Goal: Task Accomplishment & Management: Use online tool/utility

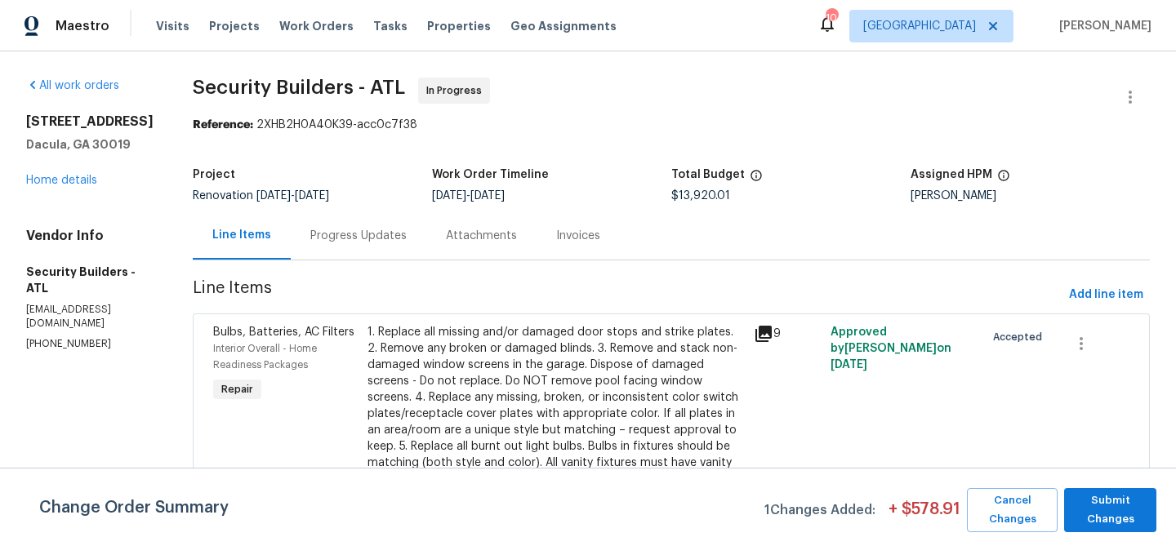
scroll to position [3014, 0]
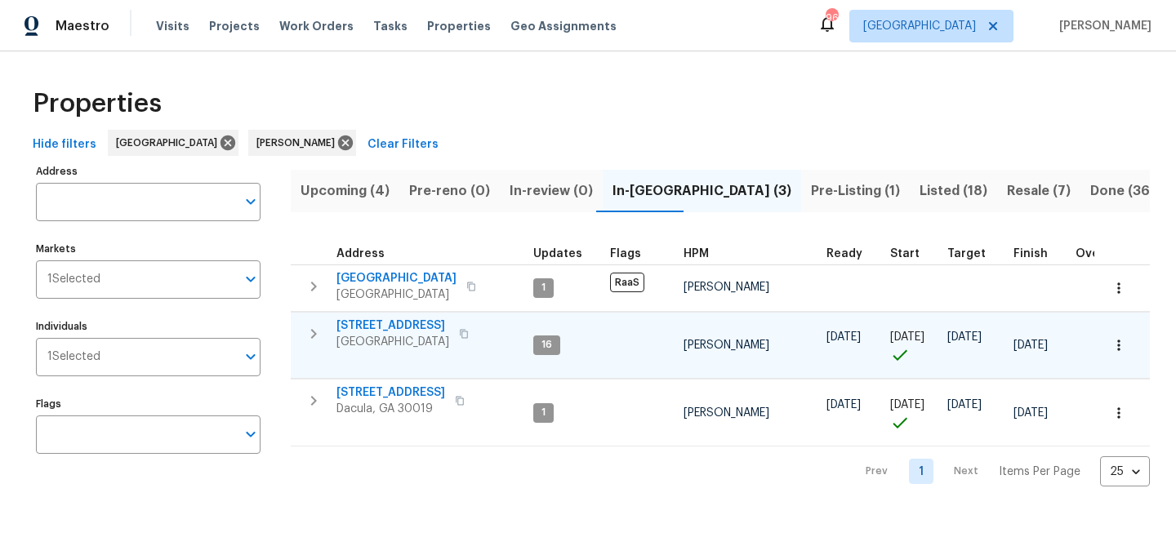
click at [367, 326] on span "[STREET_ADDRESS]" at bounding box center [392, 326] width 113 height 16
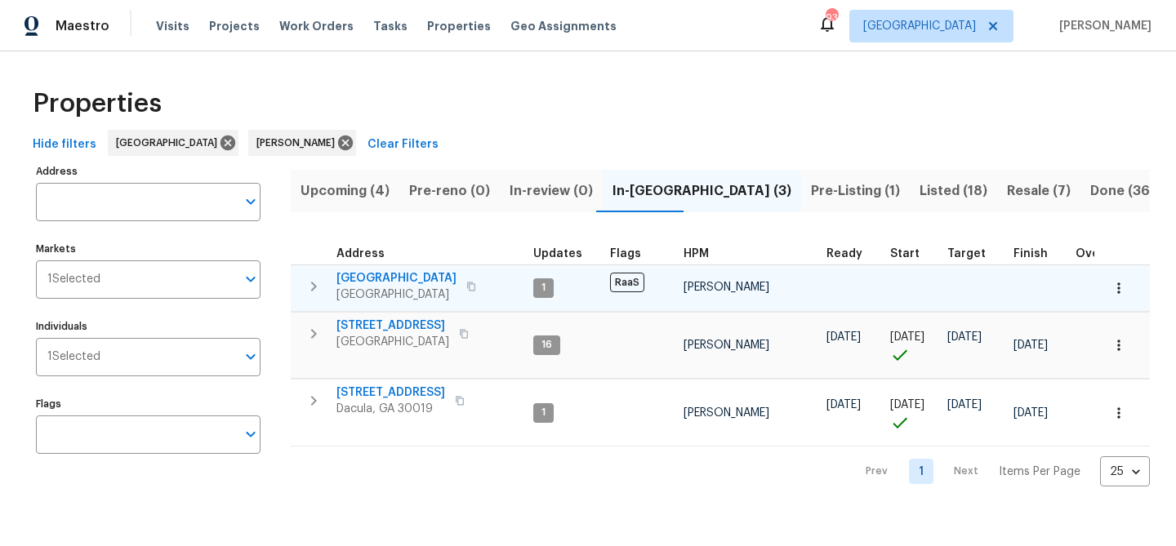
click at [408, 278] on span "3877 Trenton Dr" at bounding box center [396, 278] width 120 height 16
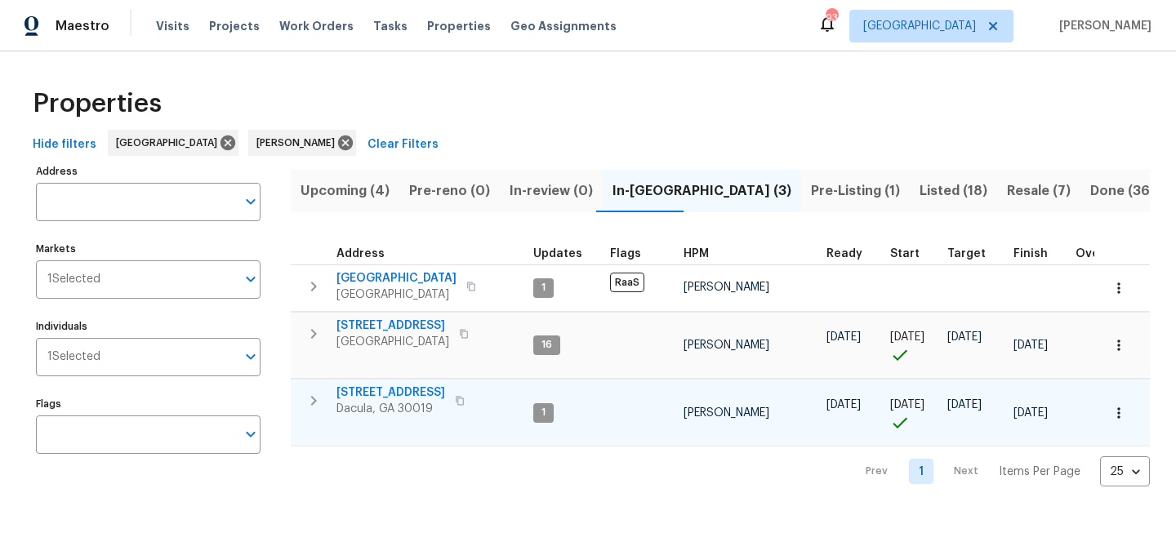
click at [377, 389] on span "1476 Rolling View Way" at bounding box center [390, 393] width 109 height 16
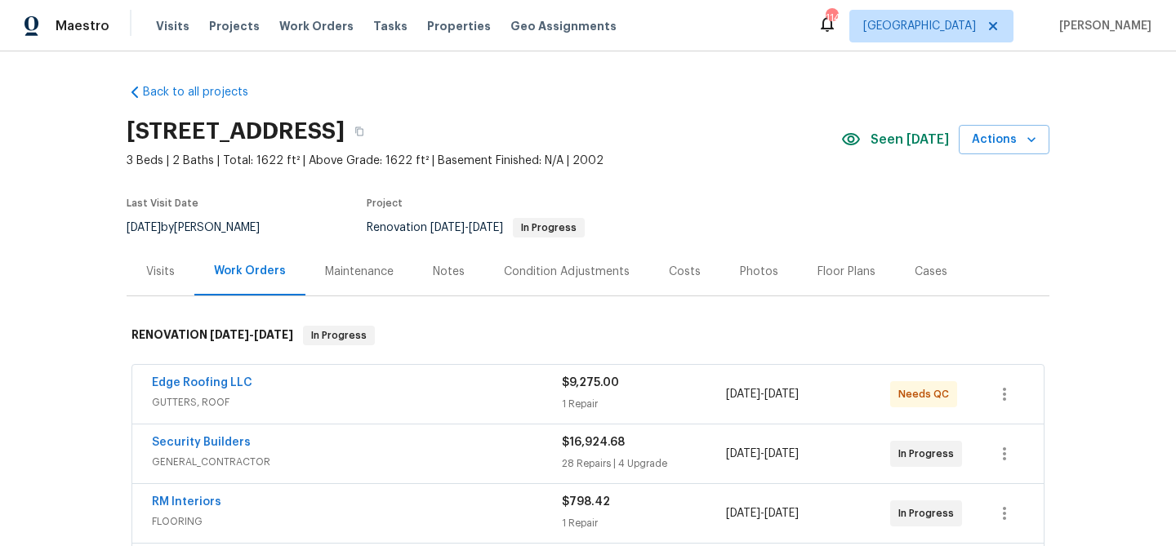
click at [360, 383] on div "Edge Roofing LLC" at bounding box center [357, 385] width 410 height 20
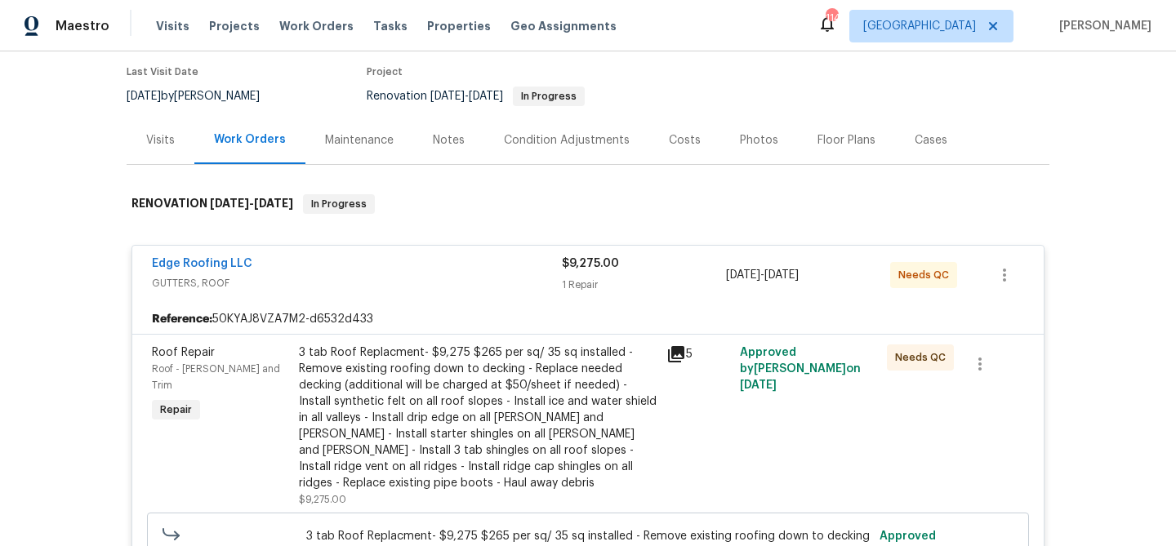
scroll to position [140, 0]
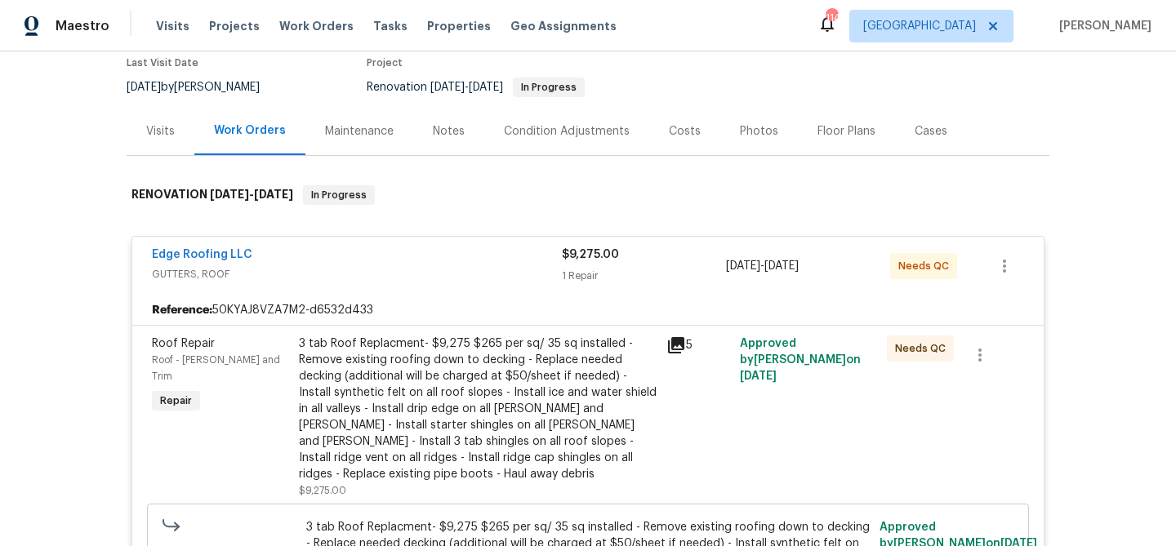
click at [475, 377] on div "3 tab Roof Replacment- $9,275 $265 per sq/ 35 sq installed - Remove existing ro…" at bounding box center [478, 409] width 358 height 147
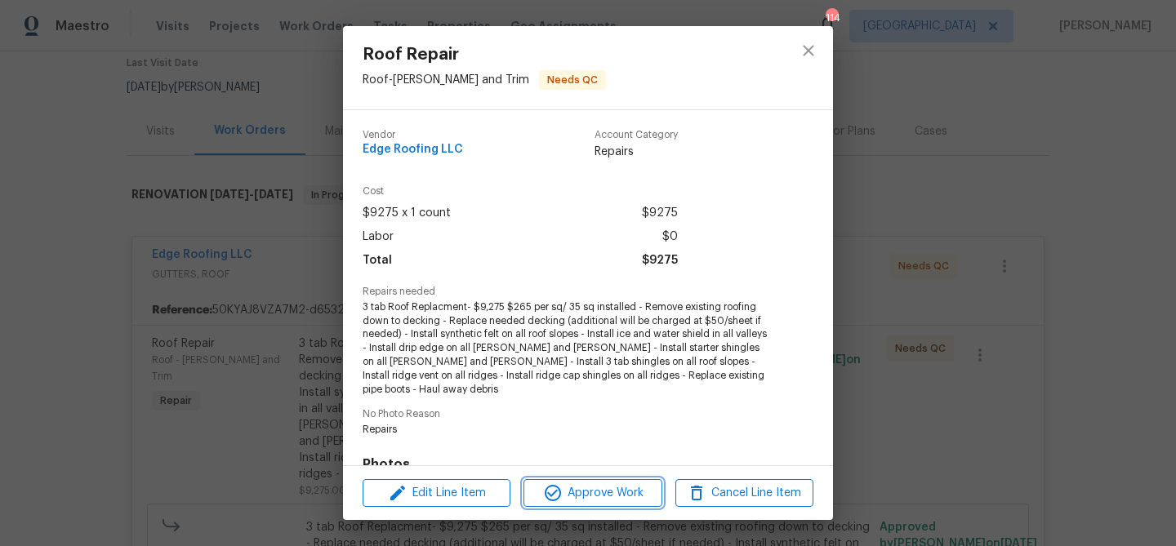
click at [565, 491] on span "Approve Work" at bounding box center [592, 493] width 128 height 20
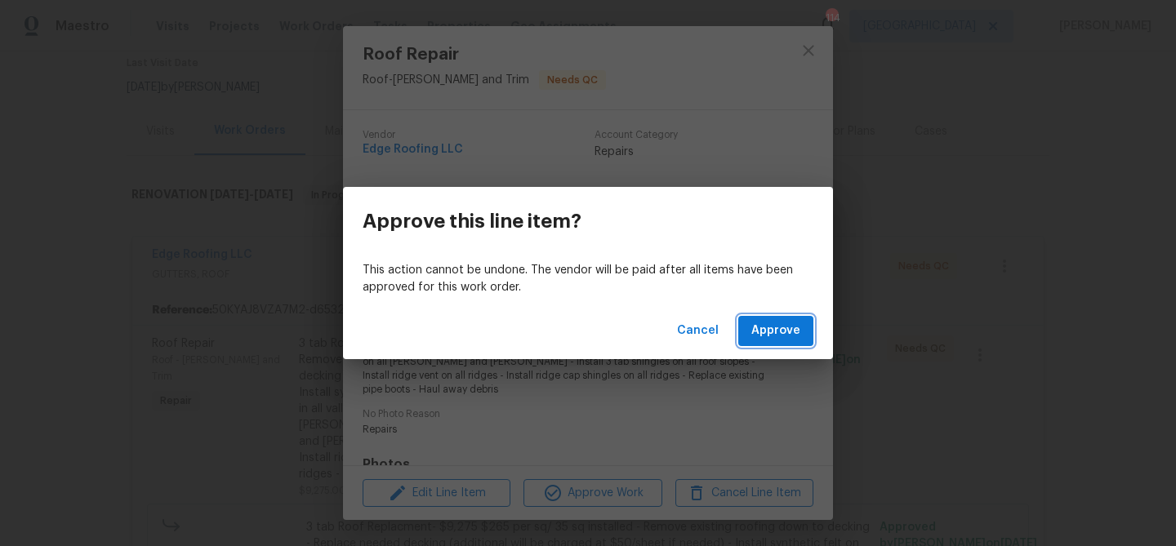
click at [785, 324] on span "Approve" at bounding box center [775, 331] width 49 height 20
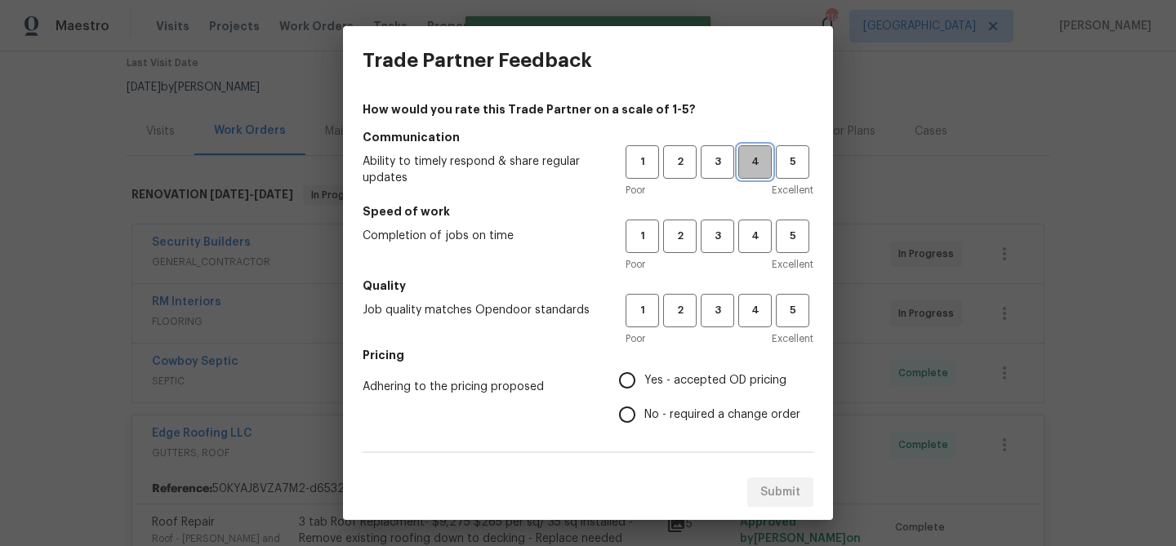
click at [740, 176] on button "4" at bounding box center [754, 161] width 33 height 33
click at [749, 254] on div "1 2 3 4 5 Poor Excellent" at bounding box center [719, 246] width 188 height 53
click at [754, 231] on span "4" at bounding box center [755, 236] width 30 height 19
click at [754, 293] on h5 "Quality" at bounding box center [587, 286] width 451 height 16
click at [754, 315] on span "4" at bounding box center [755, 310] width 30 height 19
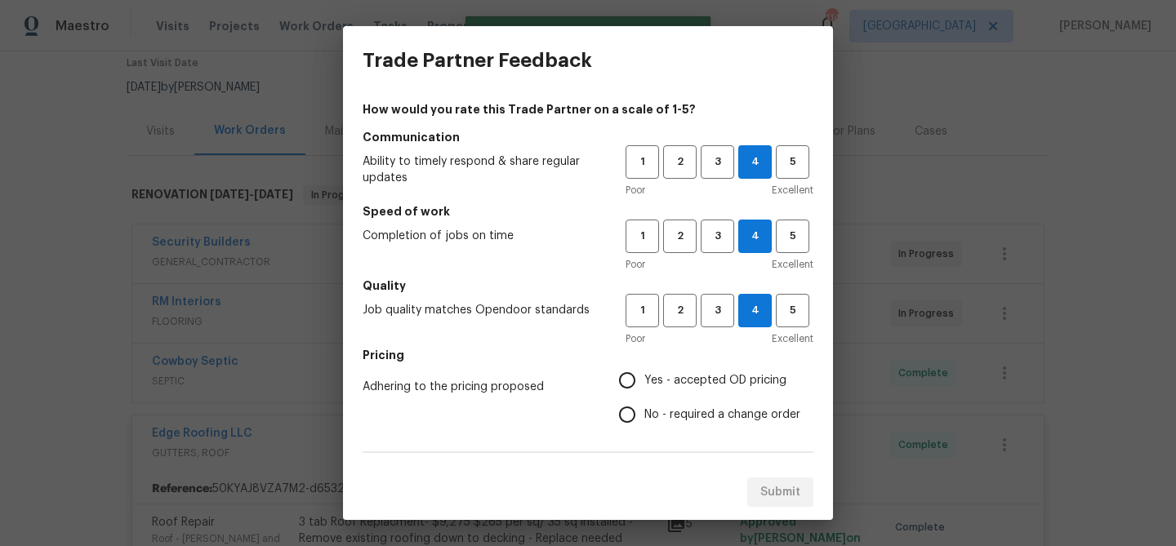
click at [669, 382] on span "Yes - accepted OD pricing" at bounding box center [715, 380] width 142 height 17
click at [644, 382] on input "Yes - accepted OD pricing" at bounding box center [627, 380] width 34 height 34
radio input "true"
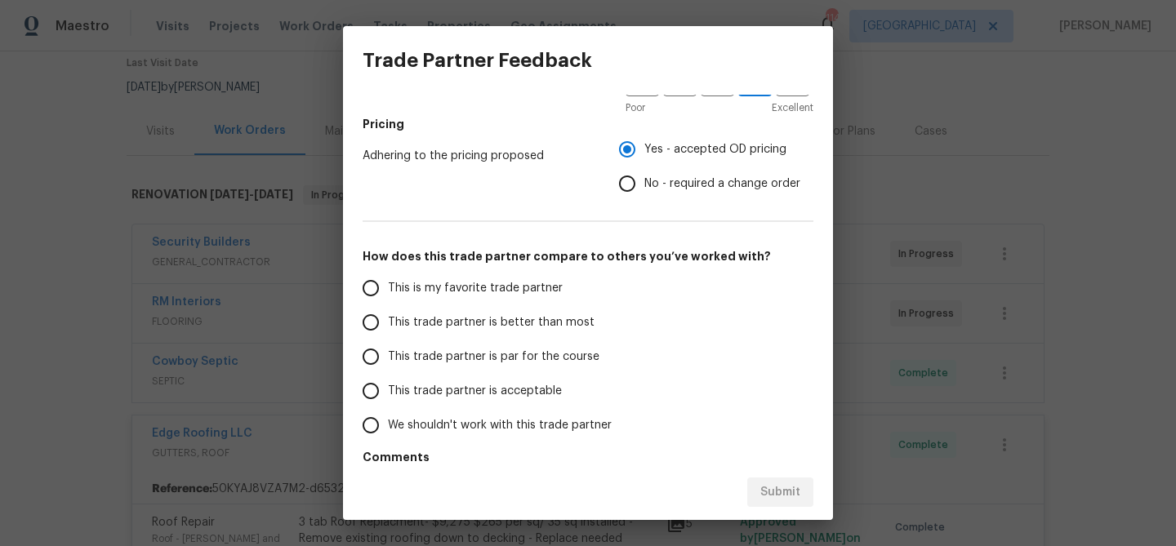
click at [503, 315] on span "This trade partner is better than most" at bounding box center [491, 322] width 207 height 17
click at [388, 315] on input "This trade partner is better than most" at bounding box center [370, 322] width 34 height 34
click at [785, 488] on span "Submit" at bounding box center [780, 492] width 40 height 20
radio input "true"
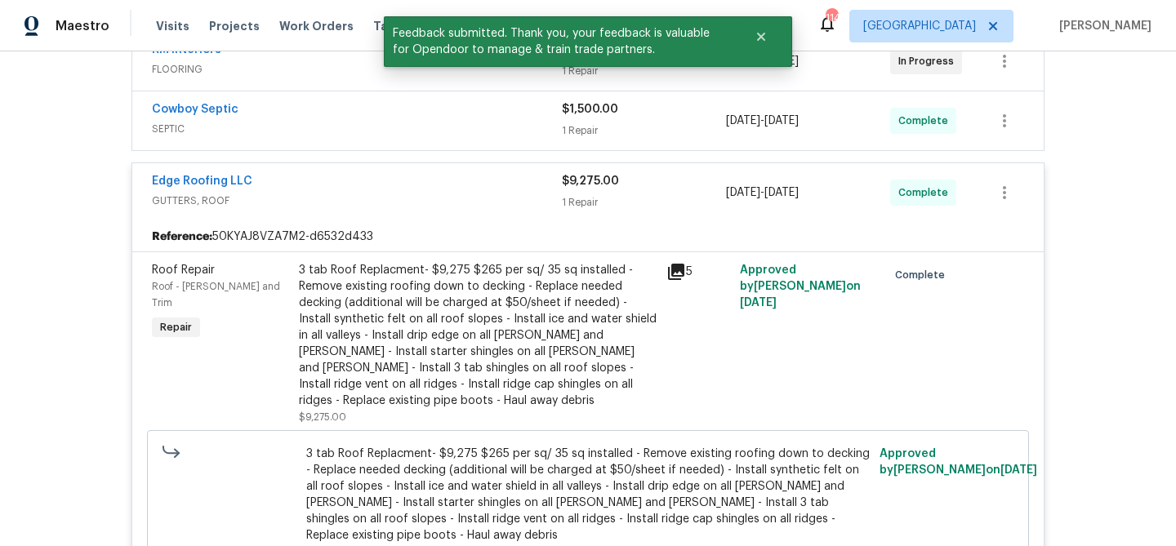
scroll to position [398, 0]
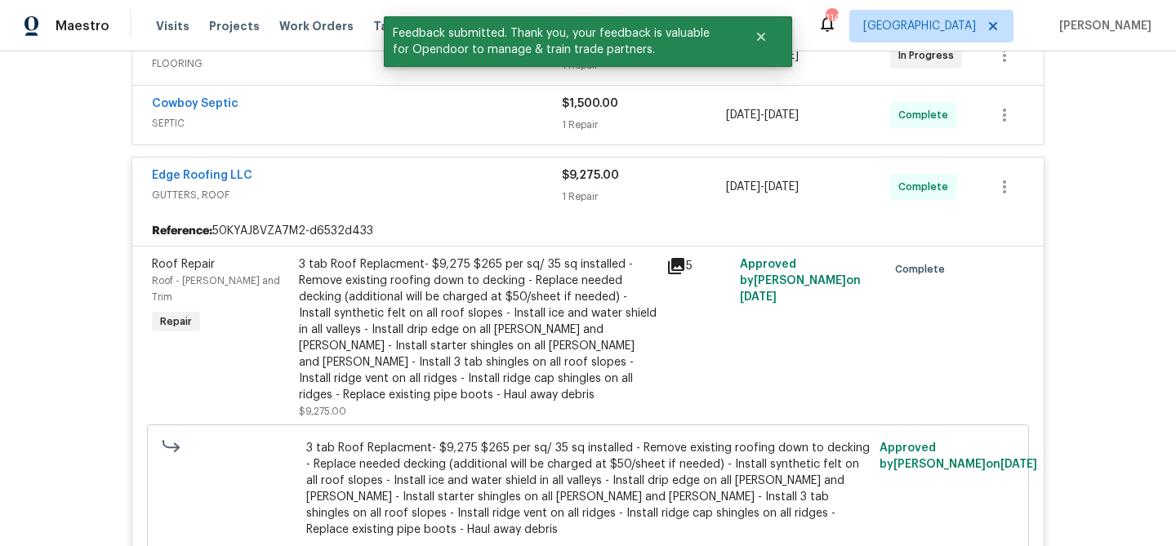
click at [403, 180] on div "Edge Roofing LLC" at bounding box center [357, 177] width 410 height 20
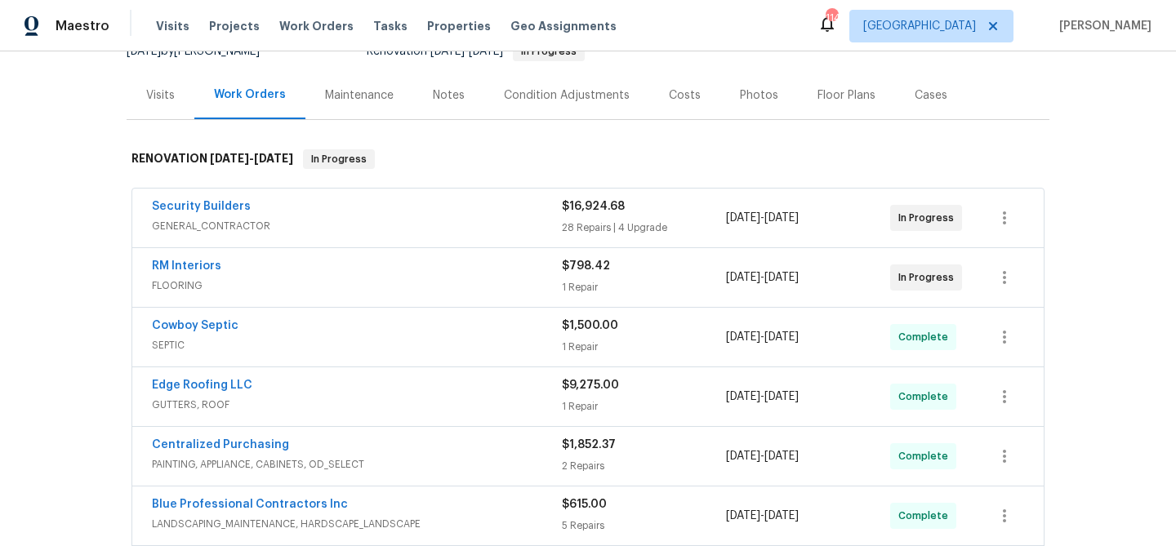
scroll to position [174, 0]
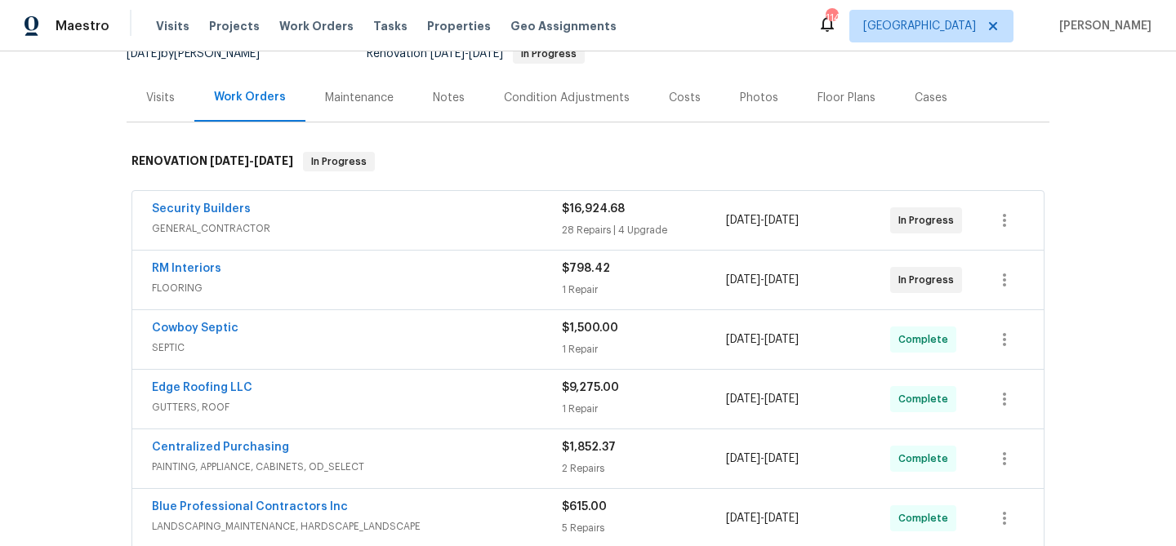
click at [377, 265] on div "RM Interiors" at bounding box center [357, 270] width 410 height 20
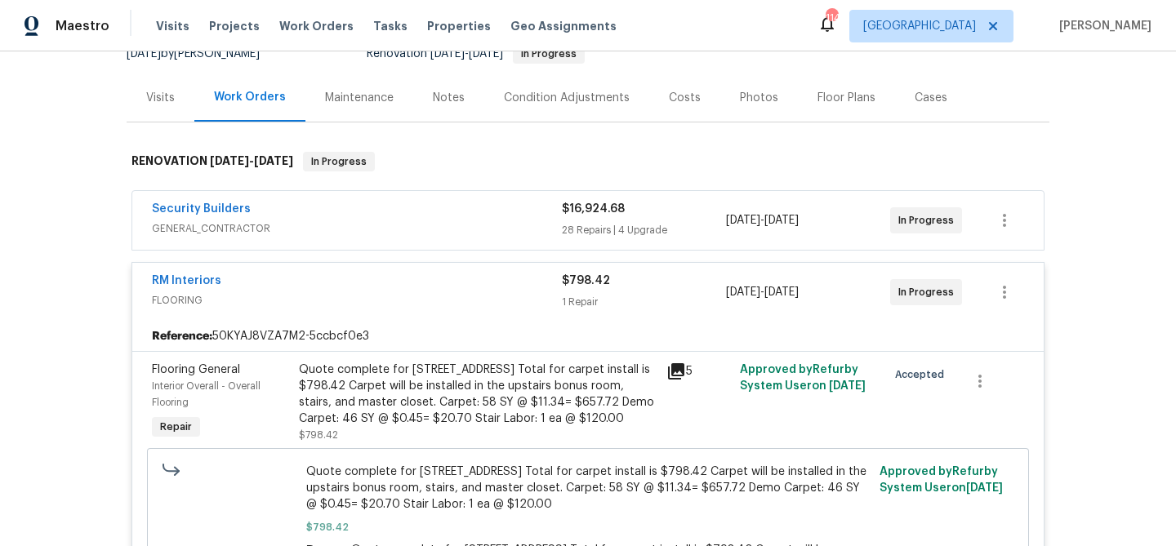
click at [678, 374] on icon at bounding box center [676, 372] width 20 height 20
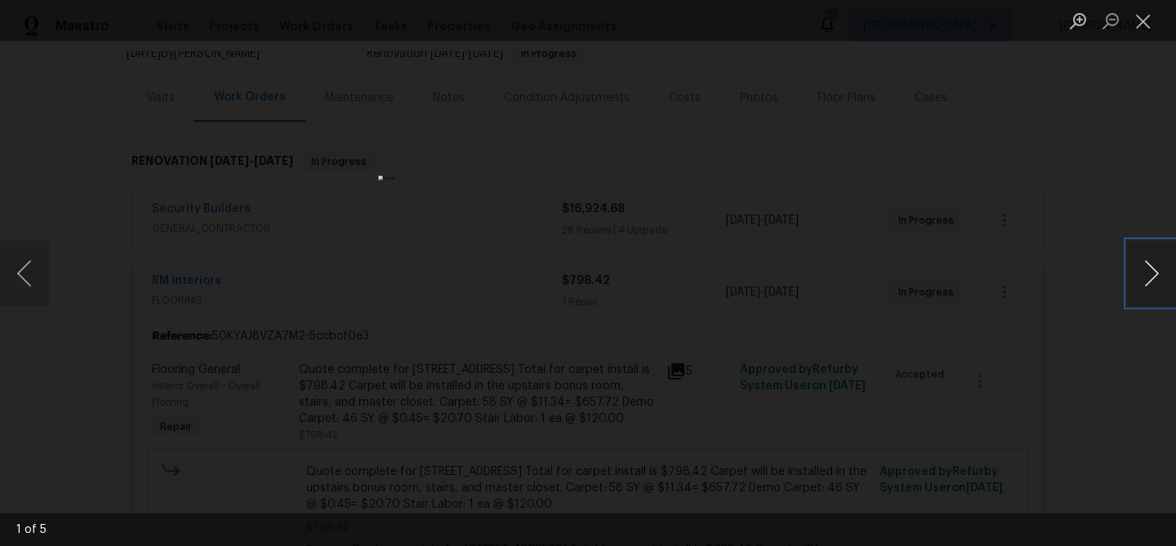
click at [1139, 264] on button "Next image" at bounding box center [1151, 273] width 49 height 65
click at [1143, 18] on button "Close lightbox" at bounding box center [1143, 21] width 33 height 29
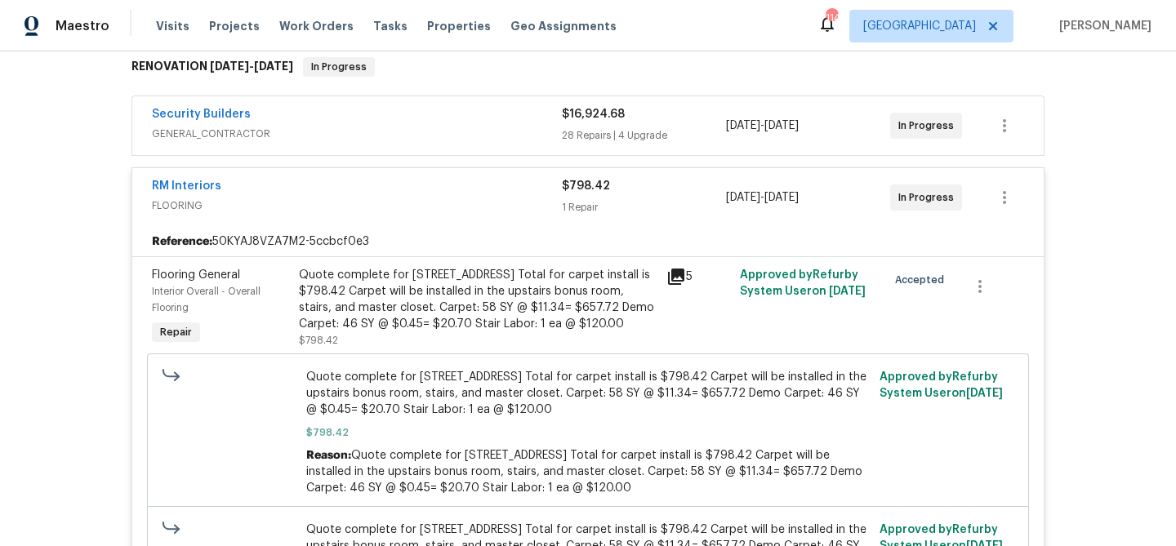
scroll to position [262, 0]
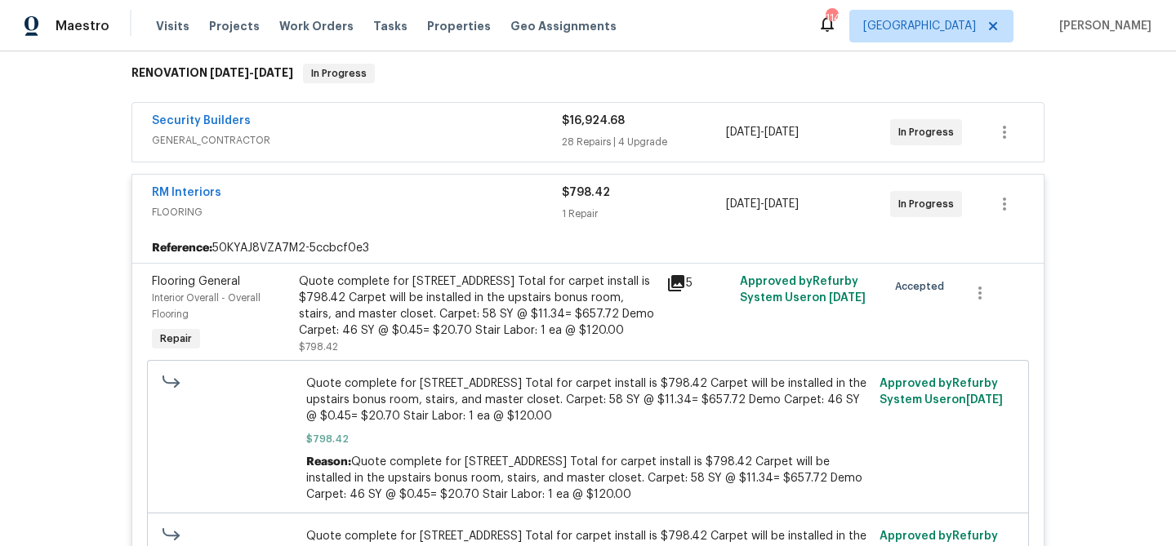
click at [678, 287] on icon at bounding box center [676, 283] width 16 height 16
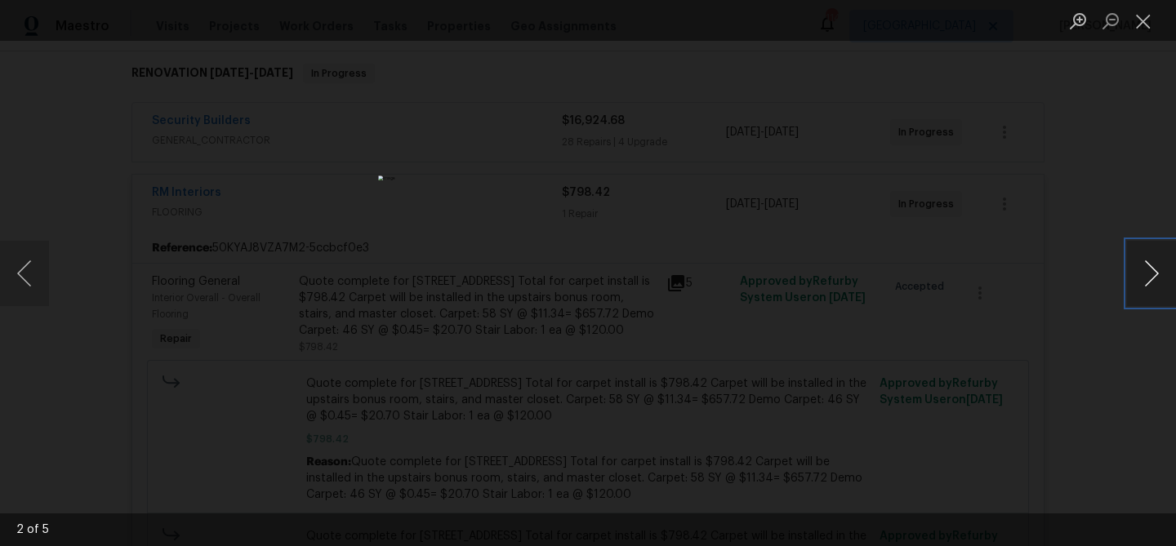
click at [1141, 283] on button "Next image" at bounding box center [1151, 273] width 49 height 65
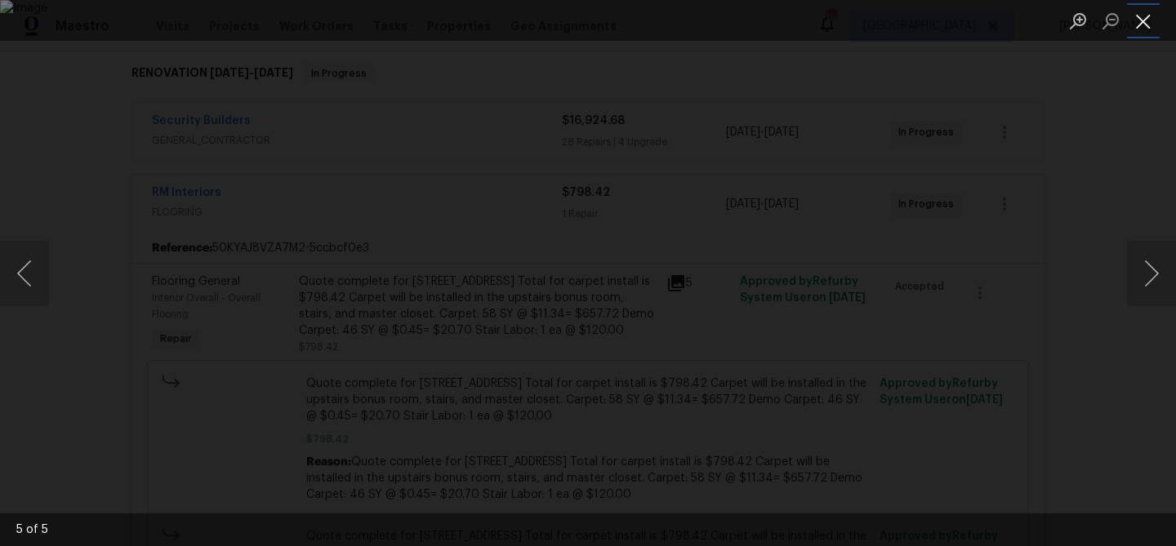
click at [1150, 16] on button "Close lightbox" at bounding box center [1143, 21] width 33 height 29
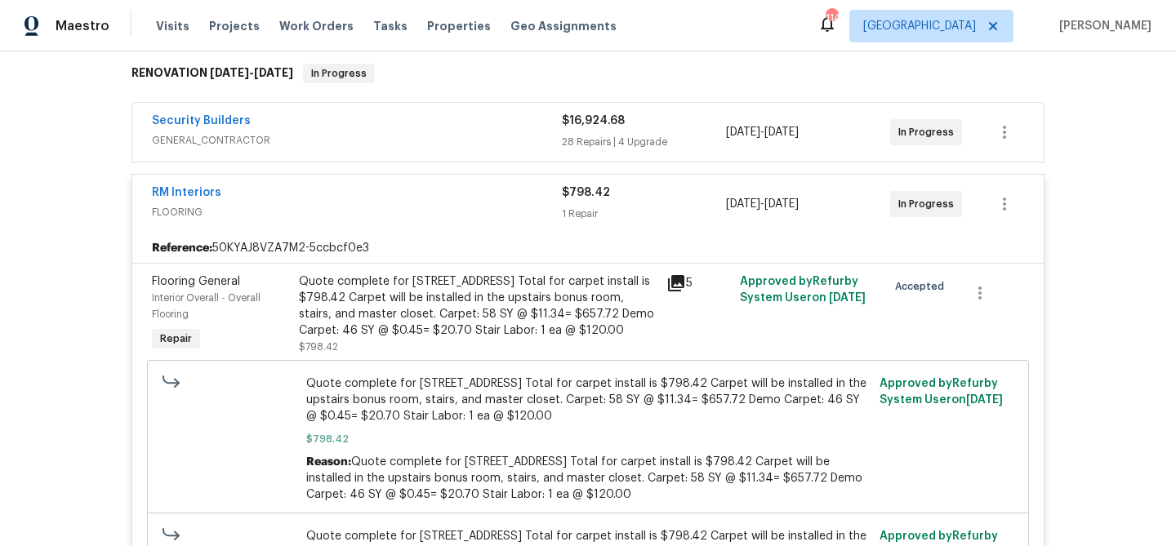
click at [398, 194] on div "RM Interiors" at bounding box center [357, 194] width 410 height 20
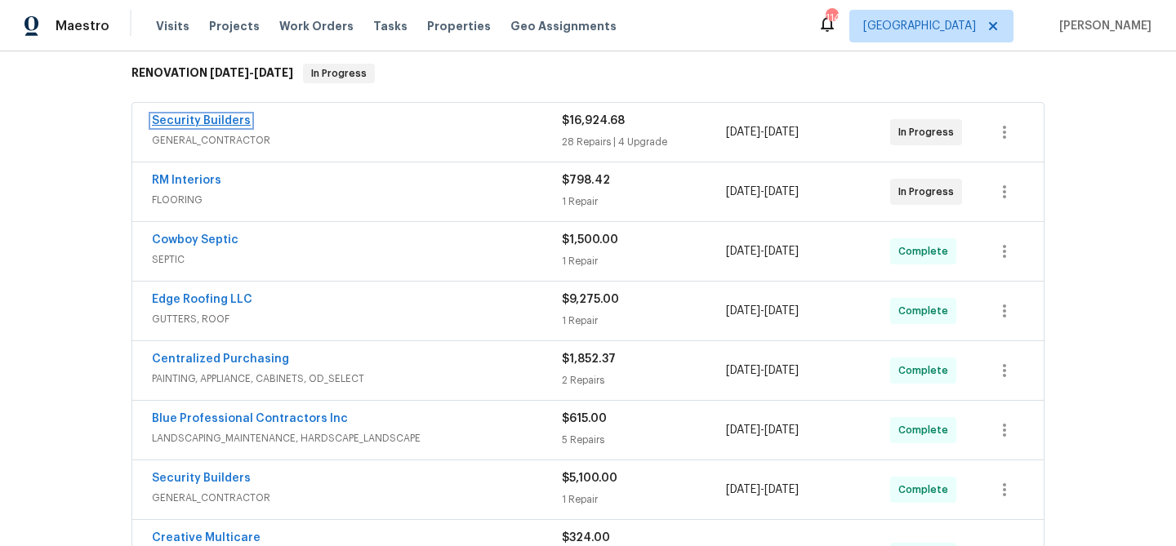
click at [200, 117] on link "Security Builders" at bounding box center [201, 120] width 99 height 11
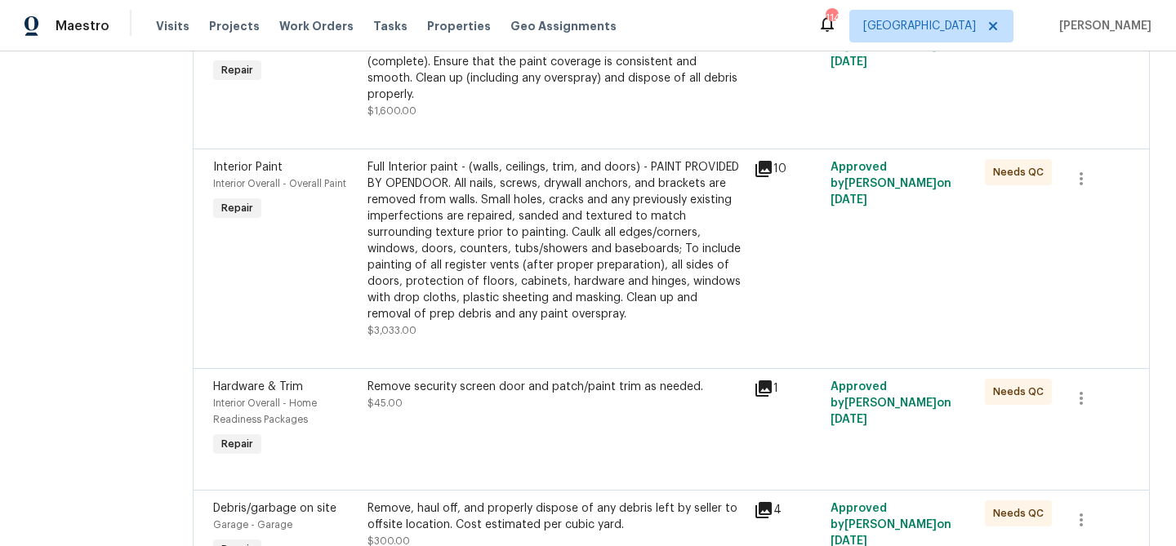
scroll to position [1003, 0]
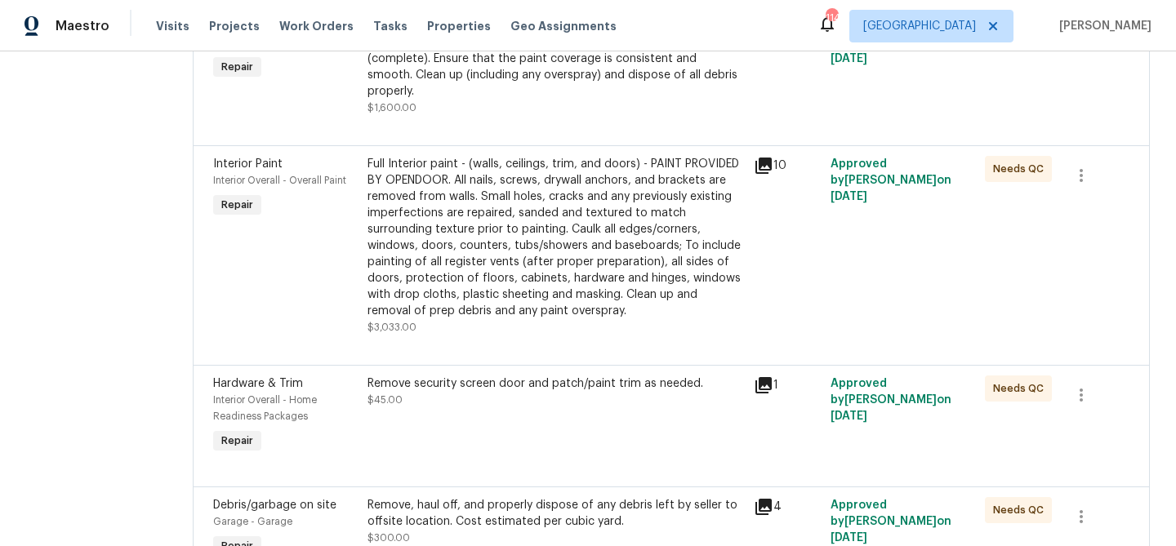
click at [480, 244] on div "Full Interior paint - (walls, ceilings, trim, and doors) - PAINT PROVIDED BY OP…" at bounding box center [555, 237] width 376 height 163
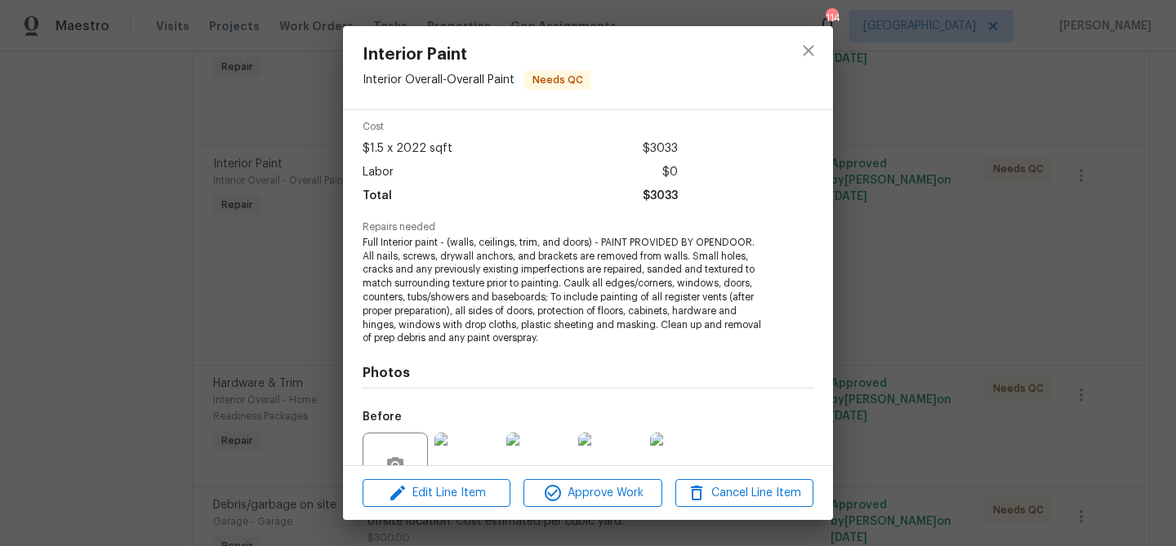
scroll to position [220, 0]
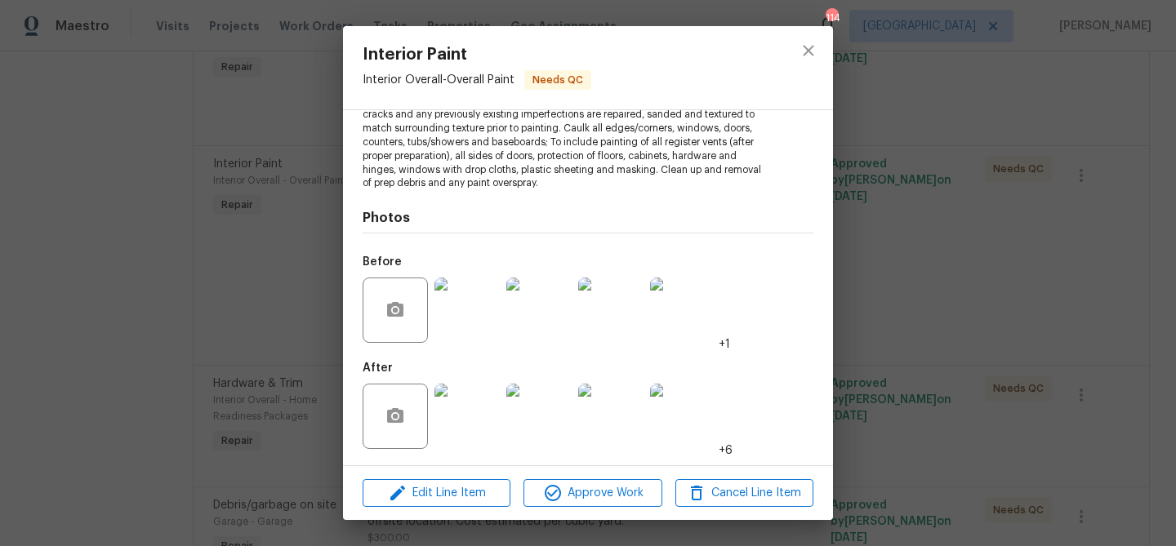
click at [471, 425] on img at bounding box center [466, 416] width 65 height 65
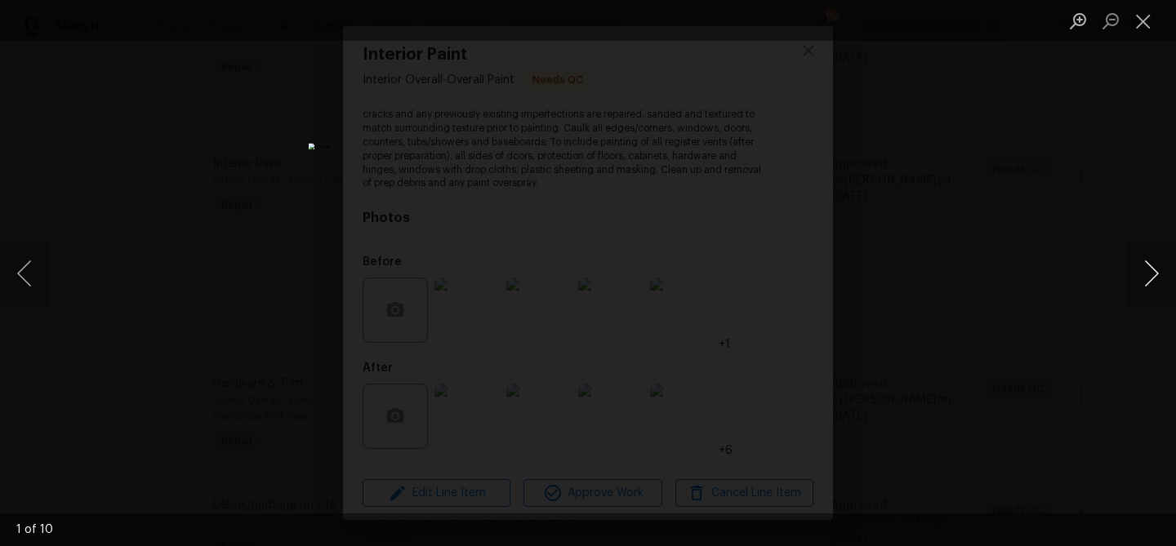
click at [1157, 273] on button "Next image" at bounding box center [1151, 273] width 49 height 65
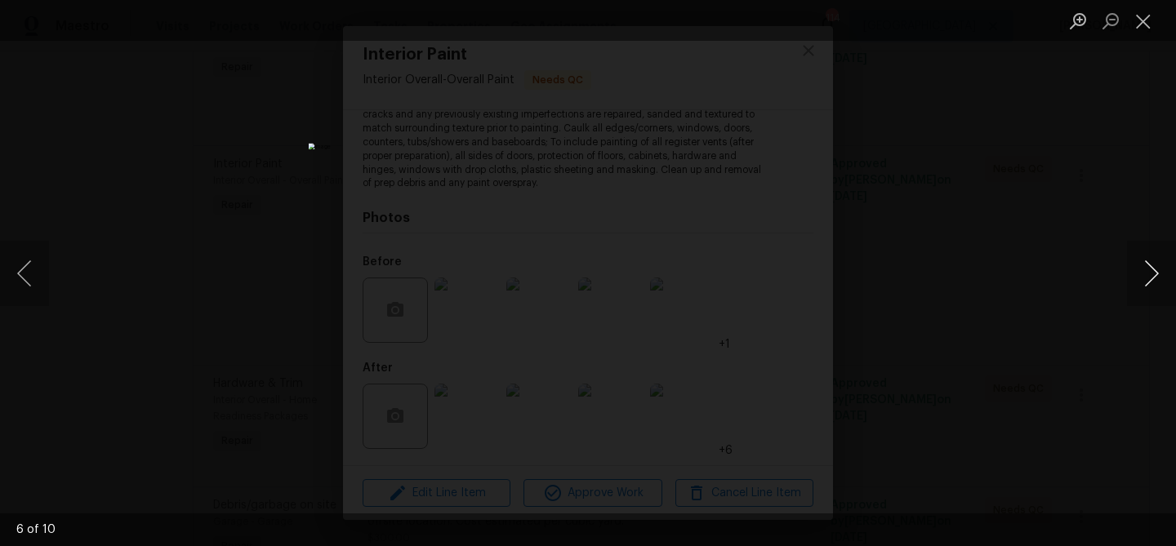
click at [1157, 273] on button "Next image" at bounding box center [1151, 273] width 49 height 65
click at [27, 287] on button "Previous image" at bounding box center [24, 273] width 49 height 65
click at [1143, 25] on button "Close lightbox" at bounding box center [1143, 21] width 33 height 29
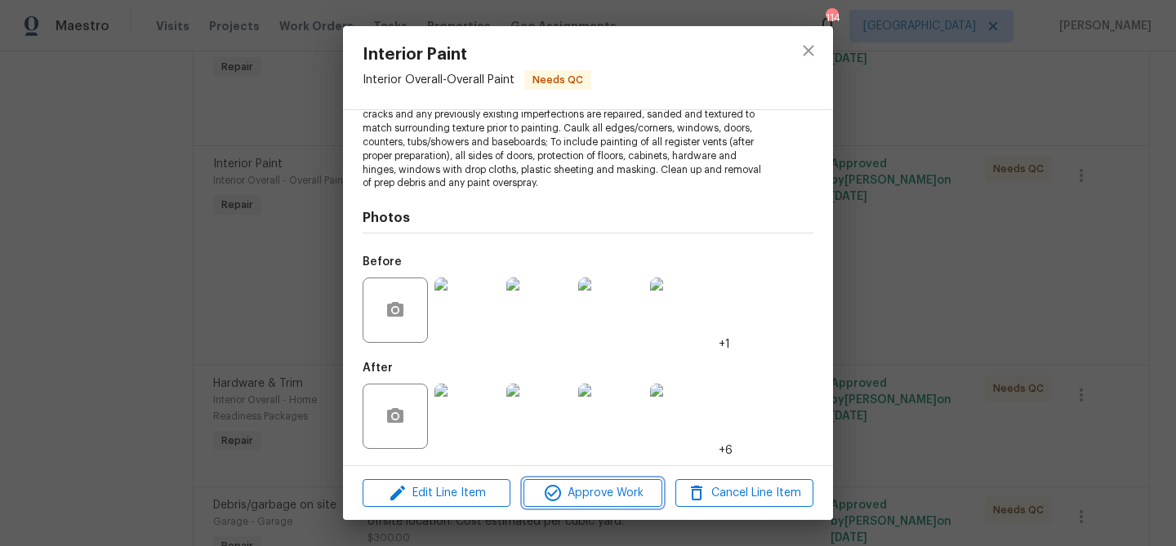
click at [597, 496] on span "Approve Work" at bounding box center [592, 493] width 128 height 20
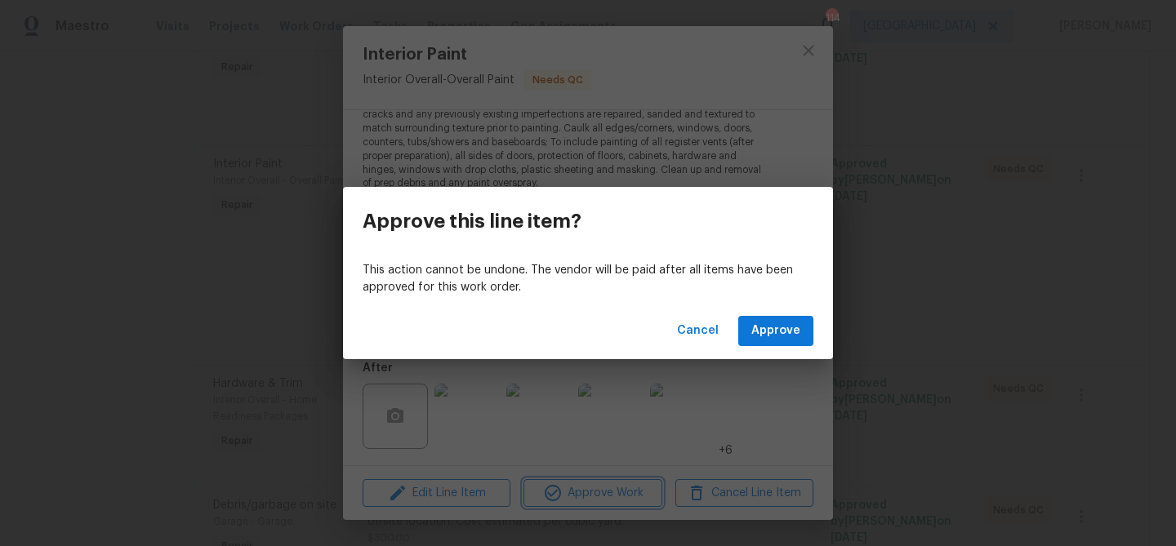
click at [847, 328] on div "Approve this line item? This action cannot be undone. The vendor will be paid a…" at bounding box center [588, 273] width 1176 height 546
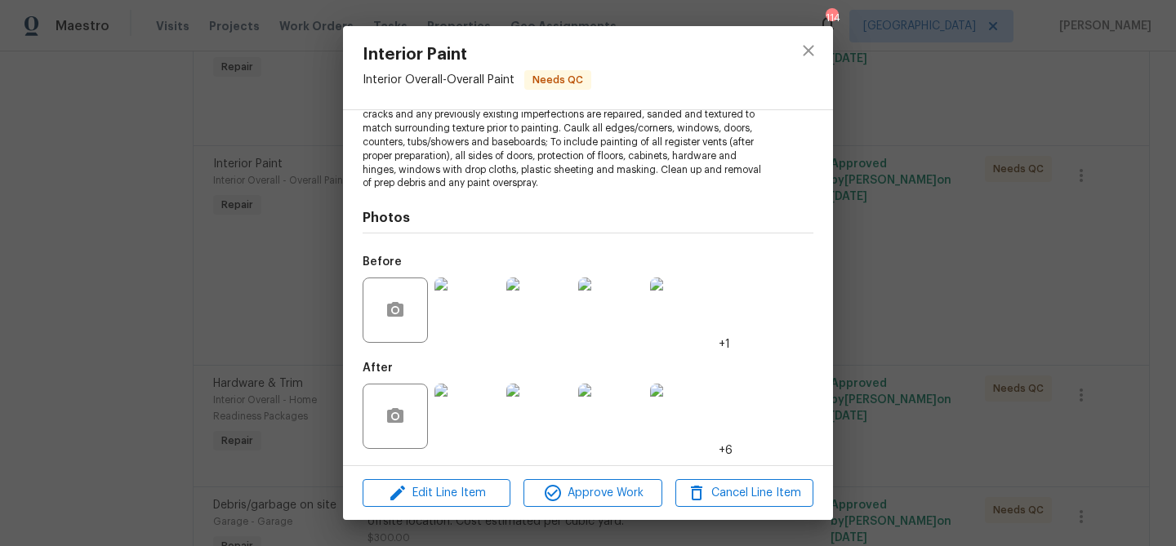
click at [813, 335] on div "Vendor Security Builders Account Category Repairs Cost $1.5 x 2022 sqft $3033 L…" at bounding box center [588, 287] width 490 height 355
click at [917, 266] on div "Interior Paint Interior Overall - Overall Paint Needs QC Vendor Security Builde…" at bounding box center [588, 273] width 1176 height 546
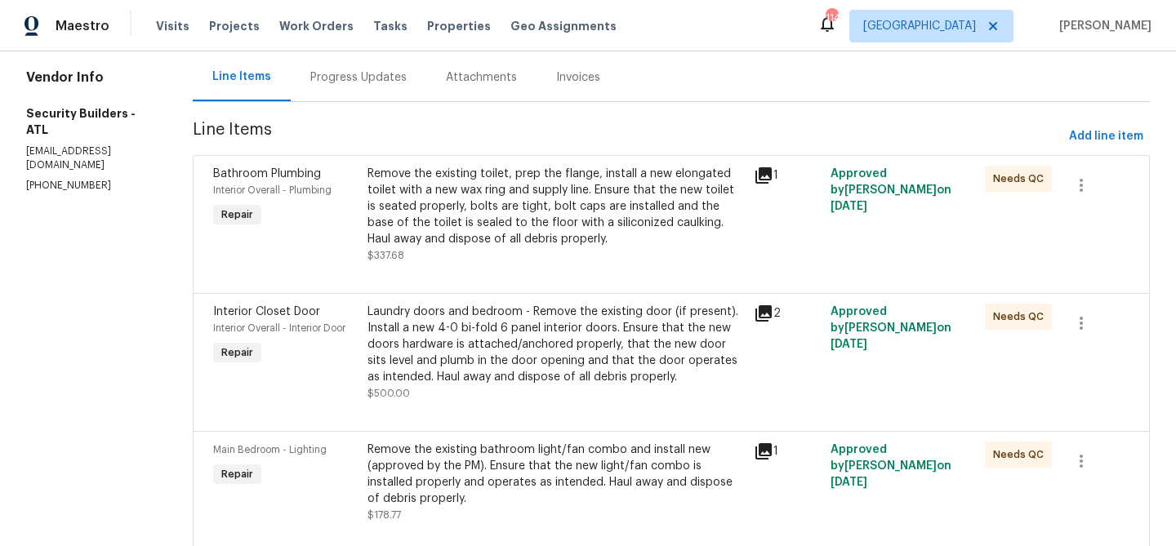
scroll to position [0, 0]
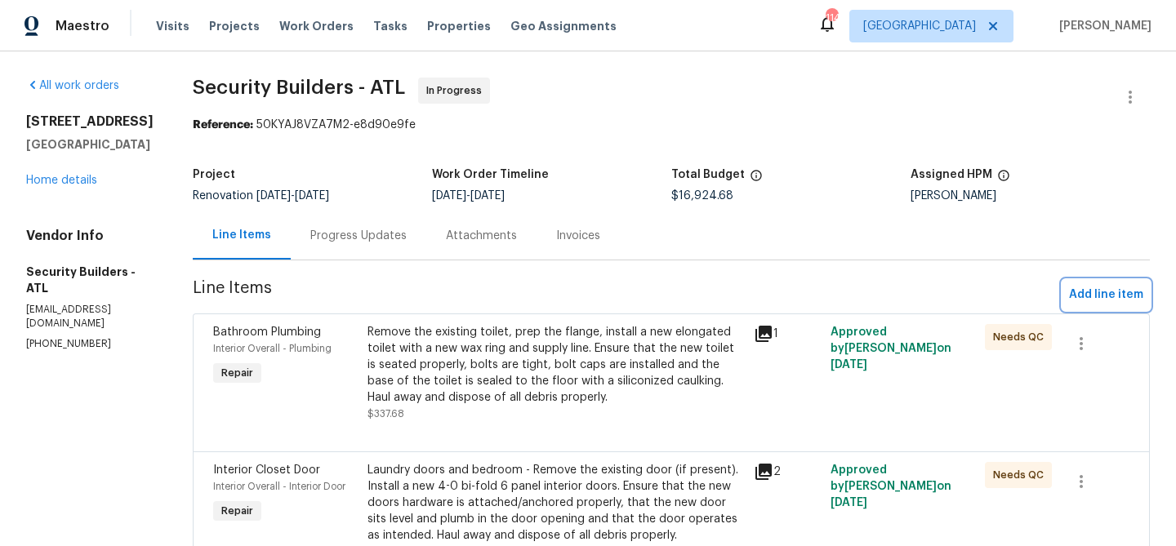
click at [1096, 298] on span "Add line item" at bounding box center [1106, 295] width 74 height 20
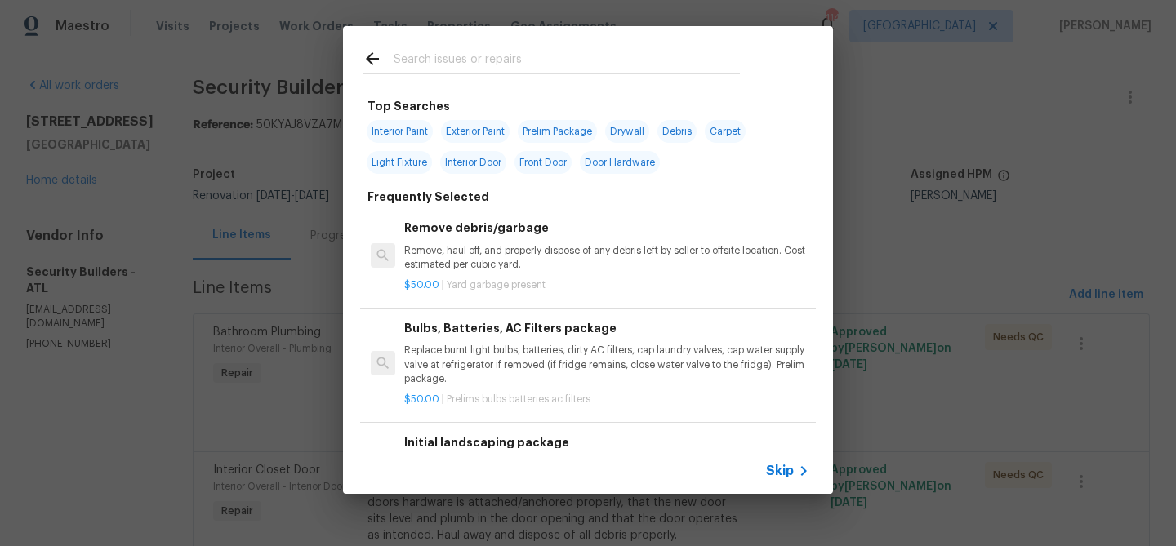
click at [402, 130] on span "Interior Paint" at bounding box center [400, 131] width 66 height 23
type input "Interior Paint"
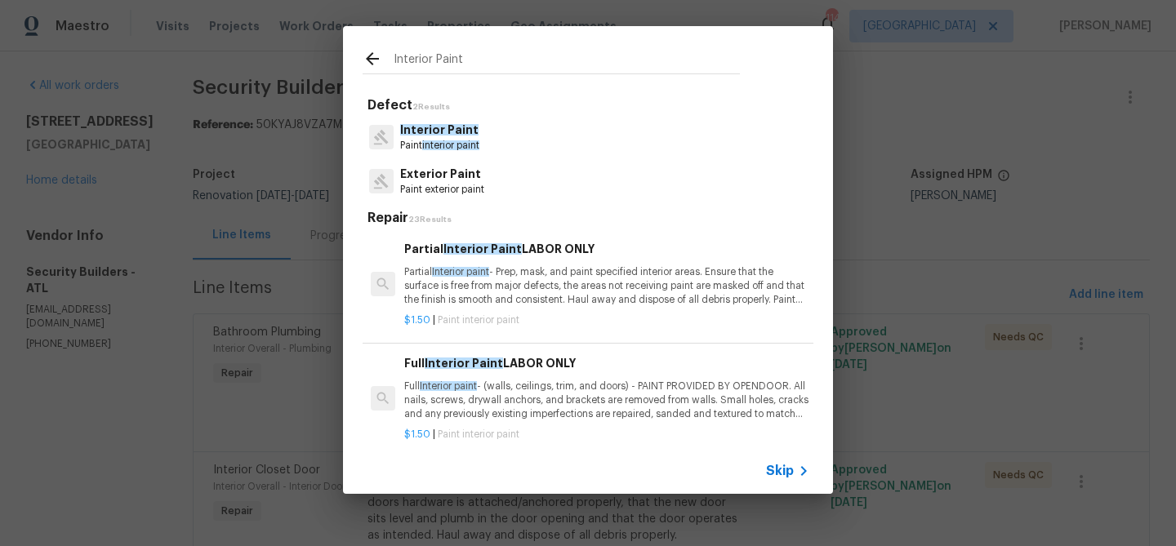
click at [404, 56] on input "Interior Paint" at bounding box center [566, 61] width 346 height 24
click at [372, 57] on icon at bounding box center [372, 59] width 20 height 20
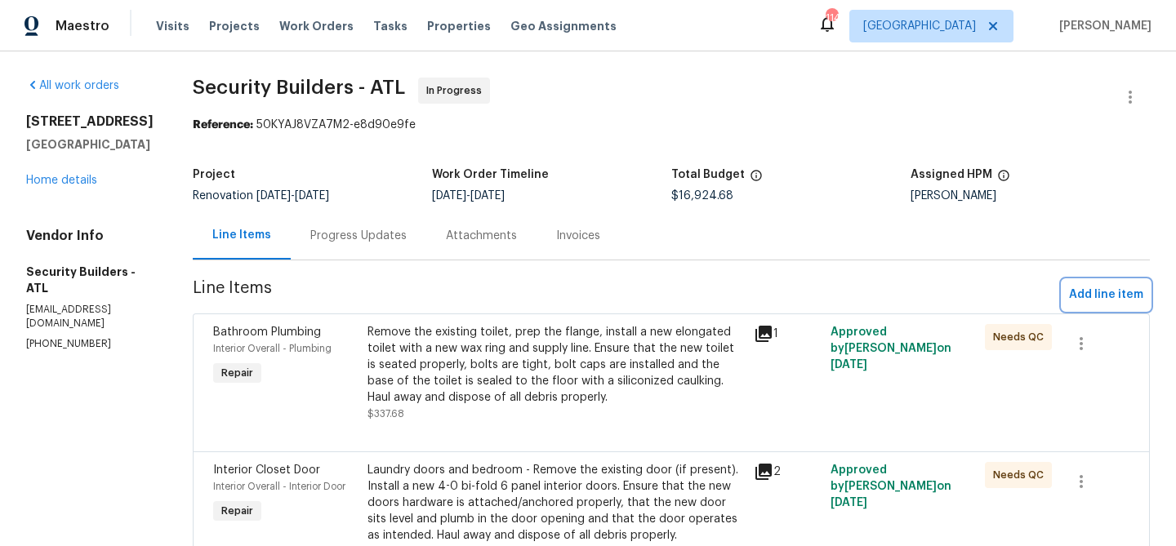
click at [1118, 287] on span "Add line item" at bounding box center [1106, 295] width 74 height 20
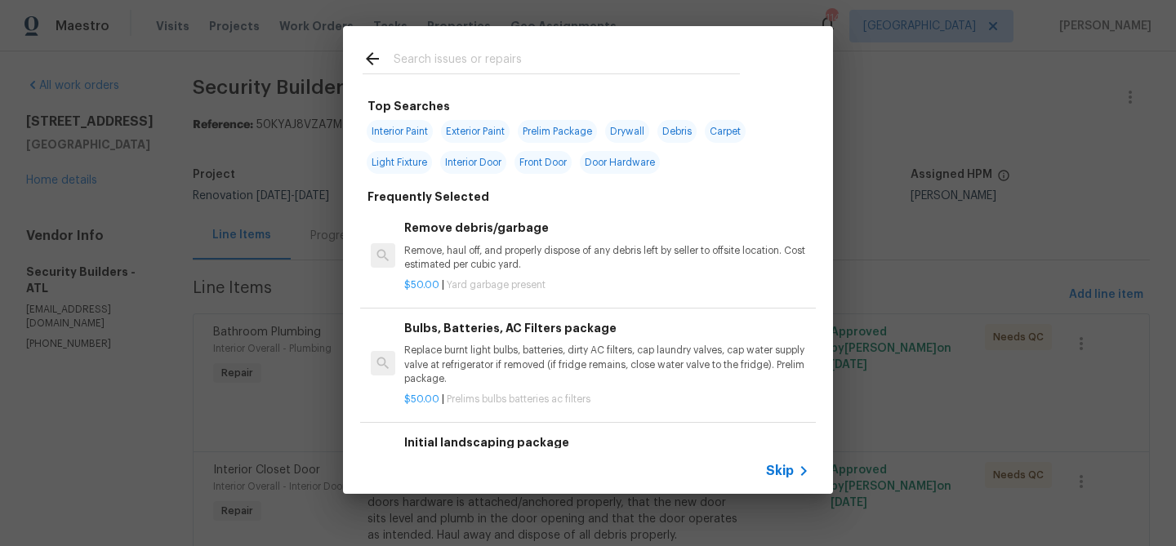
click at [451, 59] on input "text" at bounding box center [566, 61] width 346 height 24
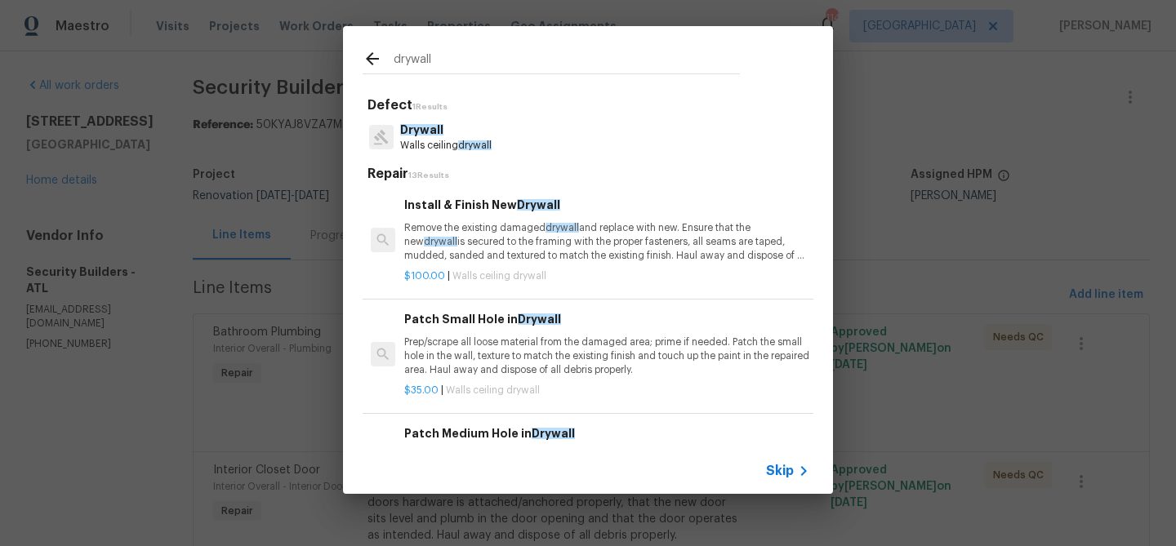
type input "drywall"
click at [451, 144] on p "Walls ceiling drywall" at bounding box center [445, 146] width 91 height 14
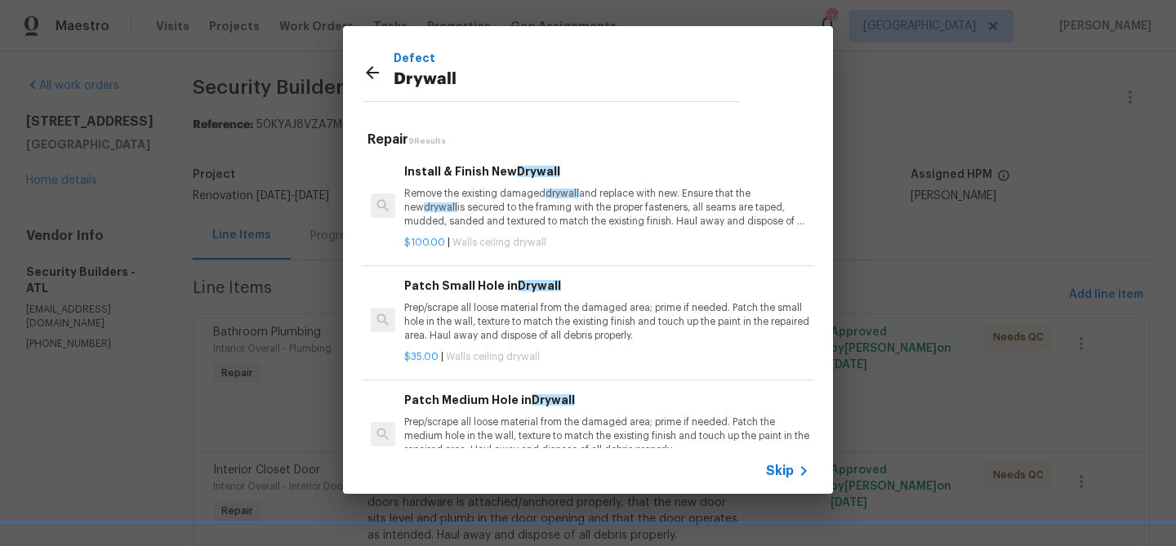
click at [459, 204] on p "Remove the existing damaged drywall and replace with new. Ensure that the new d…" at bounding box center [606, 208] width 405 height 42
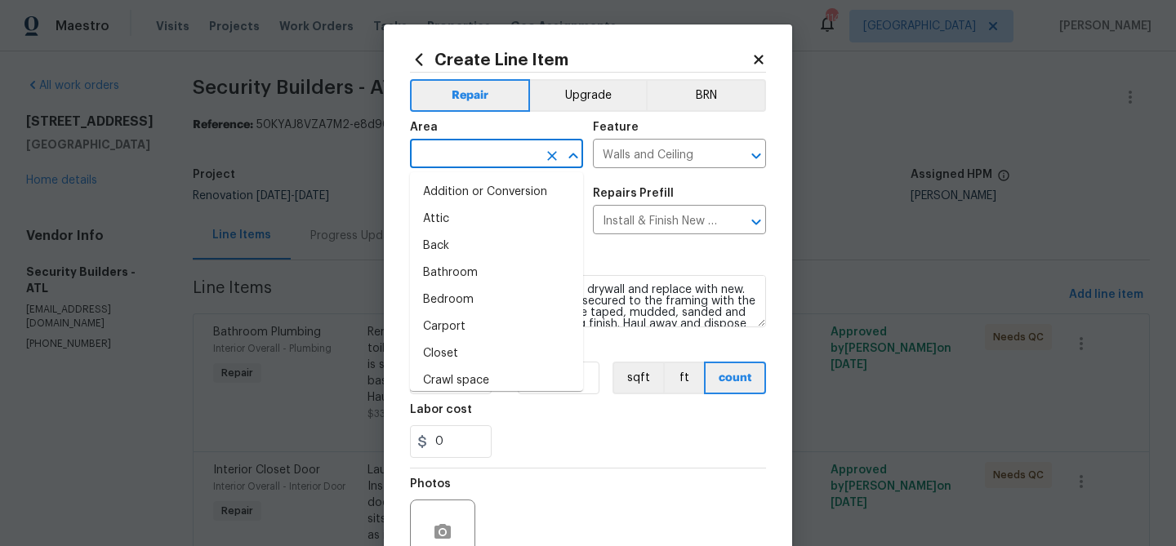
click at [448, 158] on input "text" at bounding box center [473, 155] width 127 height 25
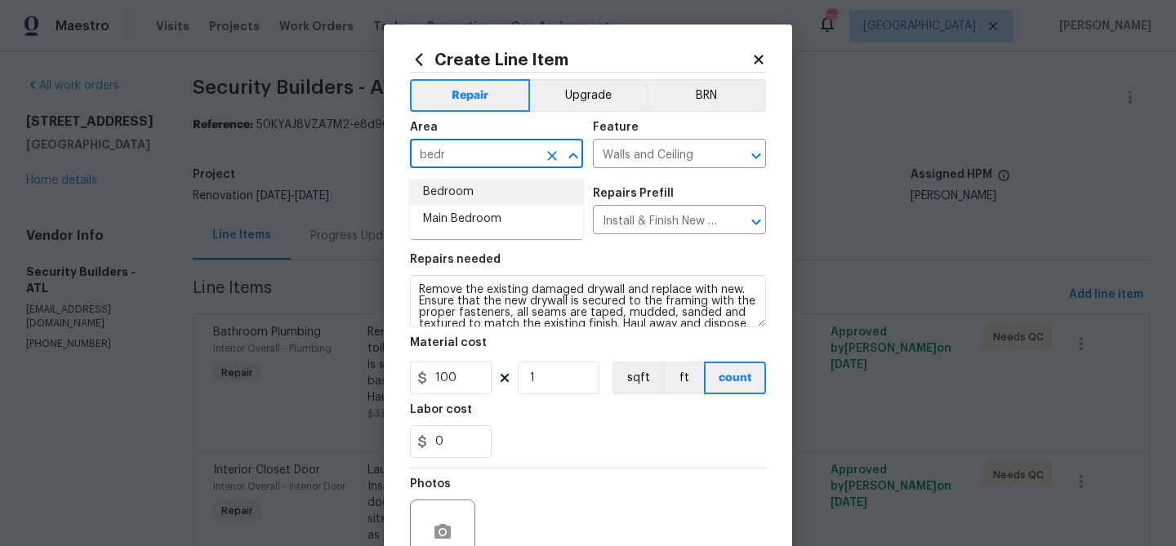
click at [451, 196] on li "Bedroom" at bounding box center [496, 192] width 173 height 27
type input "Bedroom"
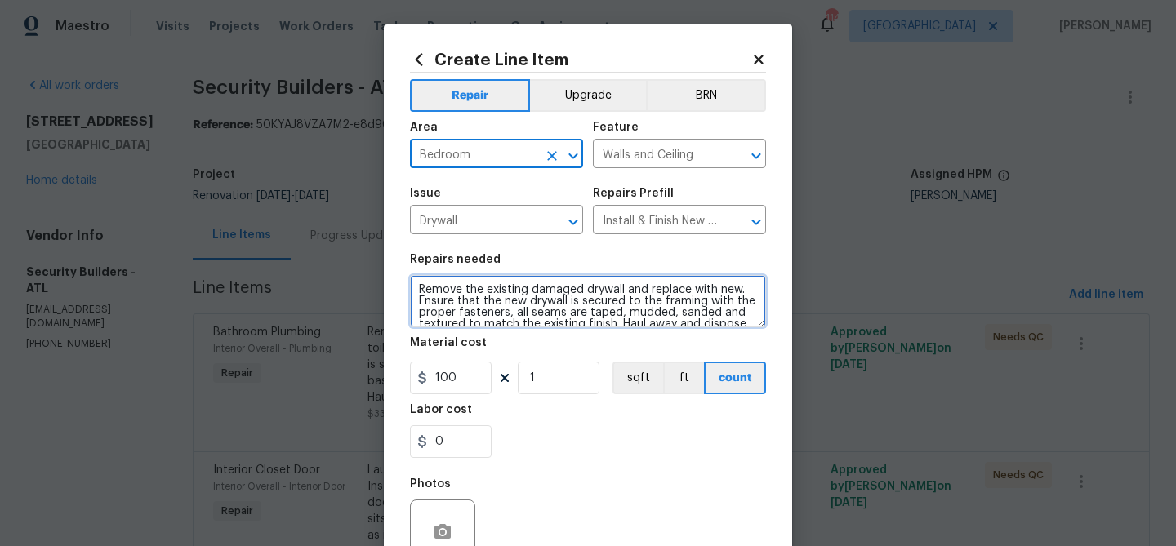
click at [434, 291] on textarea "Remove the existing damaged drywall and replace with new. Ensure that the new d…" at bounding box center [588, 301] width 356 height 52
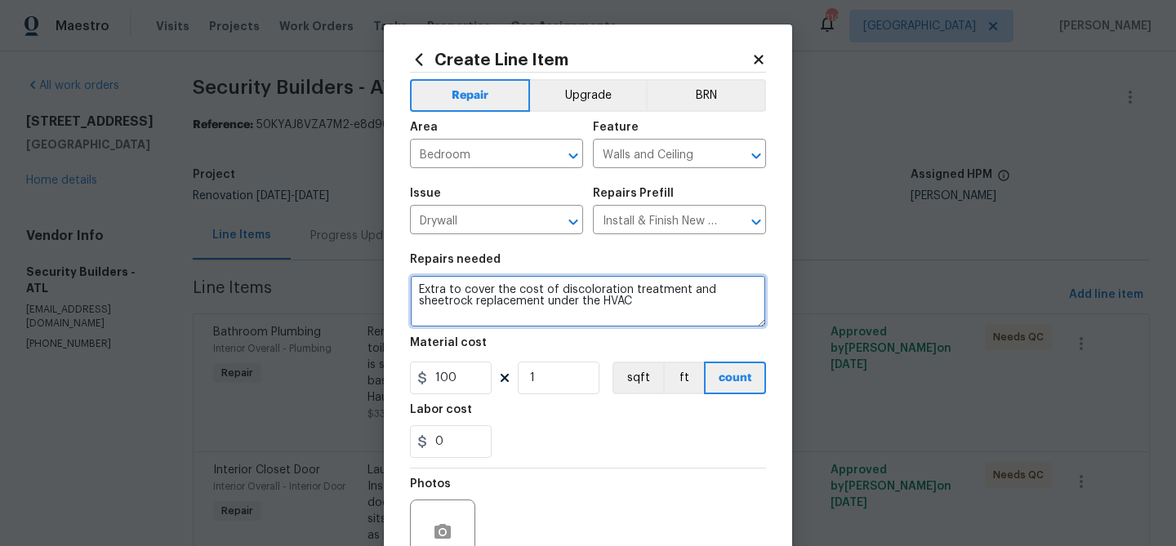
type textarea "Extra to cover the cost of discoloration treatment and sheetrock replacement un…"
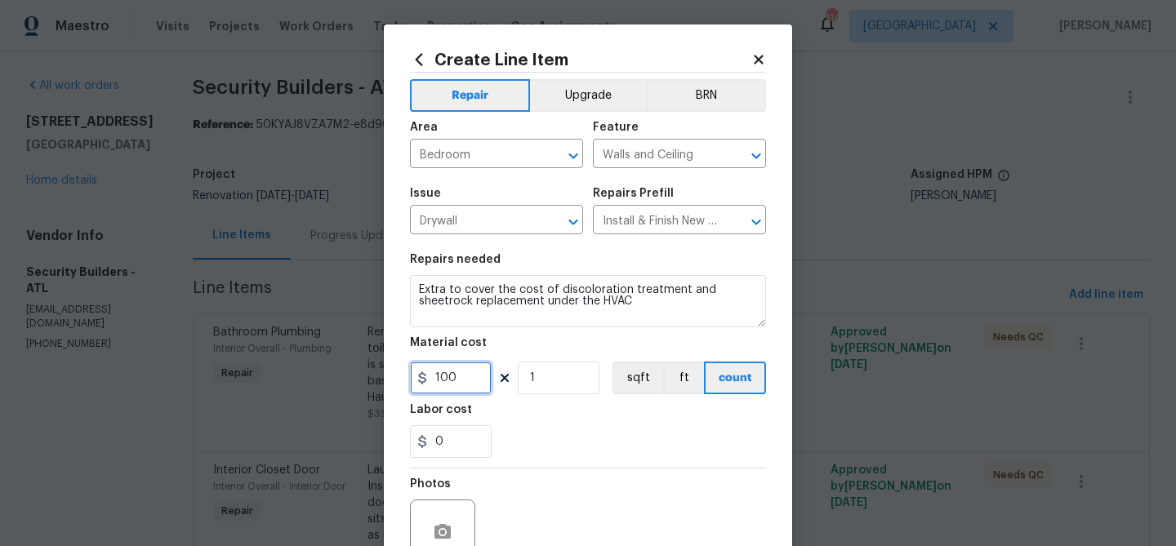
click at [451, 382] on input "100" at bounding box center [451, 378] width 82 height 33
type input "425"
click at [536, 425] on div "Labor cost" at bounding box center [588, 414] width 356 height 21
click at [539, 447] on div "0" at bounding box center [588, 441] width 356 height 33
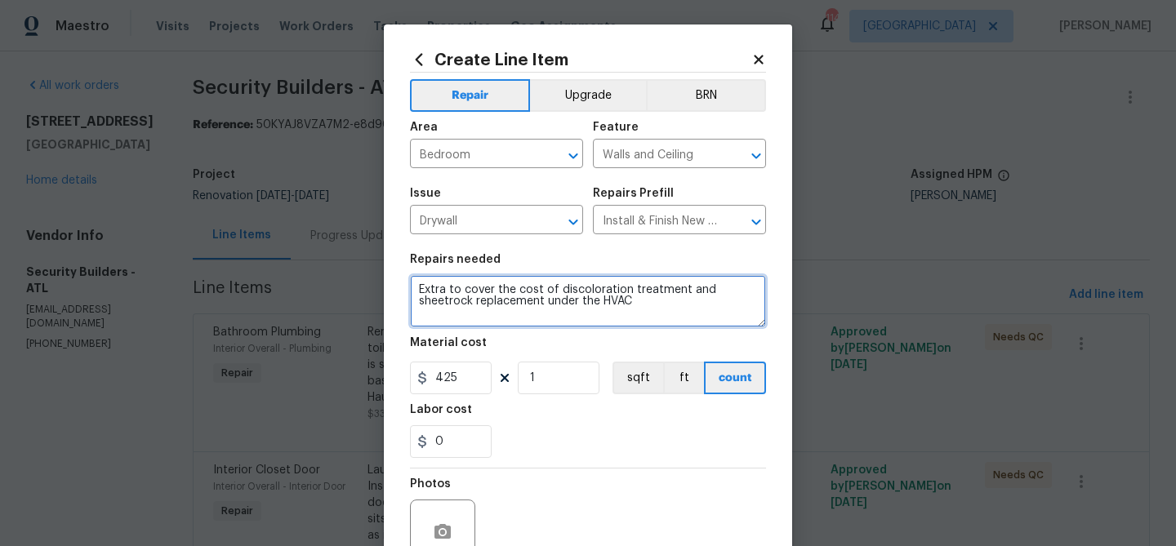
click at [460, 293] on textarea "Extra to cover the cost of discoloration treatment and sheetrock replacement un…" at bounding box center [588, 301] width 356 height 52
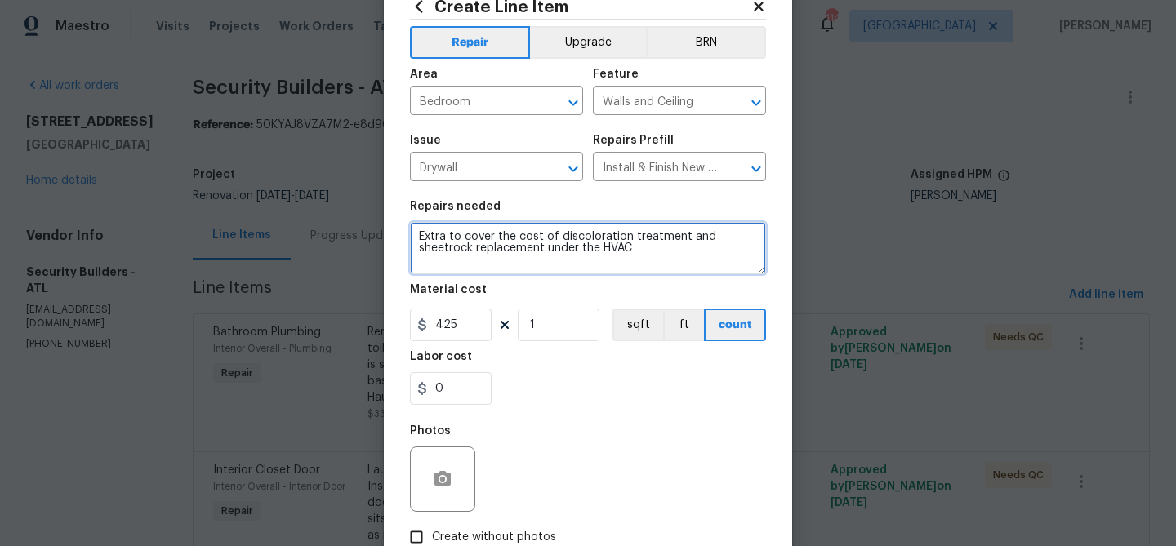
scroll to position [158, 0]
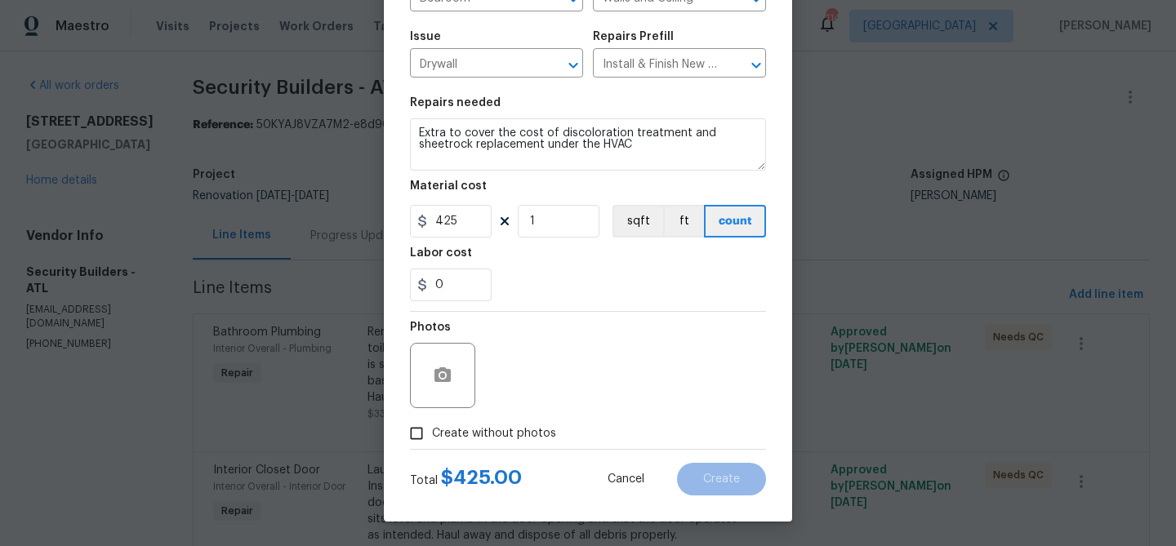
click at [491, 437] on span "Create without photos" at bounding box center [494, 433] width 124 height 17
click at [432, 437] on input "Create without photos" at bounding box center [416, 433] width 31 height 31
checkbox input "true"
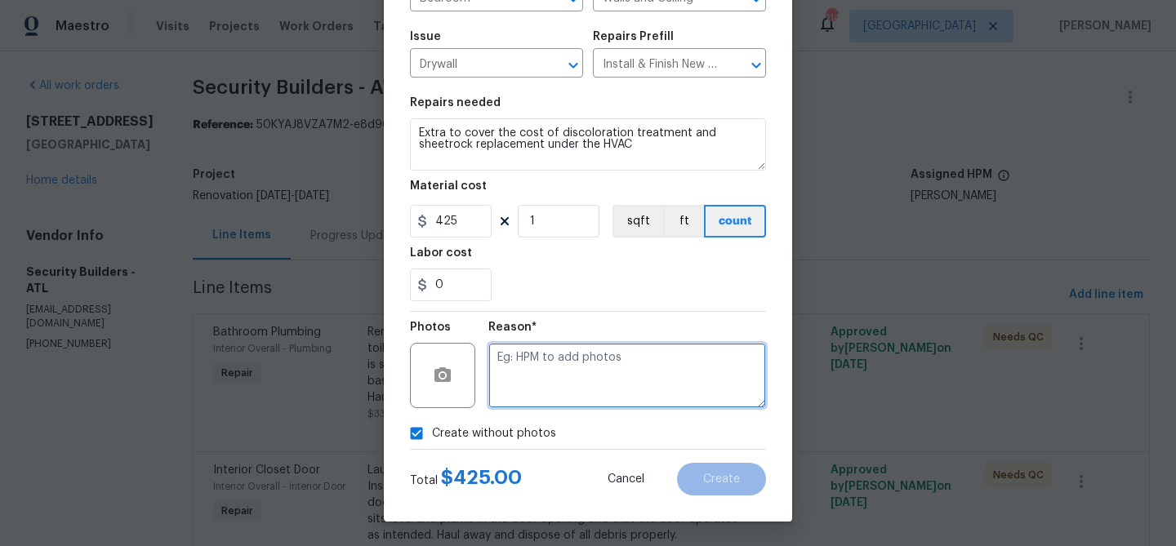
click at [535, 382] on textarea at bounding box center [627, 375] width 278 height 65
paste textarea "Extra to cover the cost of discoloration treatment and sheetrock replacement un…"
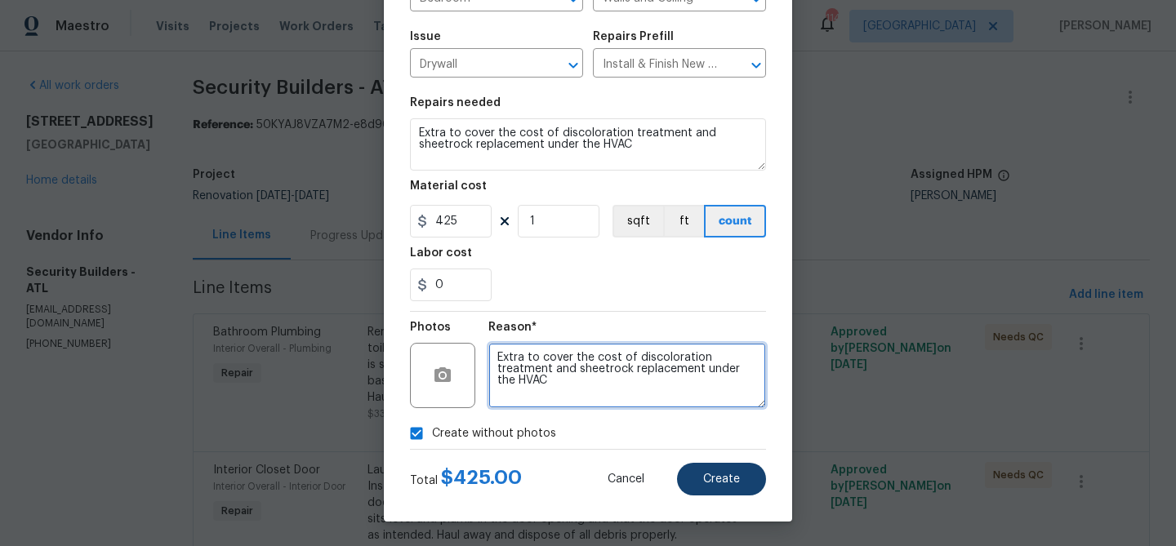
type textarea "Extra to cover the cost of discoloration treatment and sheetrock replacement un…"
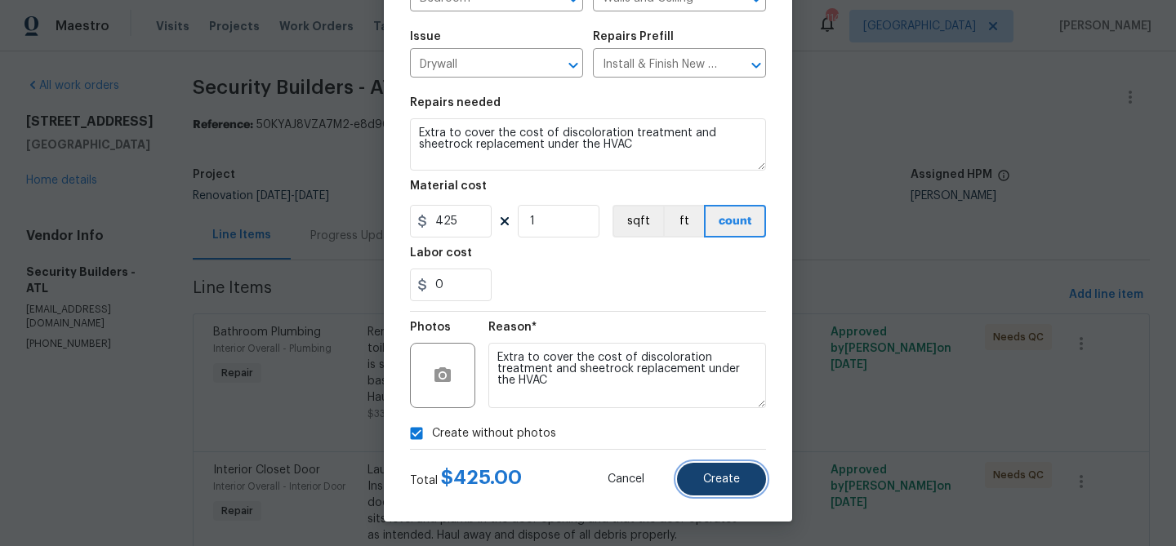
click at [716, 482] on span "Create" at bounding box center [721, 479] width 37 height 12
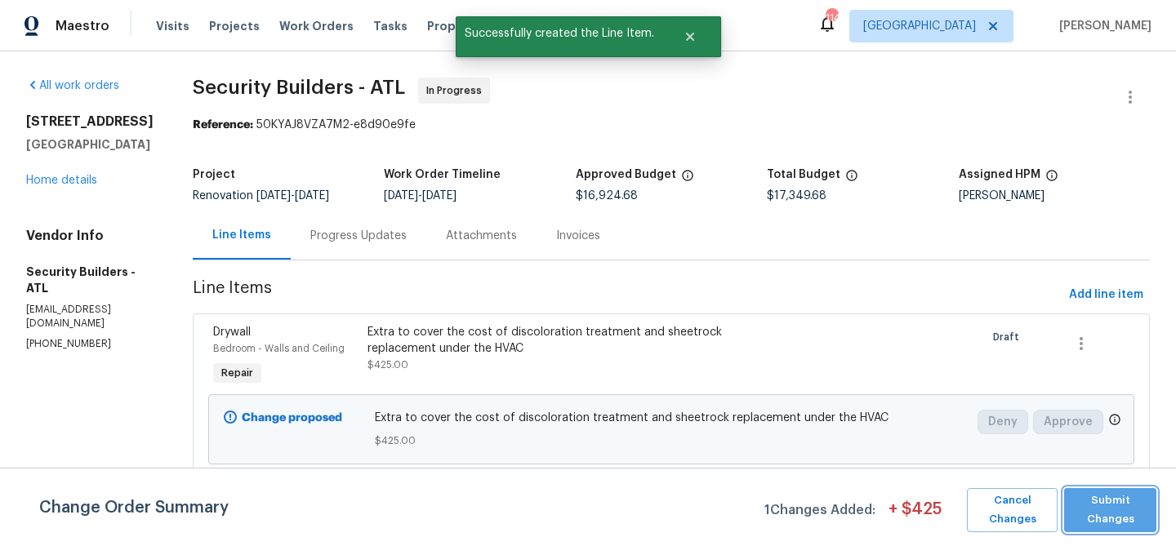
click at [1112, 501] on span "Submit Changes" at bounding box center [1110, 510] width 76 height 38
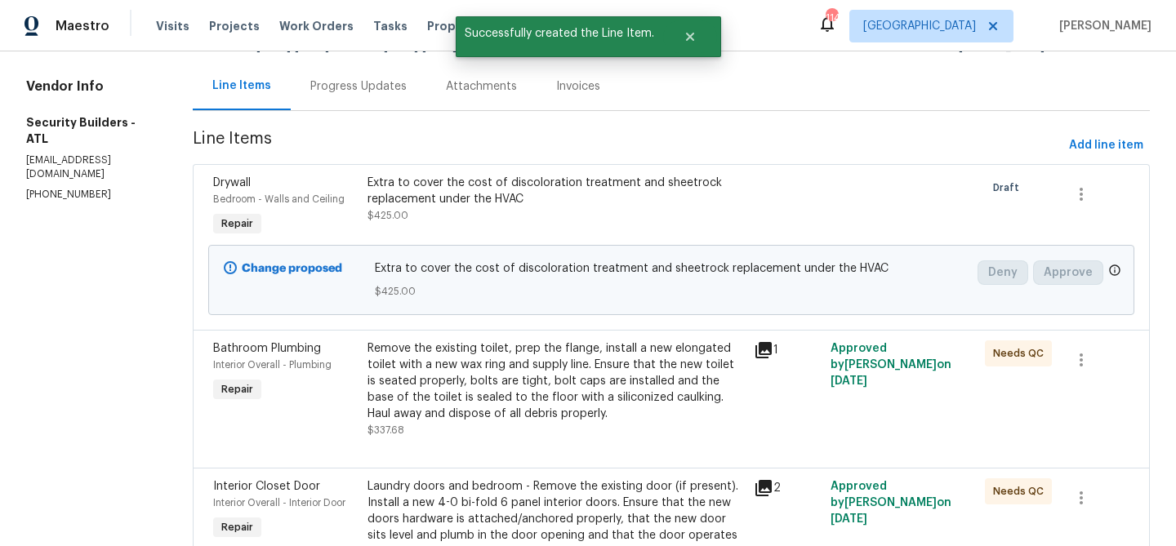
scroll to position [221, 0]
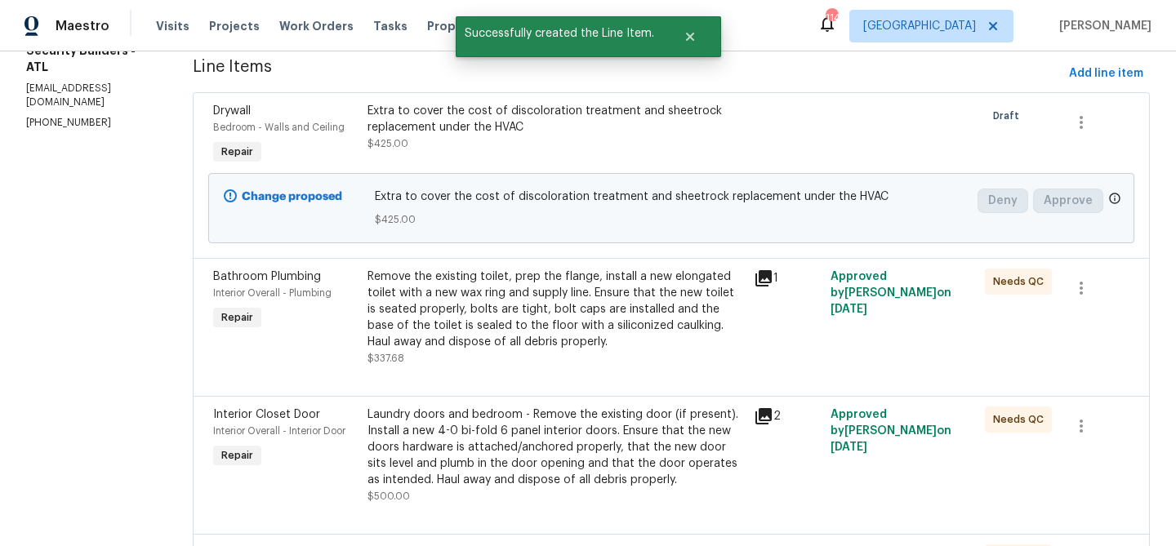
click at [798, 334] on div "1" at bounding box center [787, 318] width 77 height 108
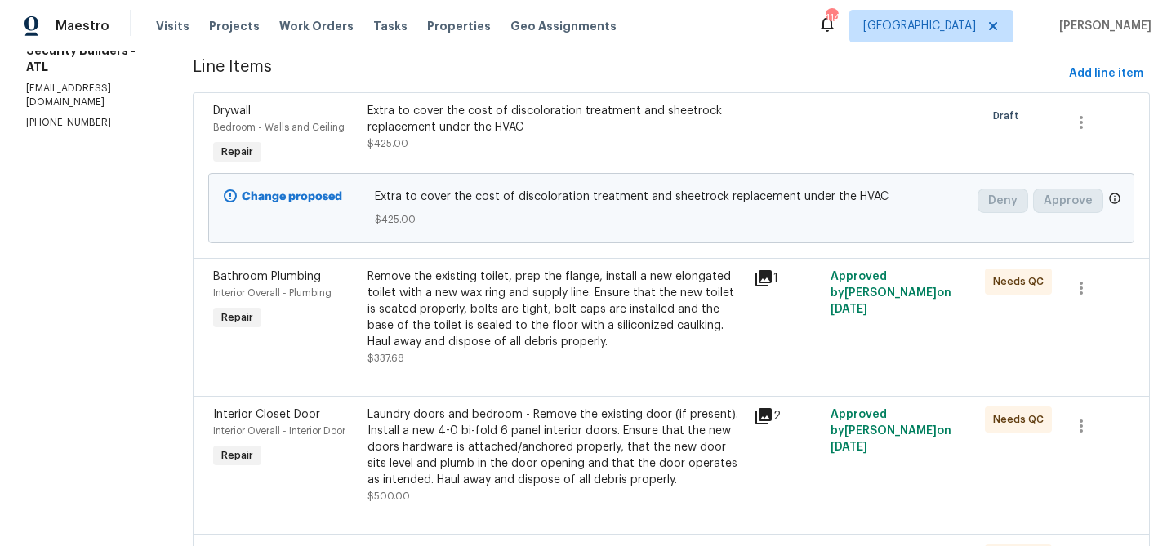
click at [703, 328] on div "Remove the existing toilet, prep the flange, install a new elongated toilet wit…" at bounding box center [555, 310] width 376 height 82
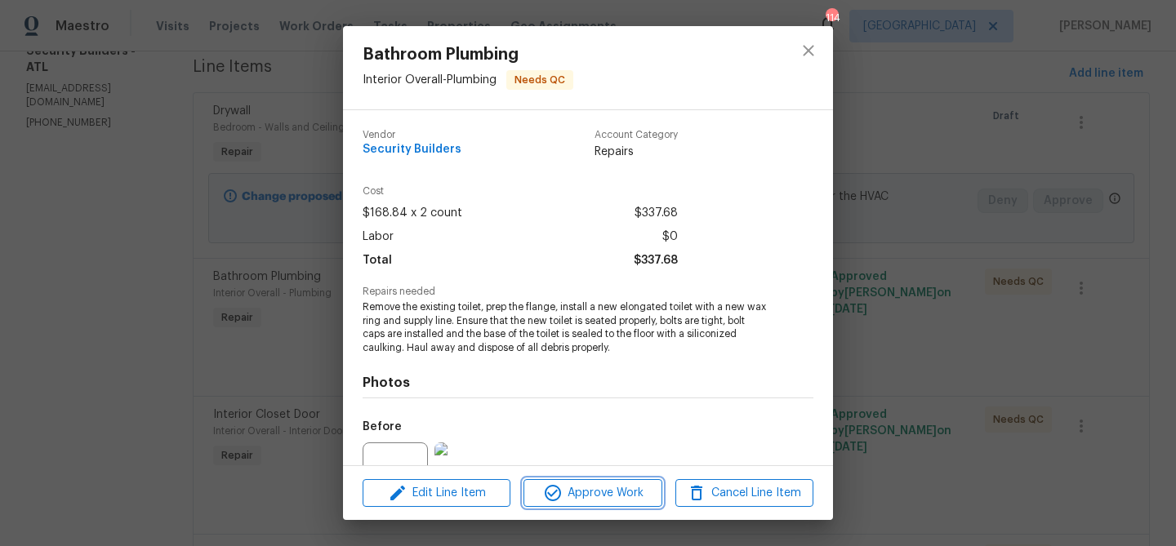
click at [616, 496] on span "Approve Work" at bounding box center [592, 493] width 128 height 20
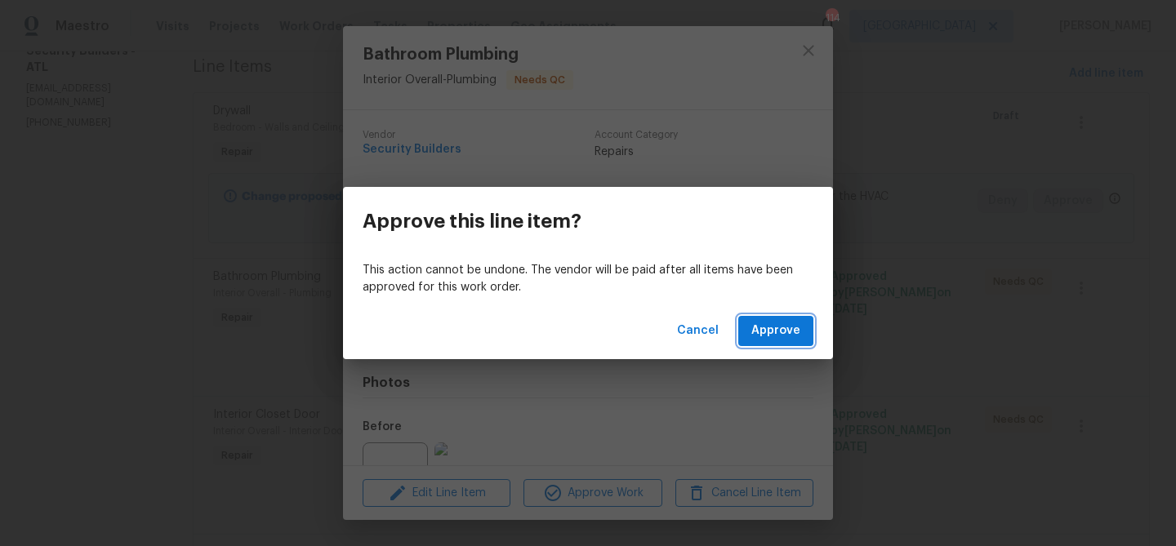
click at [771, 341] on button "Approve" at bounding box center [775, 331] width 75 height 30
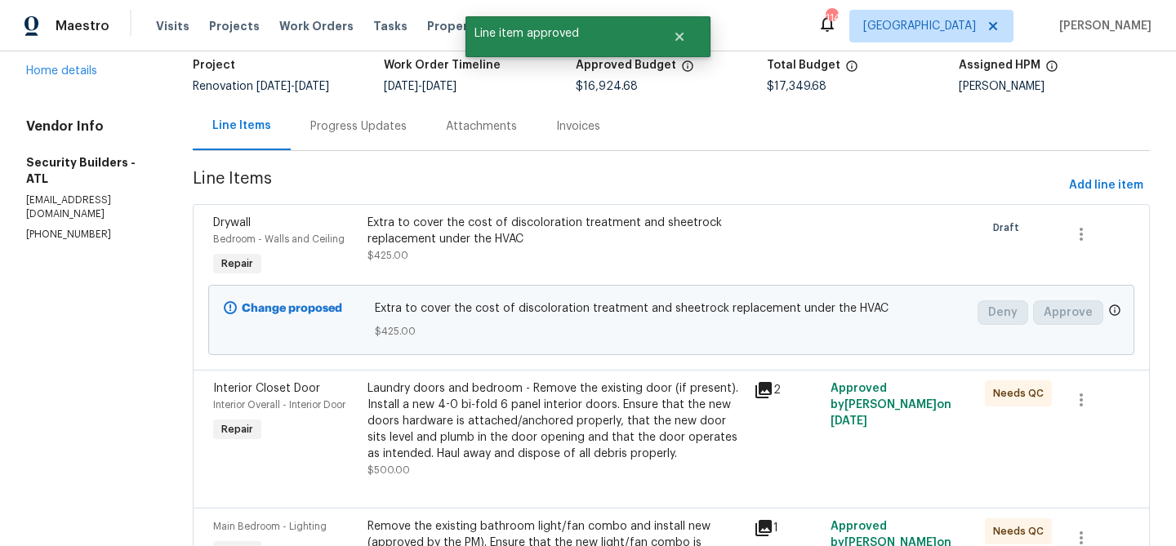
scroll to position [135, 0]
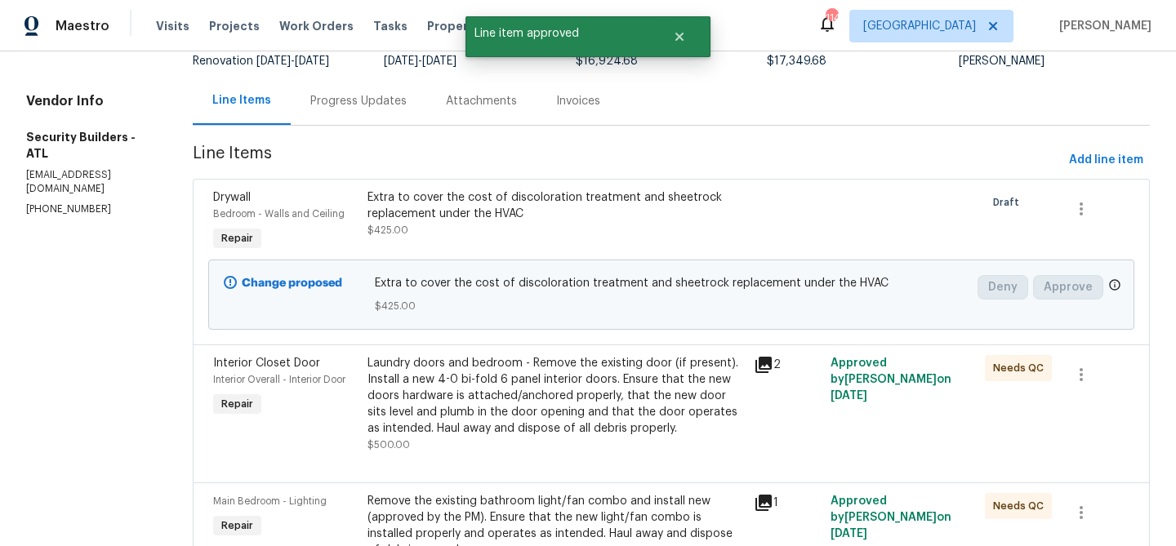
click at [602, 393] on div "Laundry doors and bedroom - Remove the existing door (if present). Install a ne…" at bounding box center [555, 396] width 376 height 82
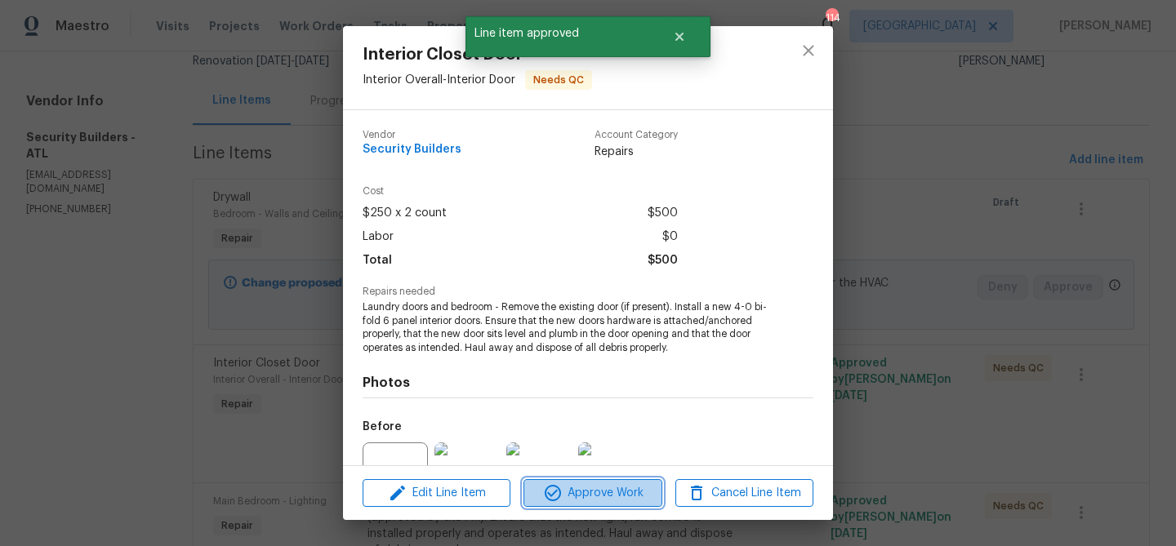
click at [602, 484] on span "Approve Work" at bounding box center [592, 493] width 128 height 20
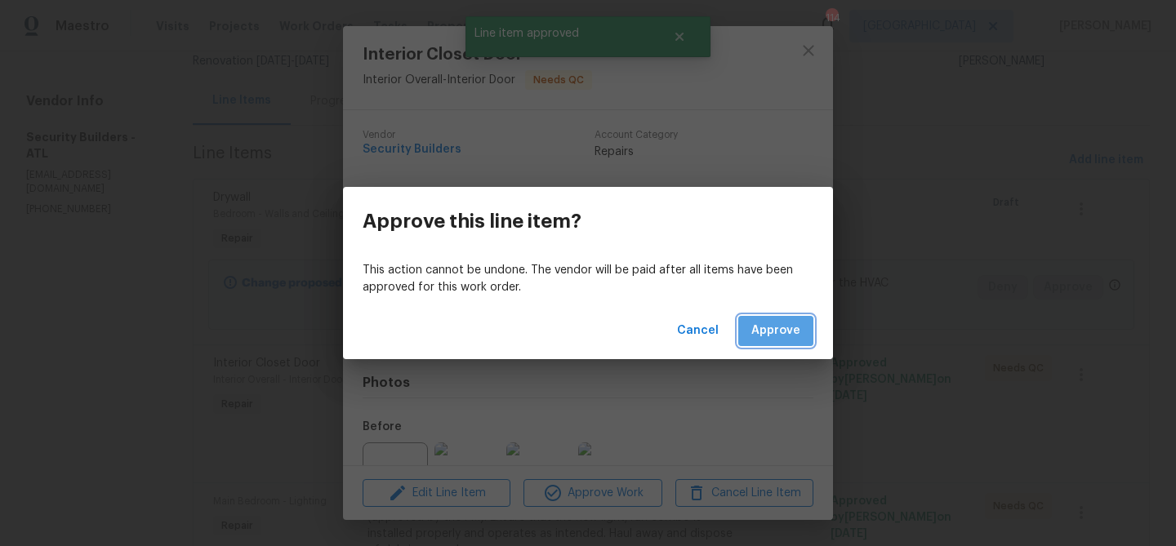
click at [778, 317] on button "Approve" at bounding box center [775, 331] width 75 height 30
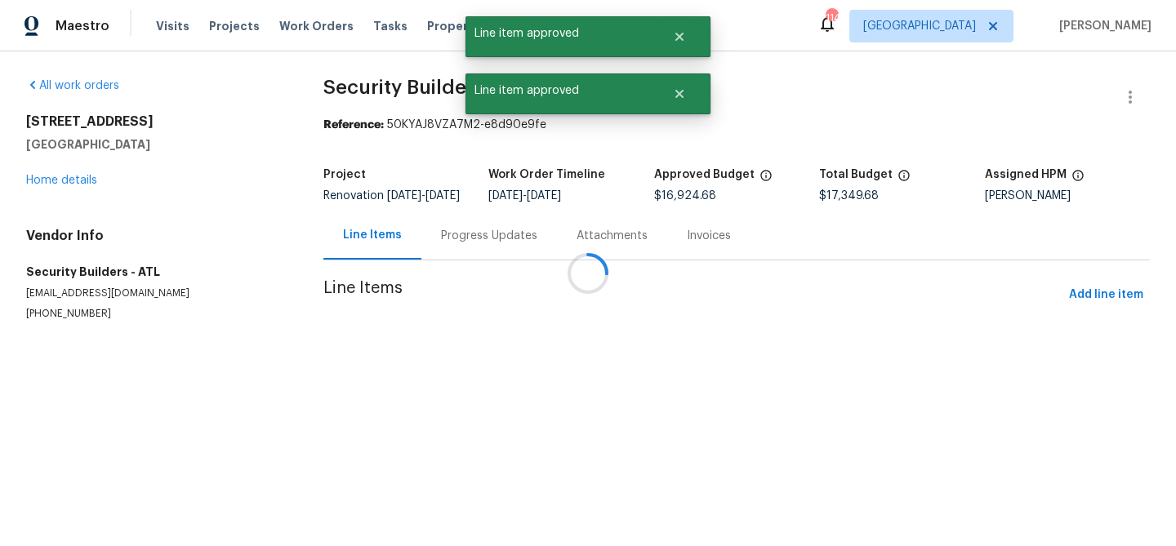
scroll to position [0, 0]
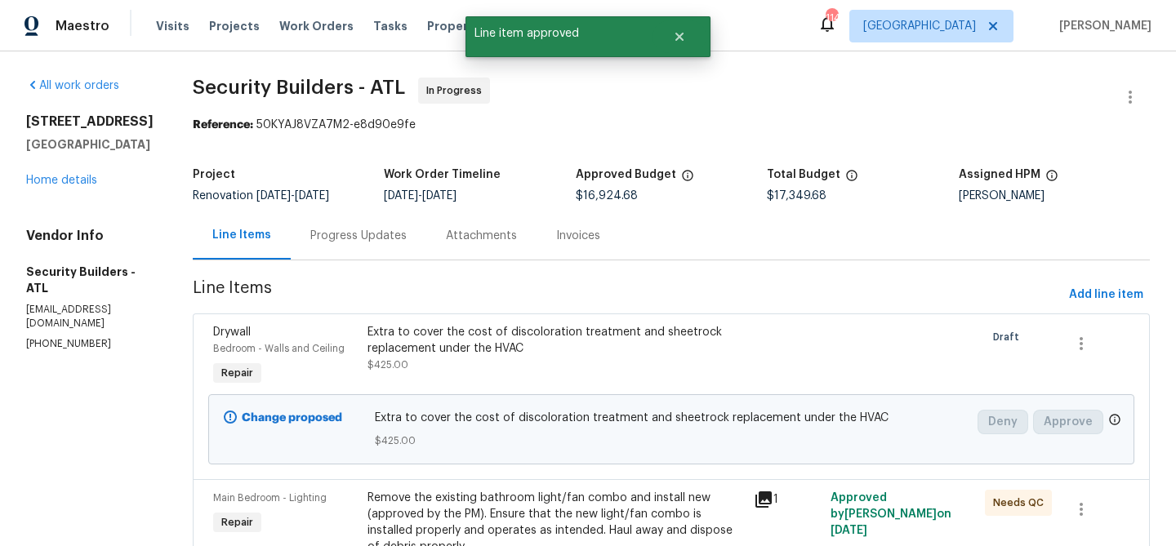
click at [549, 503] on div "Remove the existing bathroom light/fan combo and install new (approved by the P…" at bounding box center [555, 522] width 376 height 65
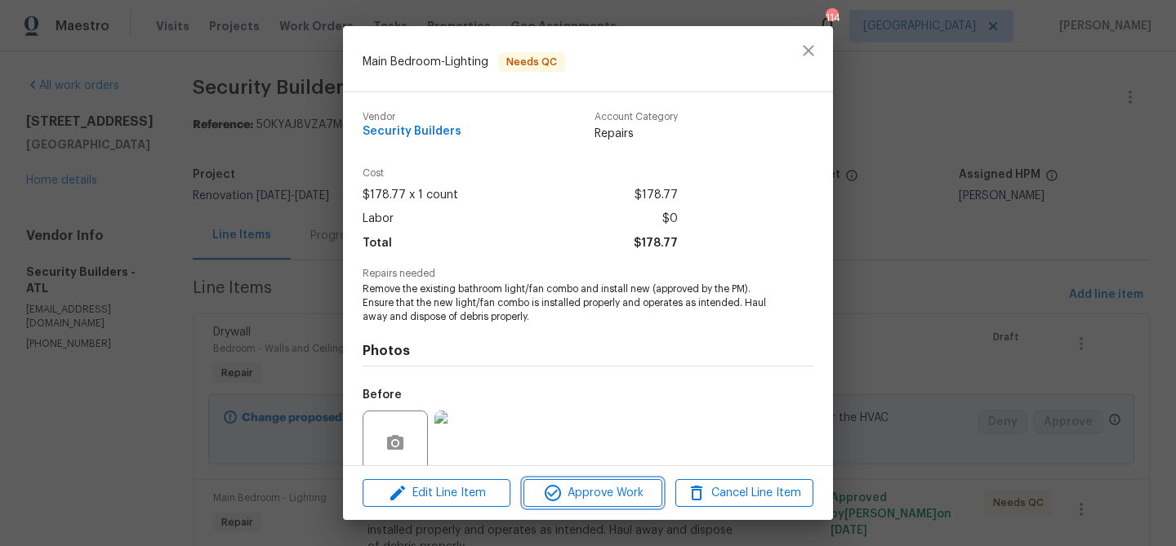
click at [549, 503] on button "Approve Work" at bounding box center [592, 493] width 138 height 29
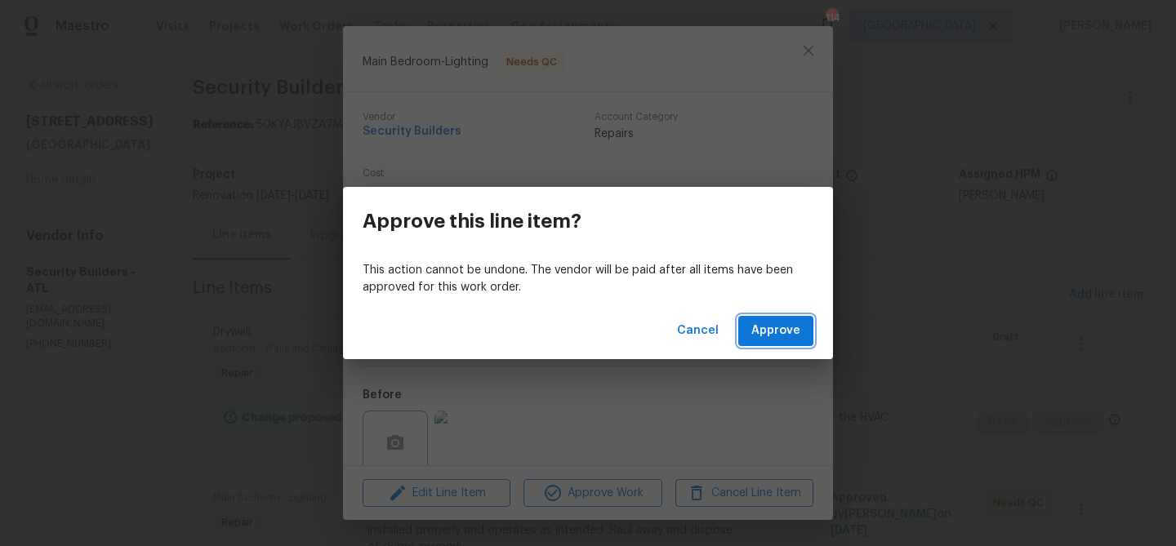
click at [791, 319] on button "Approve" at bounding box center [775, 331] width 75 height 30
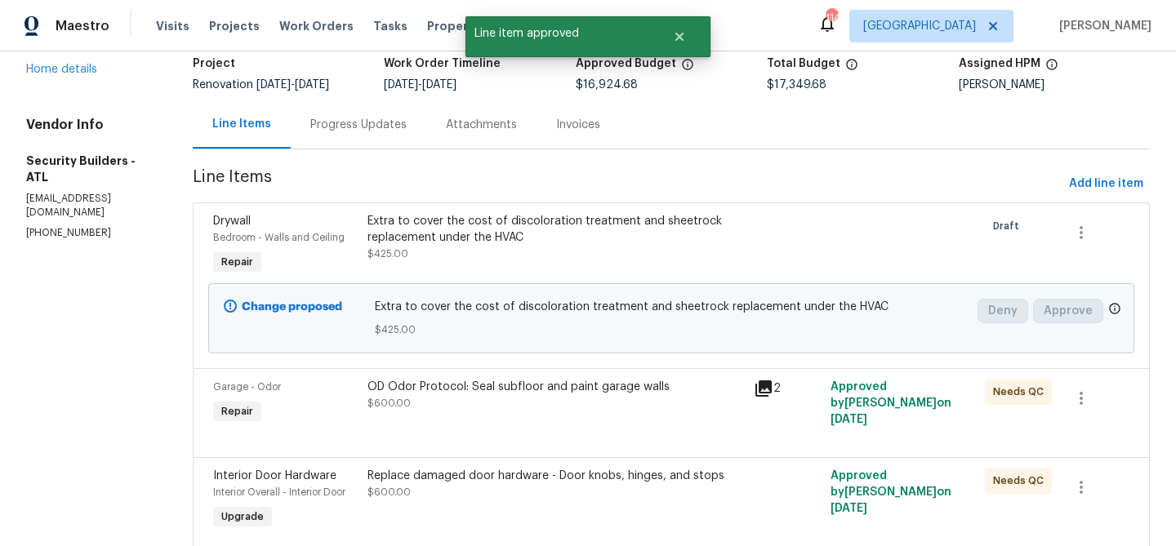
scroll to position [131, 0]
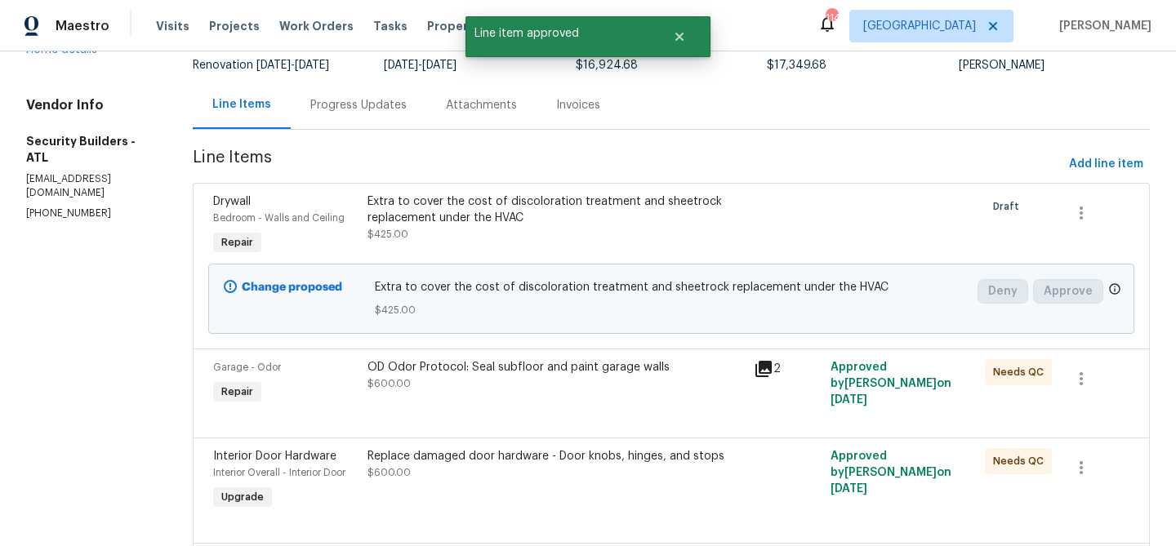
click at [599, 381] on div "OD Odor Protocol: Seal subfloor and paint garage walls $600.00" at bounding box center [555, 375] width 376 height 33
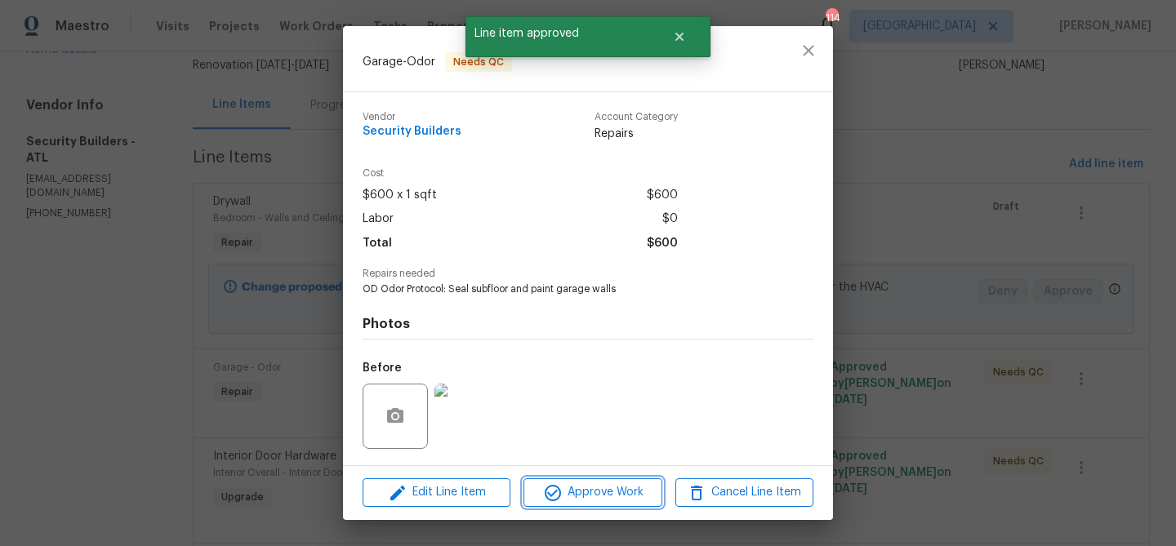
click at [604, 491] on span "Approve Work" at bounding box center [592, 492] width 128 height 20
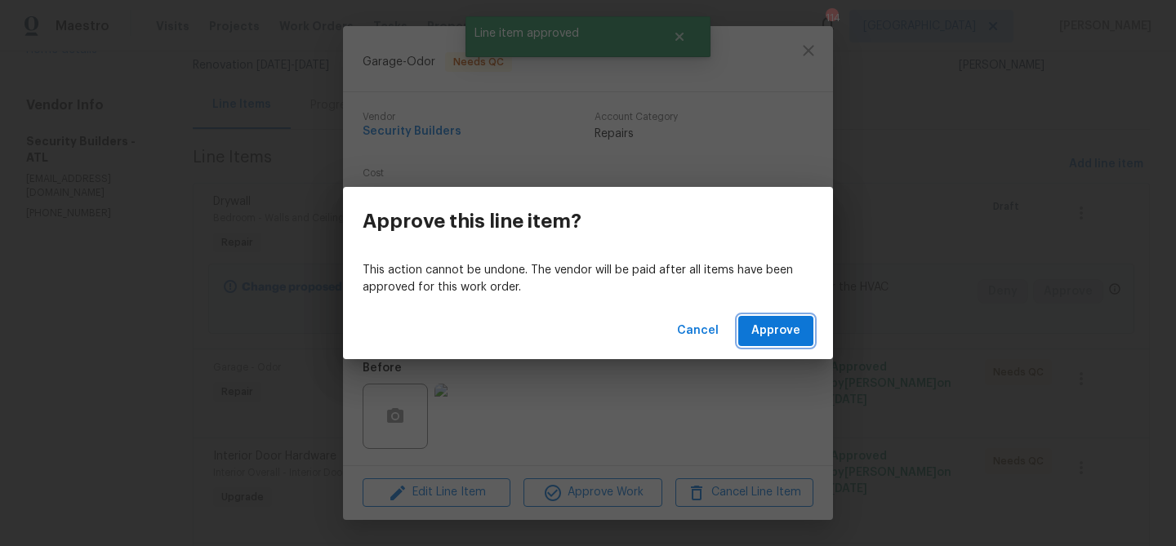
click at [762, 344] on button "Approve" at bounding box center [775, 331] width 75 height 30
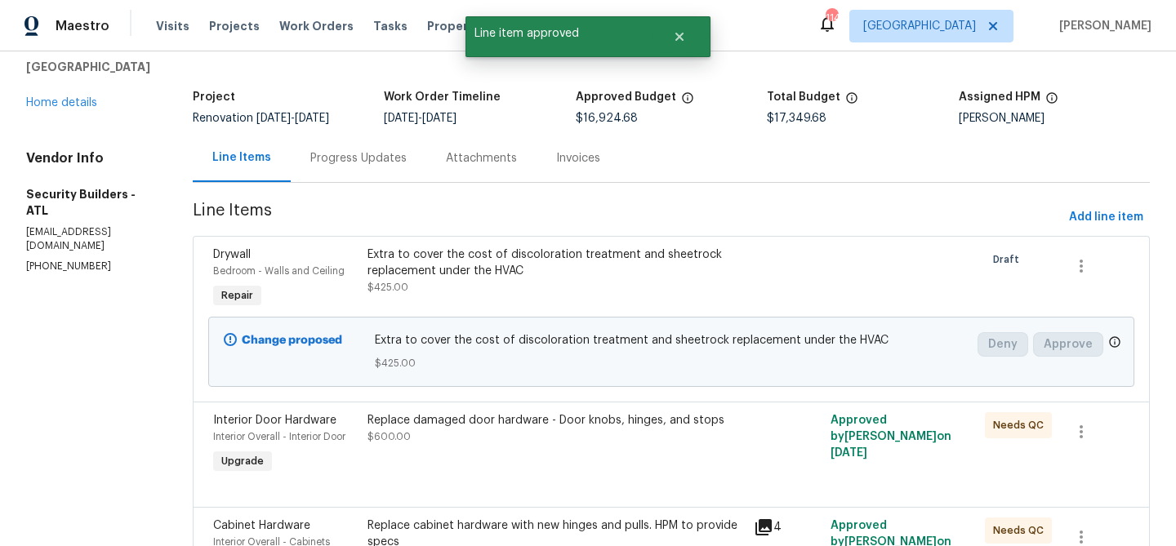
scroll to position [101, 0]
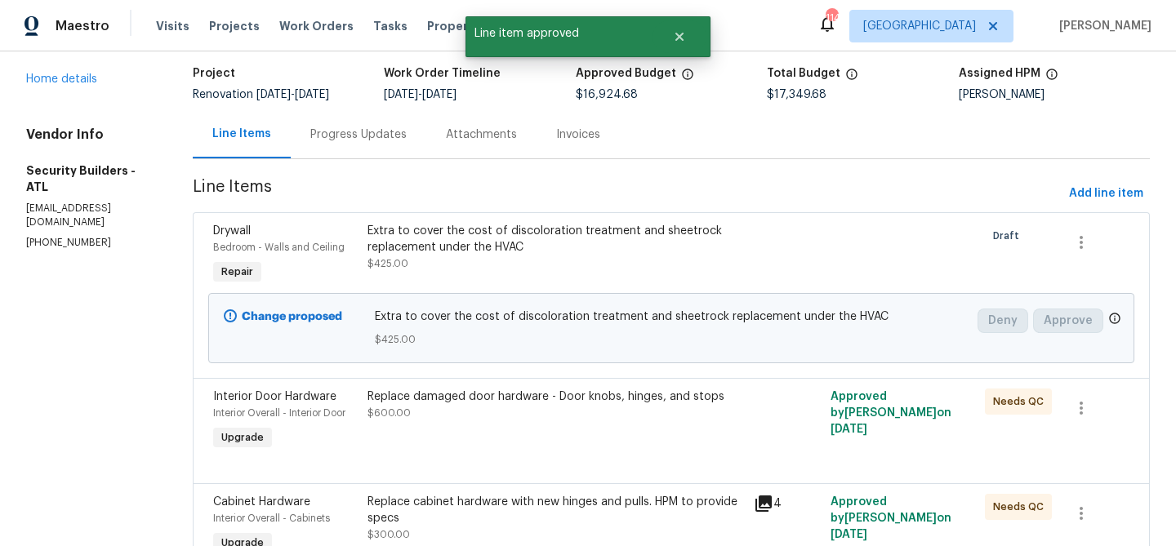
click at [552, 441] on div "Replace damaged door hardware - Door knobs, hinges, and stops $600.00" at bounding box center [555, 421] width 386 height 75
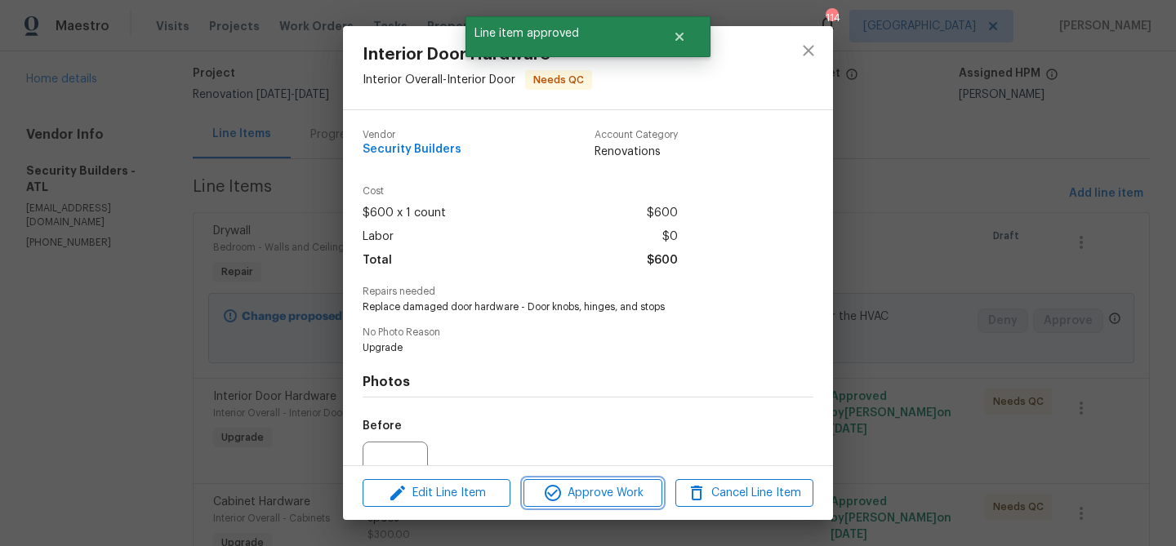
click at [567, 502] on span "Approve Work" at bounding box center [592, 493] width 128 height 20
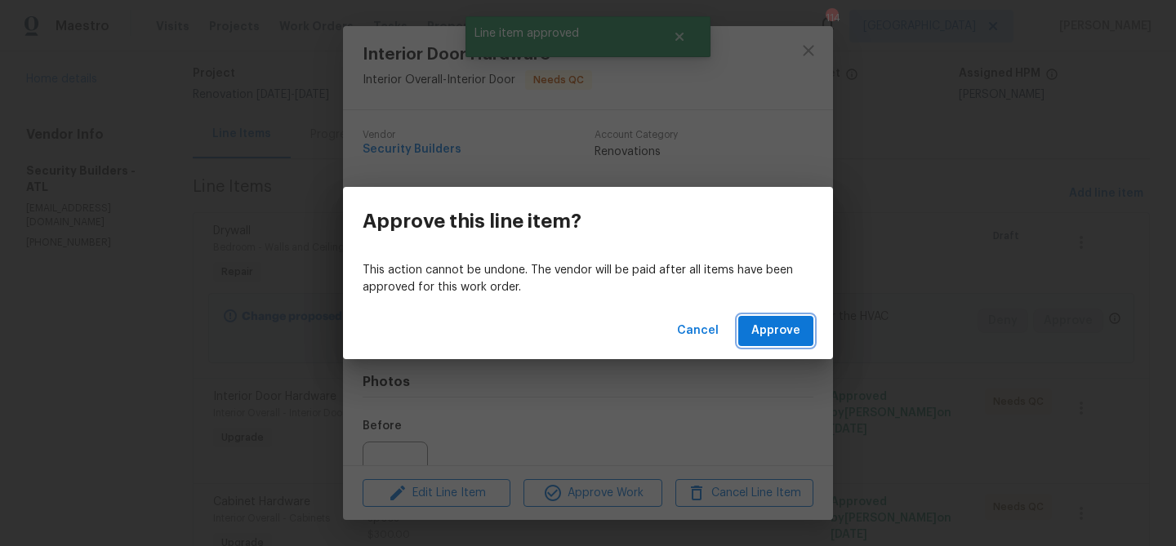
click at [760, 333] on span "Approve" at bounding box center [775, 331] width 49 height 20
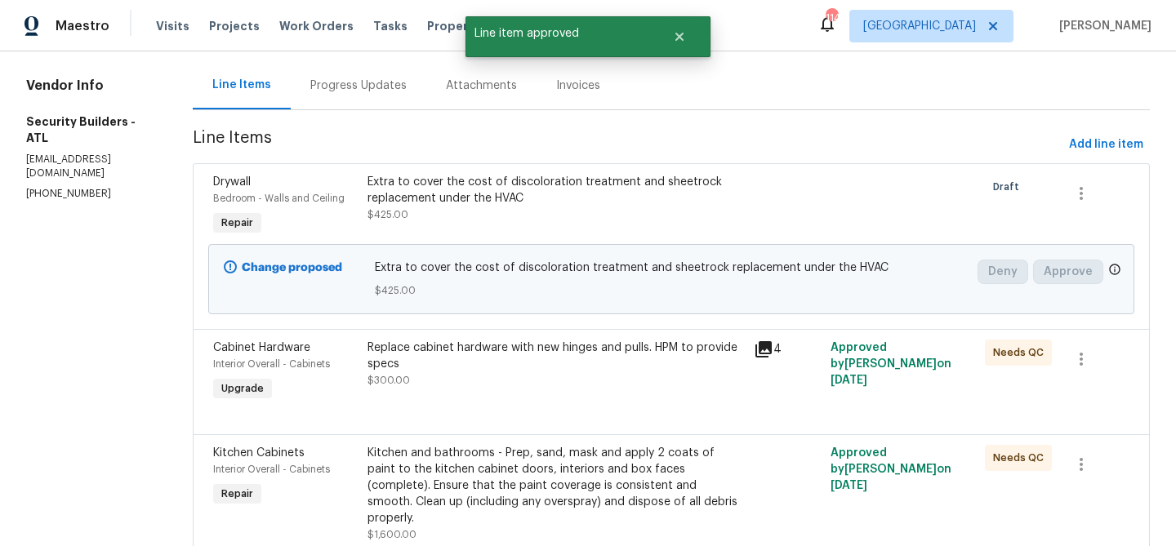
scroll to position [193, 0]
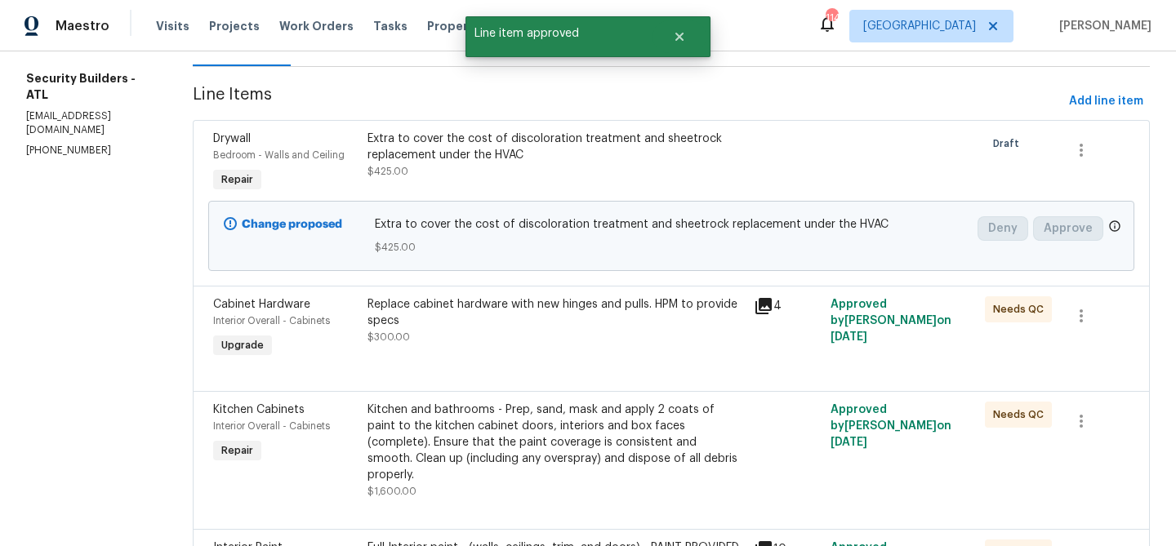
click at [540, 333] on div "Replace cabinet hardware with new hinges and pulls. HPM to provide specs $300.00" at bounding box center [555, 320] width 376 height 49
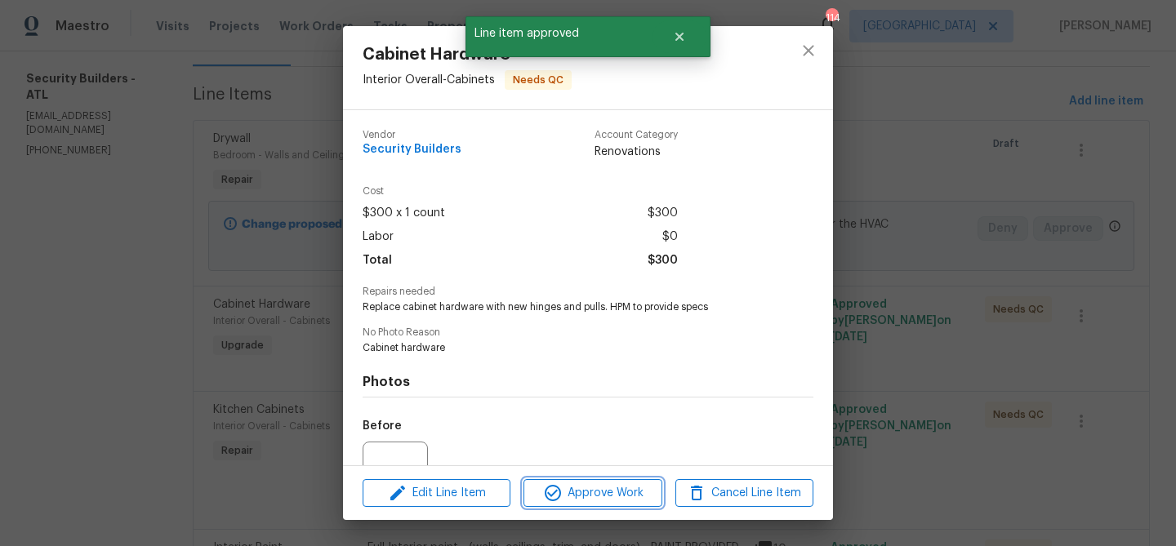
click at [563, 488] on span "Approve Work" at bounding box center [592, 493] width 128 height 20
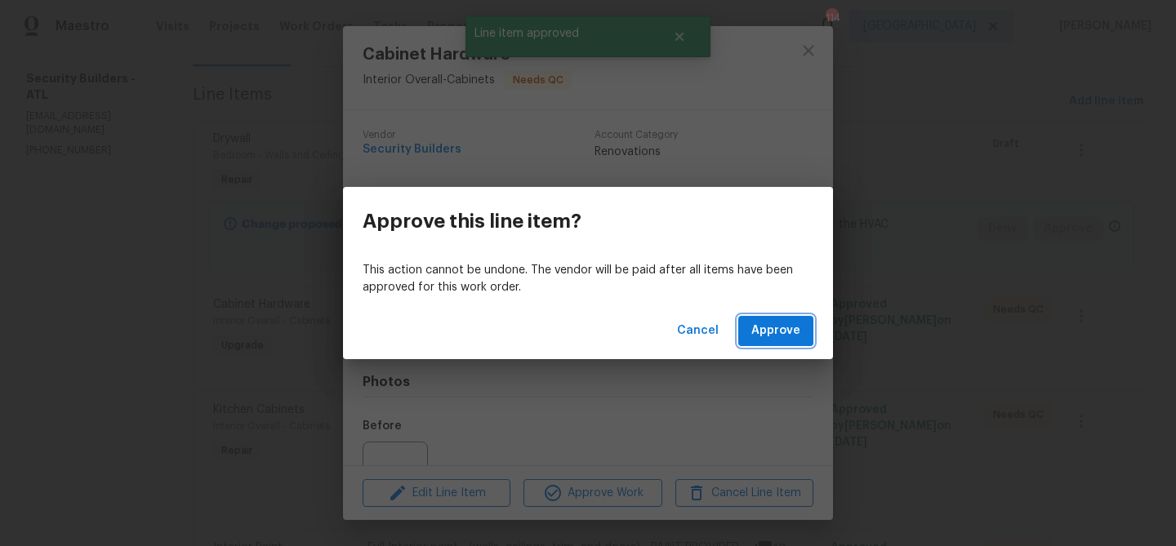
click at [791, 344] on button "Approve" at bounding box center [775, 331] width 75 height 30
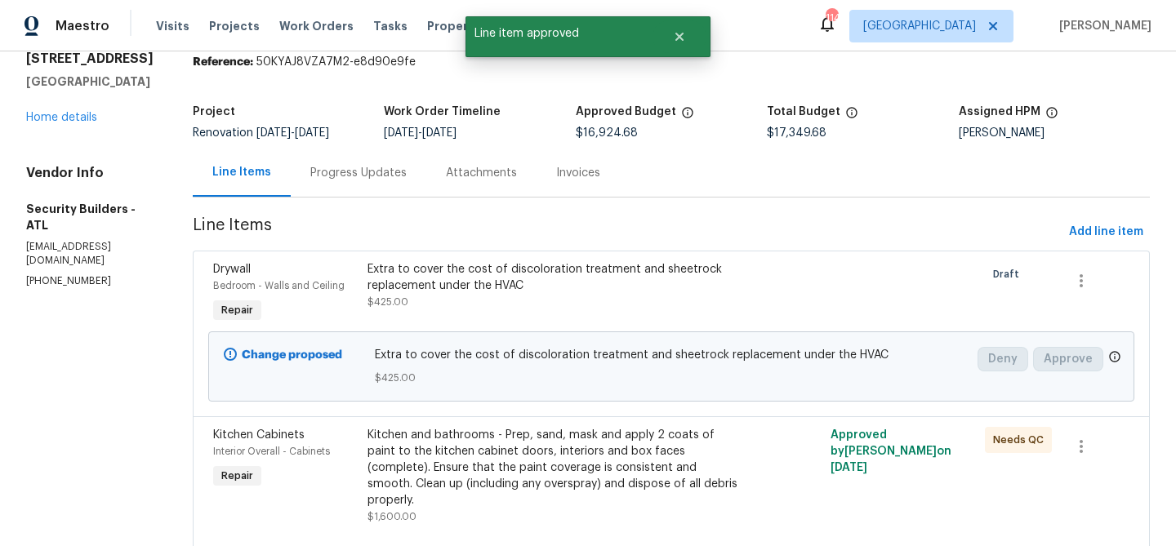
scroll to position [144, 0]
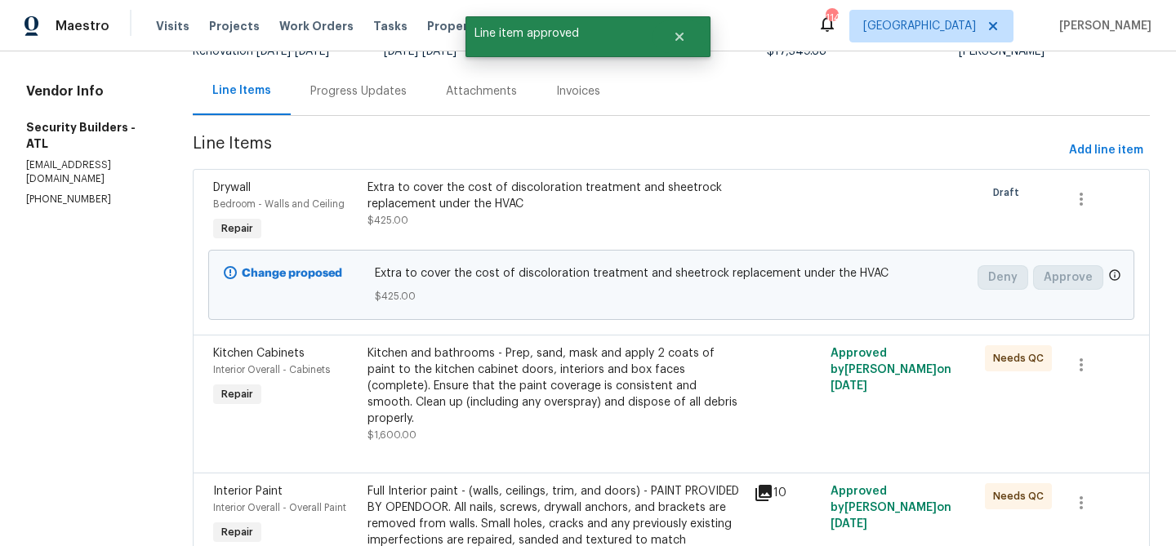
click at [563, 391] on div "Kitchen and bathrooms - Prep, sand, mask and apply 2 coats of paint to the kitc…" at bounding box center [555, 386] width 376 height 82
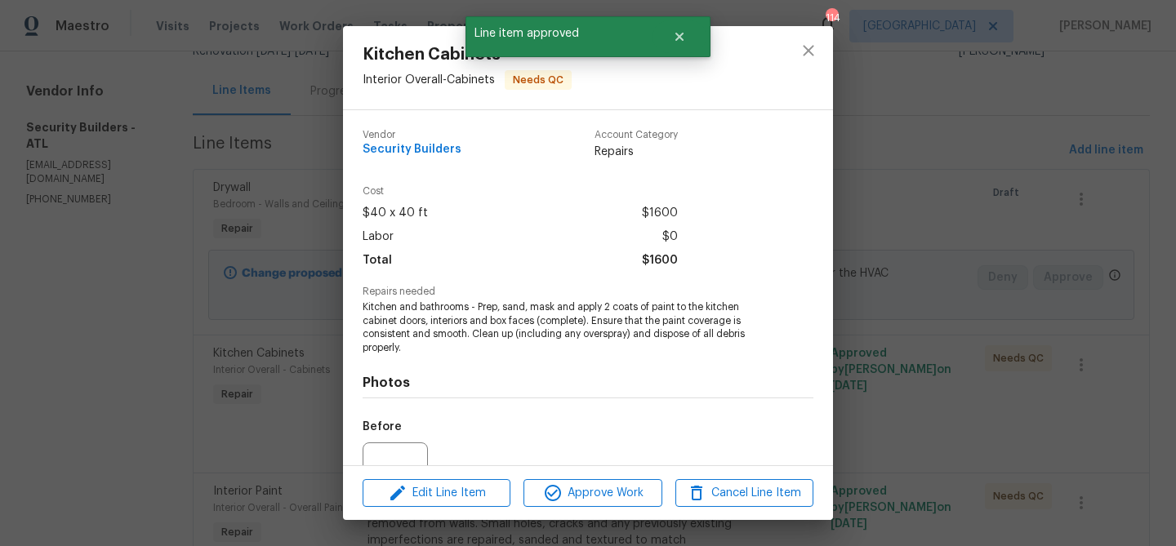
click at [582, 510] on div "Edit Line Item Approve Work Cancel Line Item" at bounding box center [588, 493] width 490 height 55
click at [589, 494] on span "Approve Work" at bounding box center [592, 493] width 128 height 20
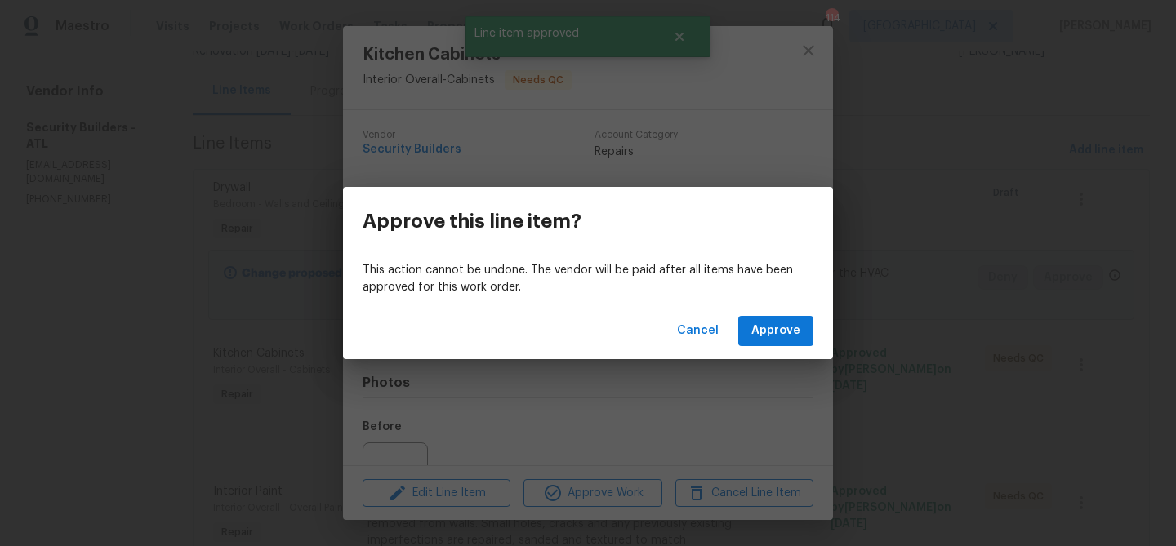
click at [773, 350] on div "Cancel Approve" at bounding box center [588, 331] width 490 height 56
click at [773, 342] on button "Approve" at bounding box center [775, 331] width 75 height 30
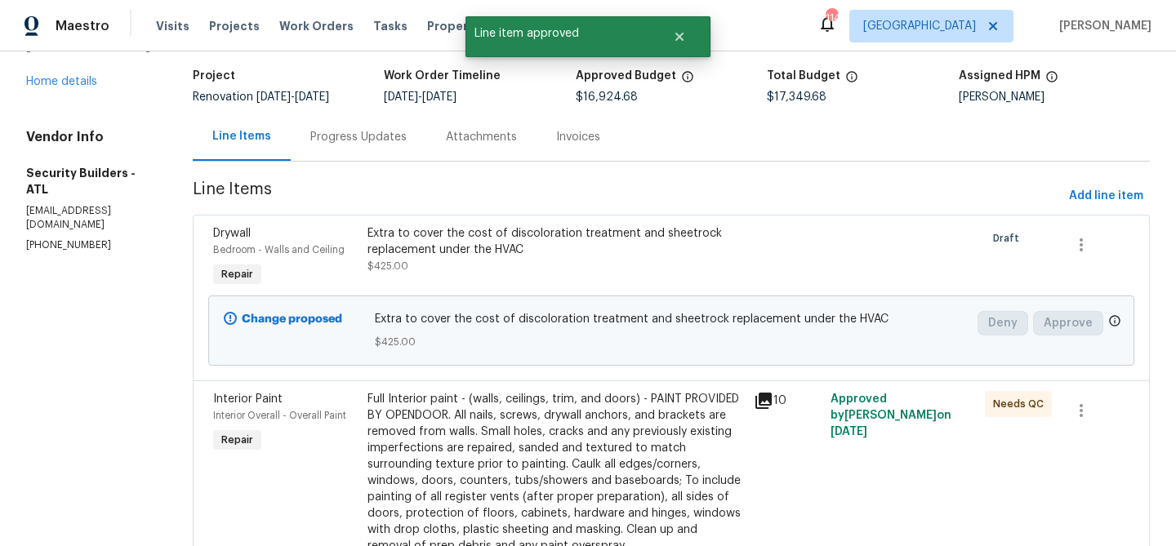
scroll to position [140, 0]
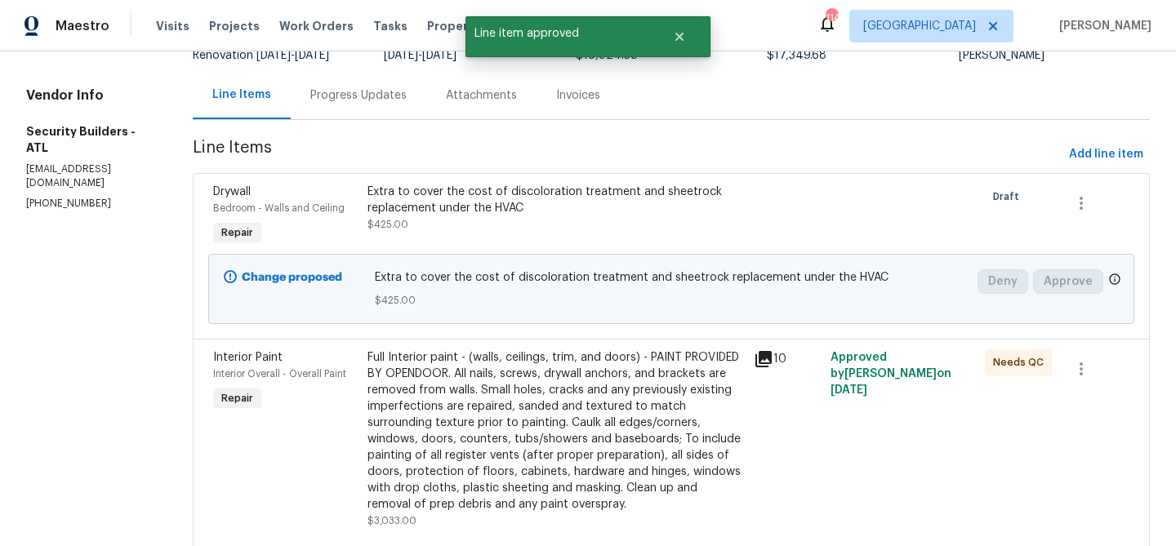
click at [579, 362] on div "Full Interior paint - (walls, ceilings, trim, and doors) - PAINT PROVIDED BY OP…" at bounding box center [555, 430] width 376 height 163
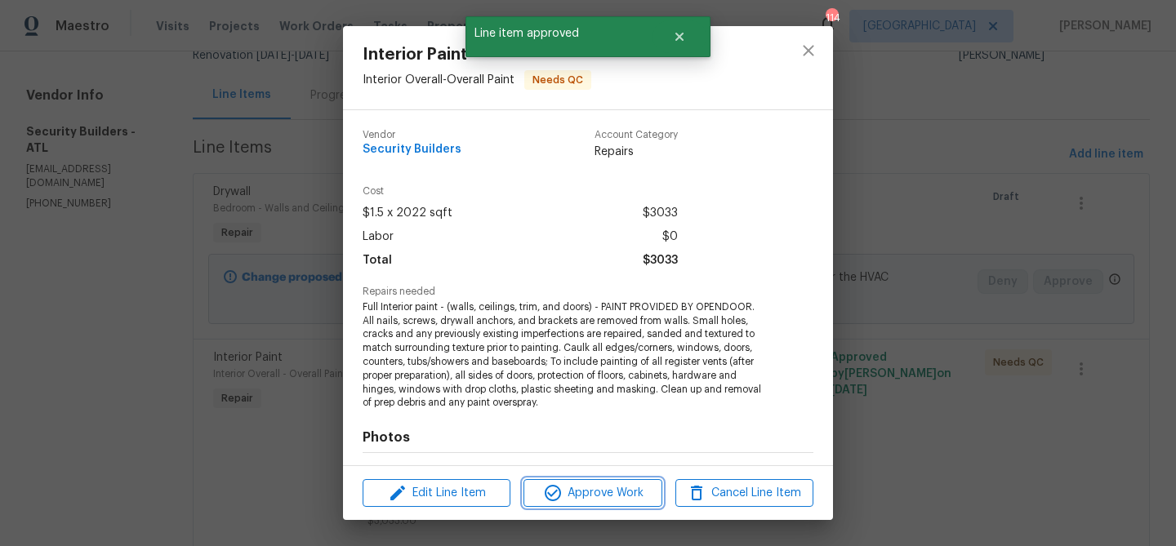
click at [595, 500] on span "Approve Work" at bounding box center [592, 493] width 128 height 20
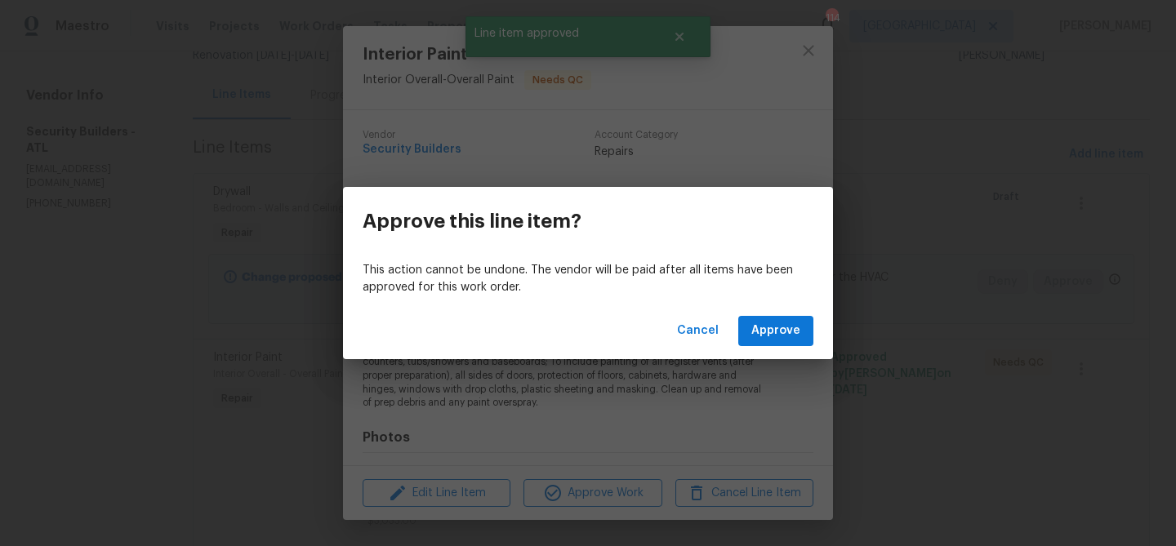
click at [766, 346] on div "Cancel Approve" at bounding box center [588, 331] width 490 height 56
click at [765, 341] on button "Approve" at bounding box center [775, 331] width 75 height 30
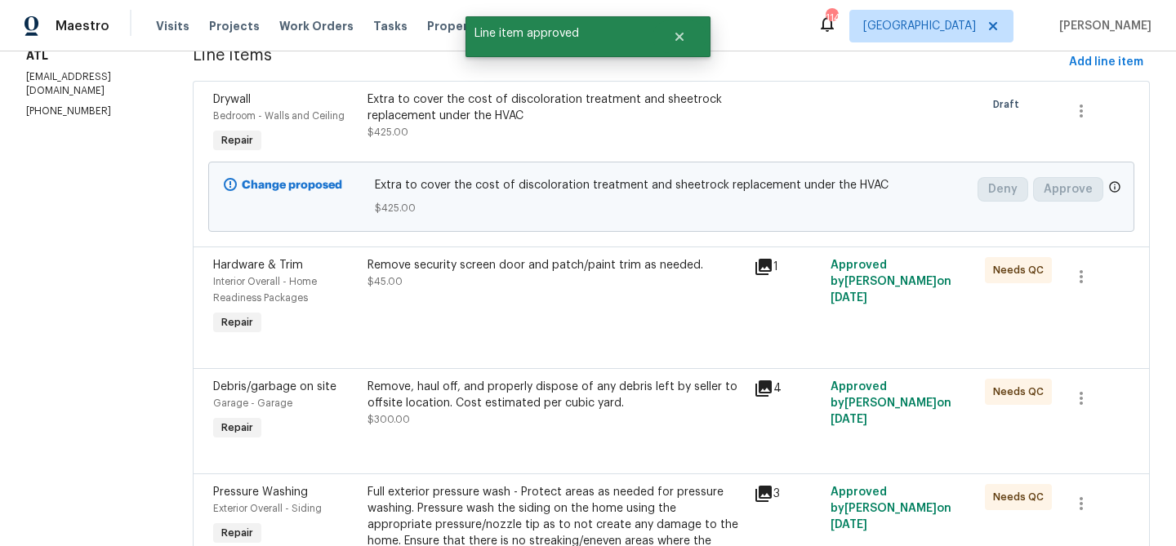
scroll to position [248, 0]
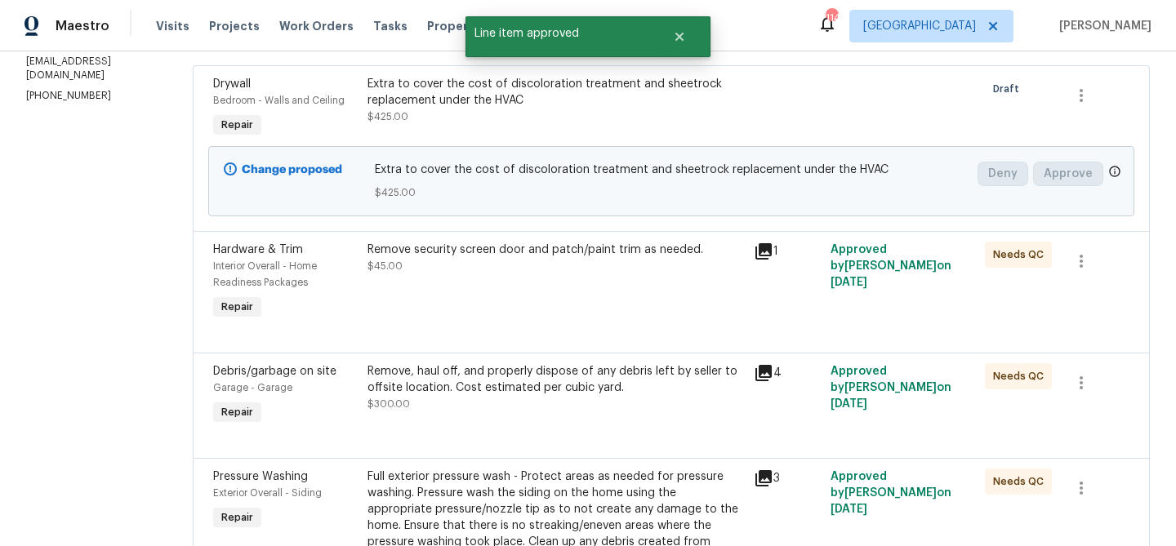
click at [575, 298] on div "Remove security screen door and patch/paint trim as needed. $45.00" at bounding box center [555, 282] width 386 height 91
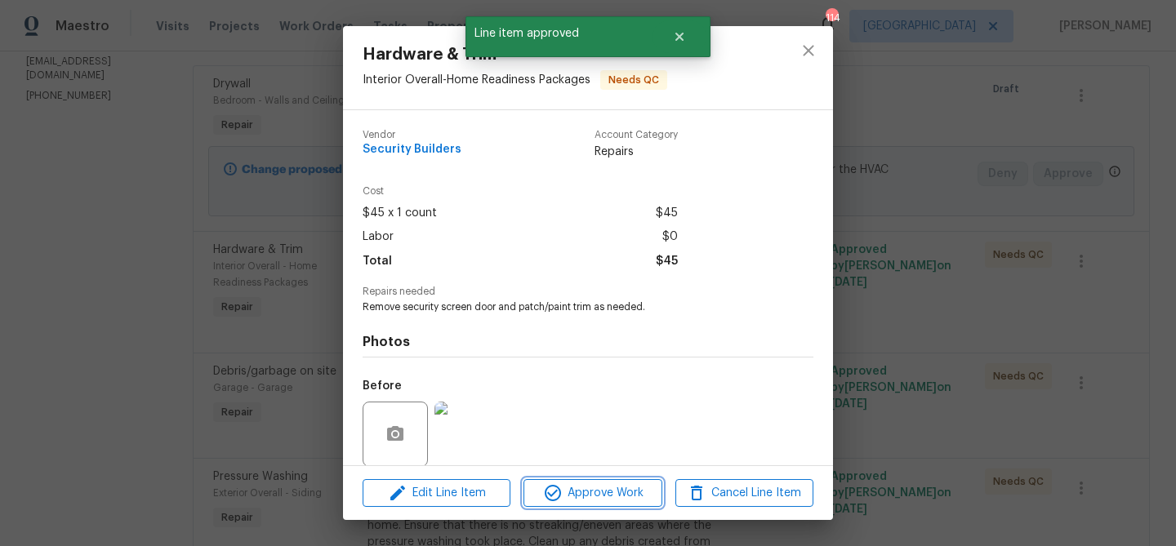
click at [591, 487] on span "Approve Work" at bounding box center [592, 493] width 128 height 20
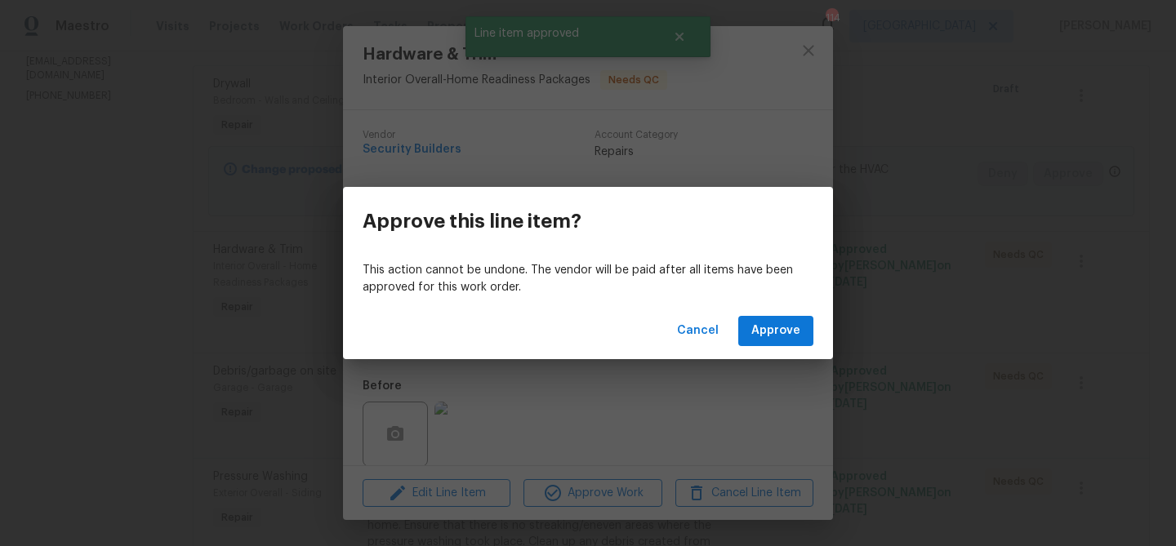
click at [802, 309] on div "Cancel Approve" at bounding box center [588, 331] width 490 height 56
click at [782, 327] on span "Approve" at bounding box center [775, 331] width 49 height 20
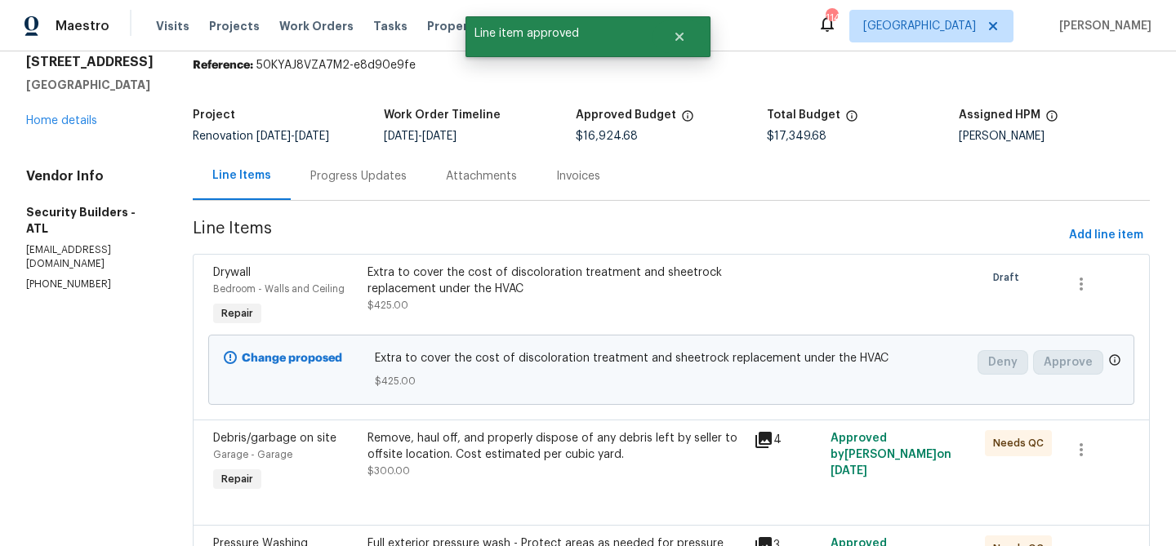
scroll to position [124, 0]
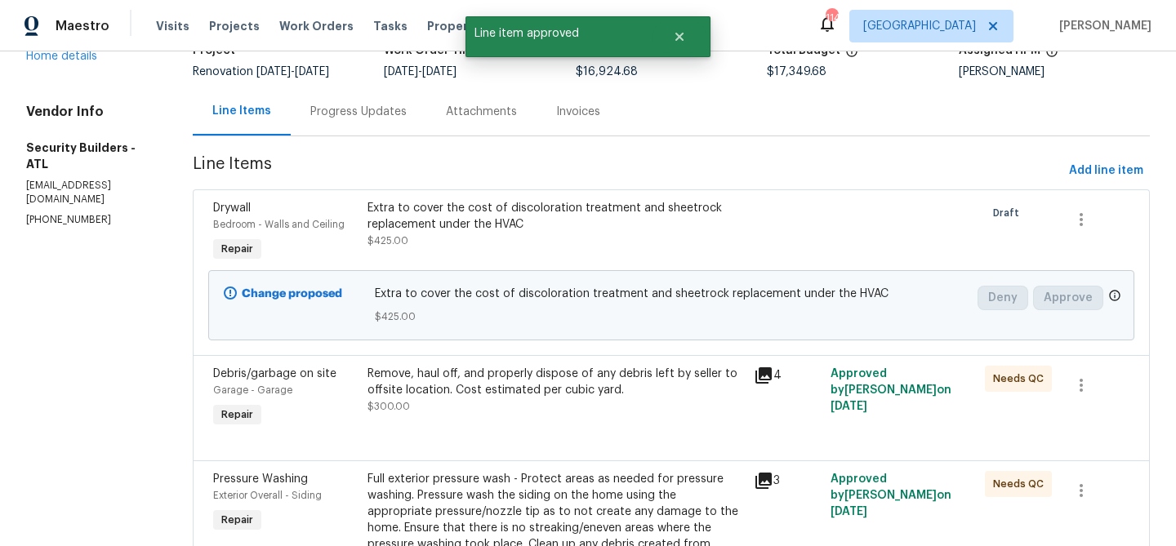
click at [580, 405] on div "Remove, haul off, and properly dispose of any debris left by seller to offsite …" at bounding box center [555, 390] width 376 height 49
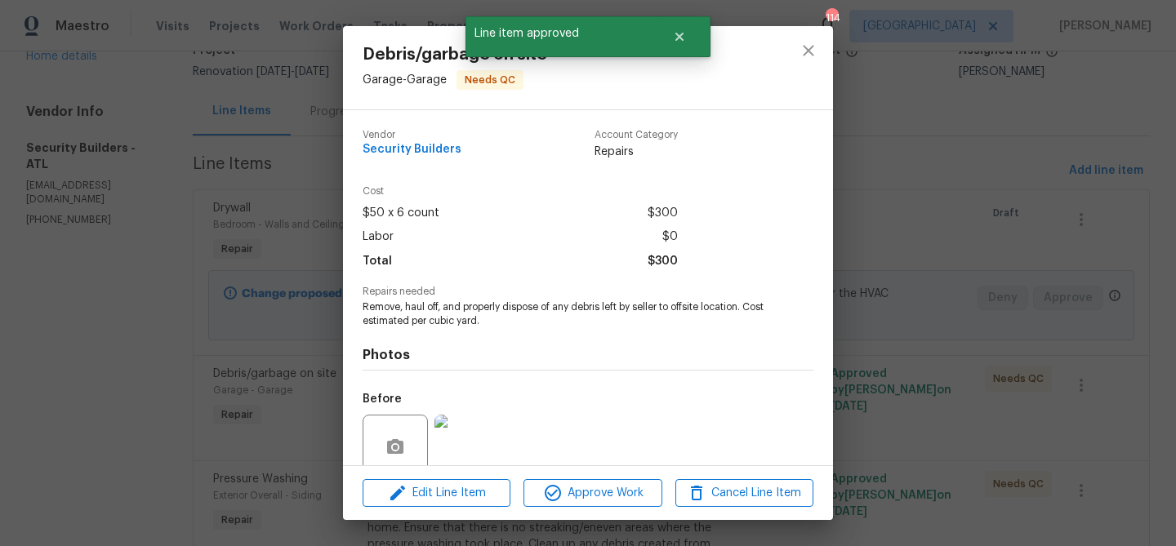
click at [599, 515] on div "Edit Line Item Approve Work Cancel Line Item" at bounding box center [588, 493] width 490 height 55
click at [599, 500] on span "Approve Work" at bounding box center [592, 493] width 128 height 20
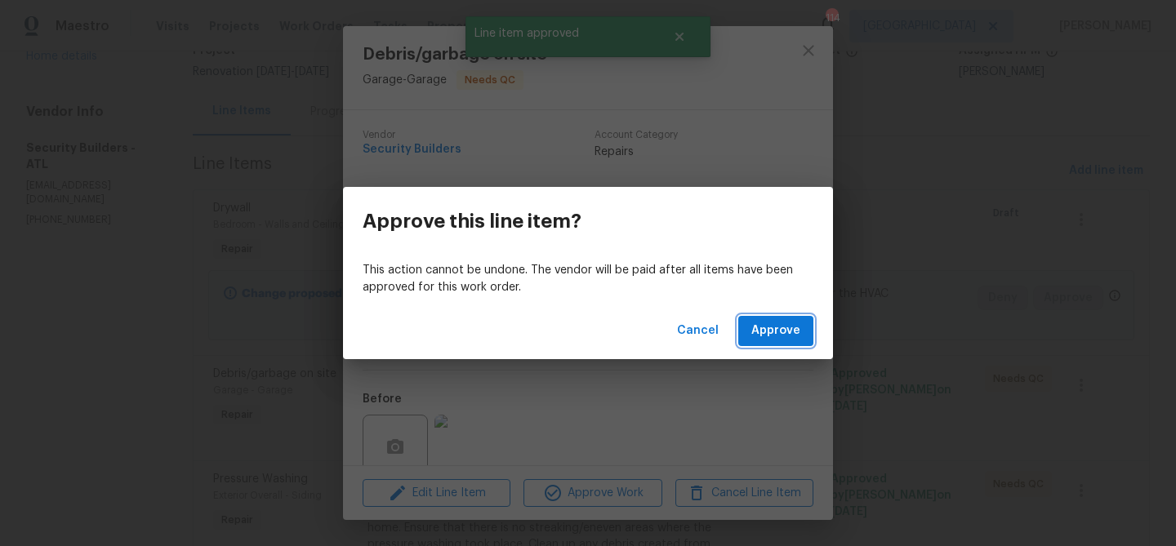
click at [768, 334] on span "Approve" at bounding box center [775, 331] width 49 height 20
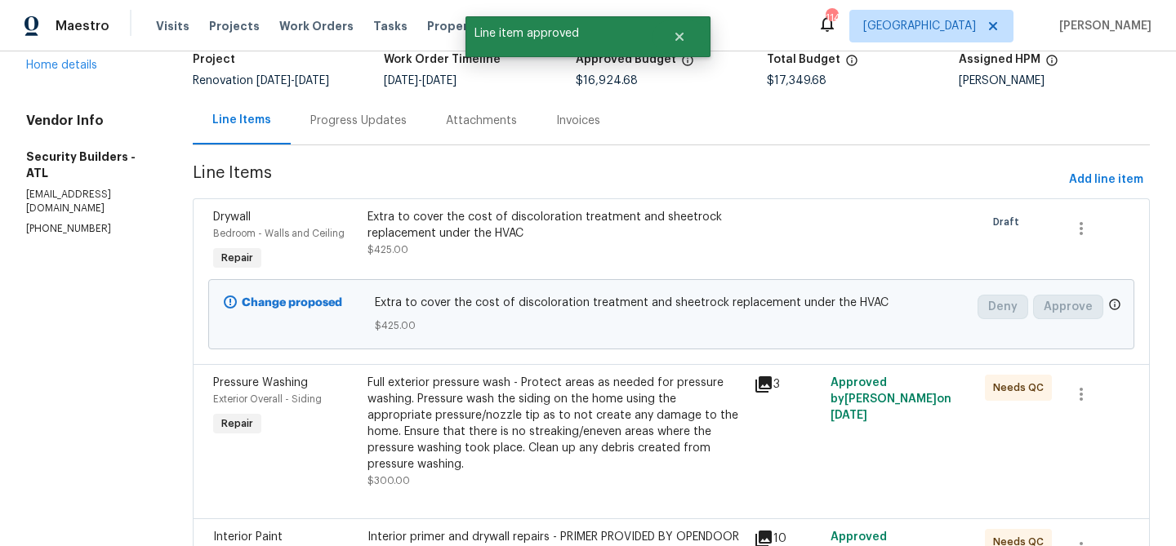
scroll to position [129, 0]
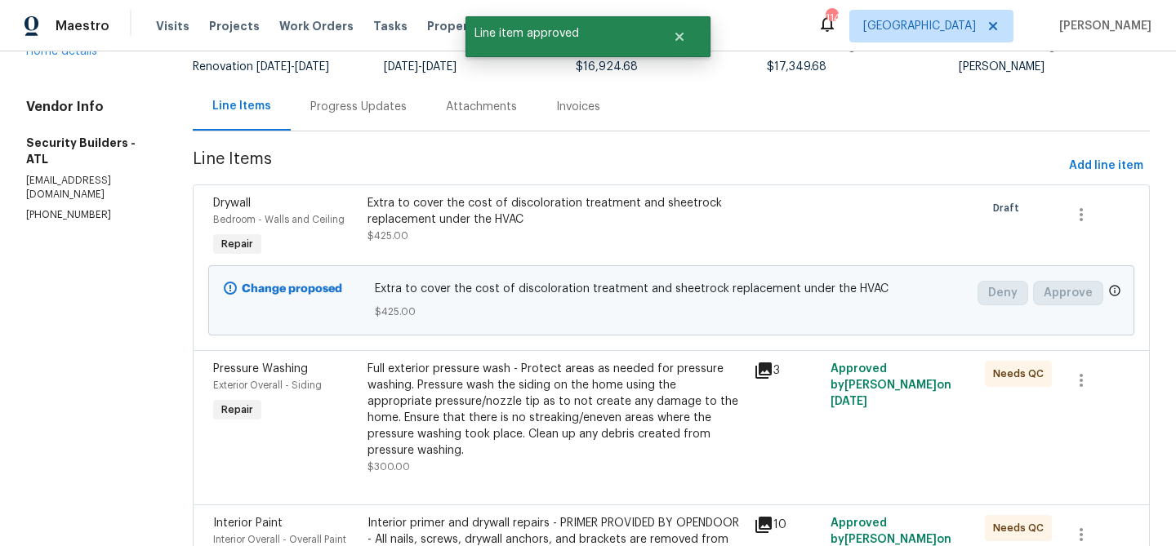
click at [604, 406] on div "Full exterior pressure wash - Protect areas as needed for pressure washing. Pre…" at bounding box center [555, 410] width 376 height 98
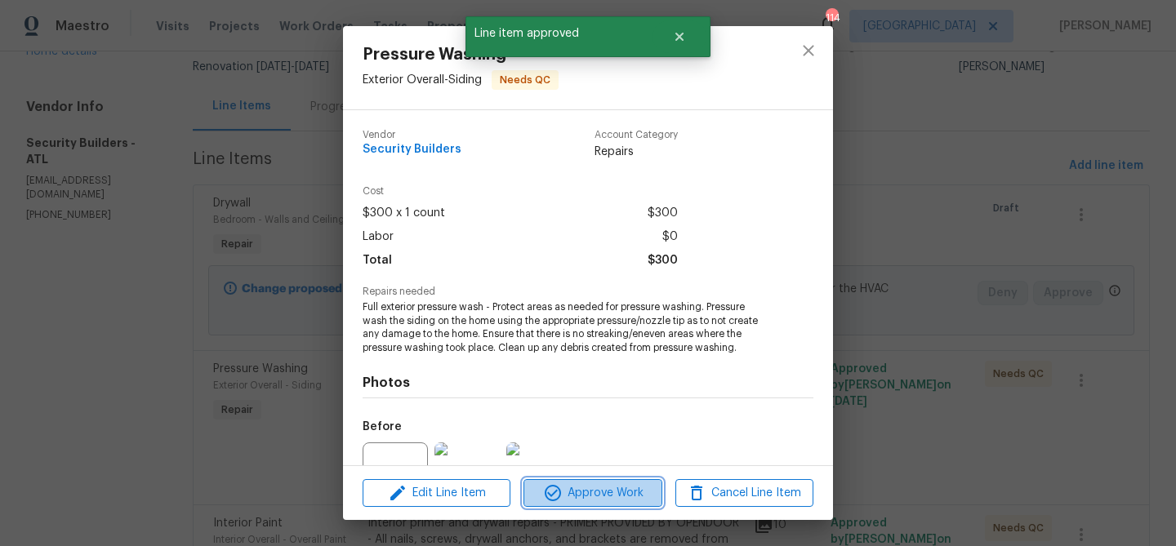
click at [619, 503] on button "Approve Work" at bounding box center [592, 493] width 138 height 29
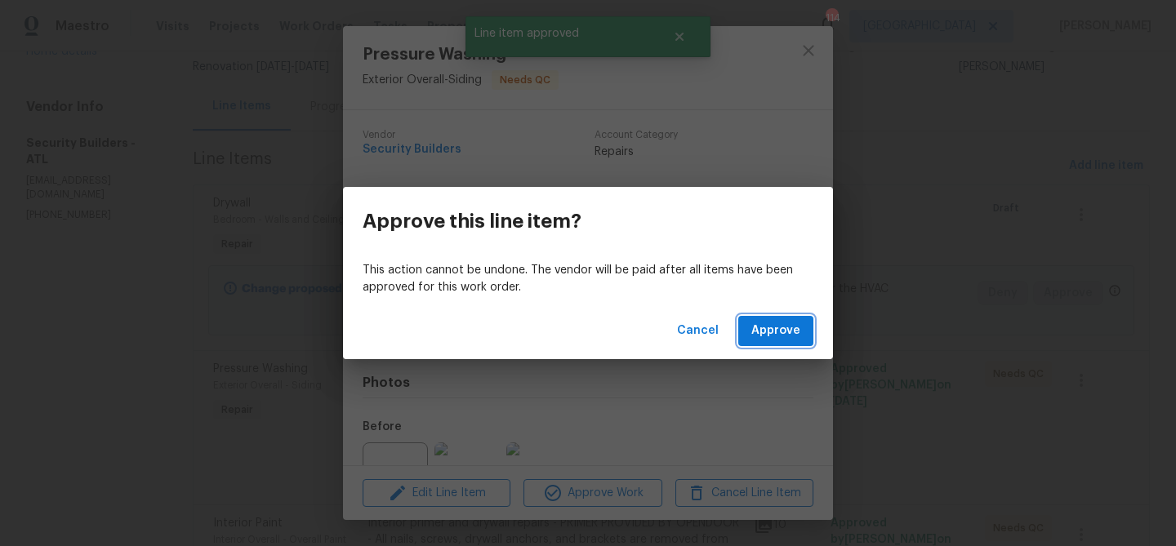
click at [764, 336] on span "Approve" at bounding box center [775, 331] width 49 height 20
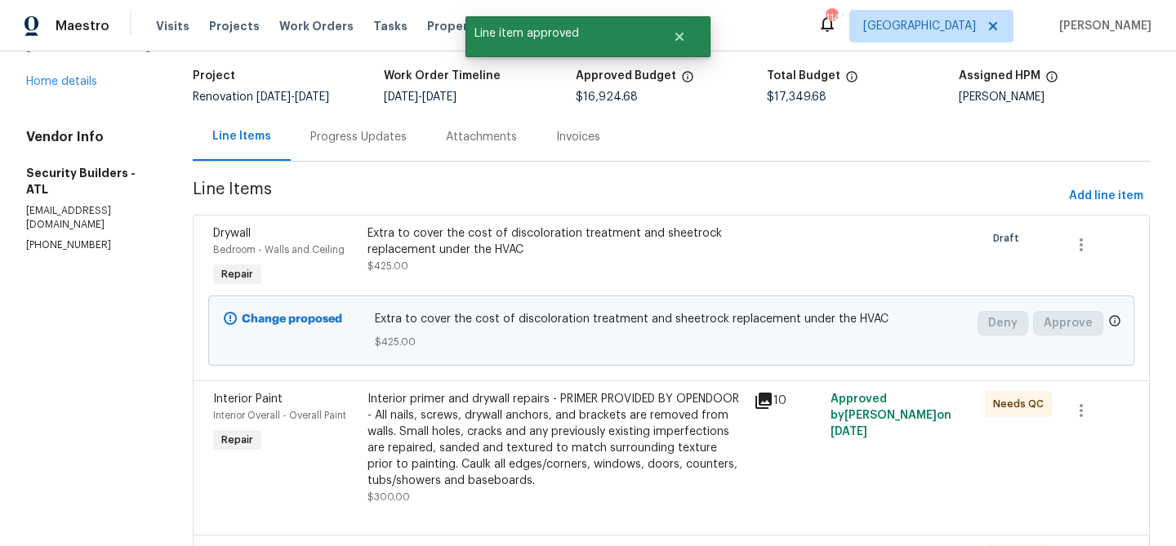
scroll to position [131, 0]
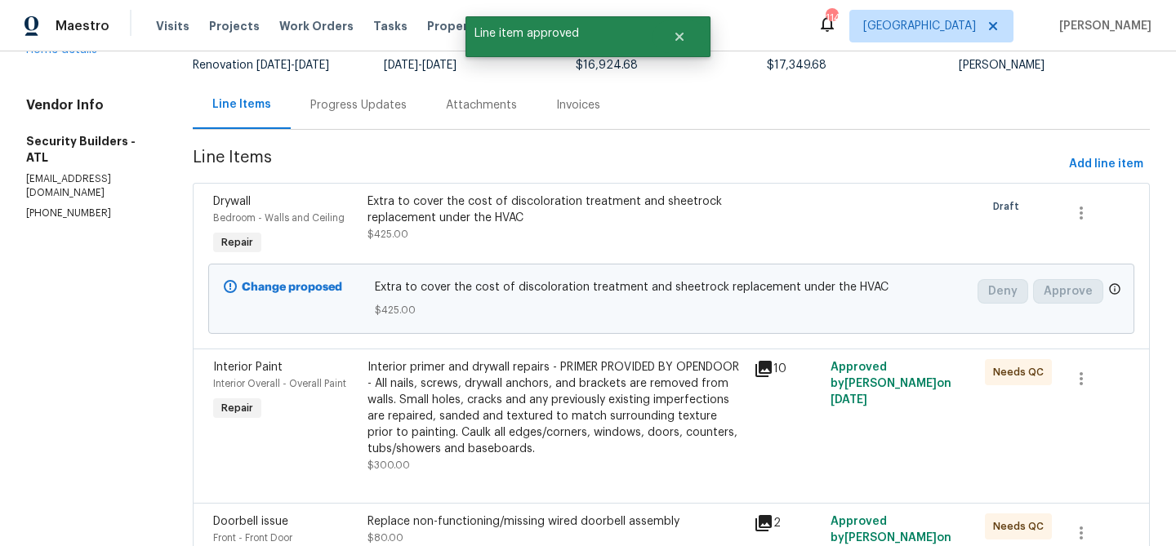
click at [554, 400] on div "Interior primer and drywall repairs - PRIMER PROVIDED BY OPENDOOR - All nails, …" at bounding box center [555, 408] width 376 height 98
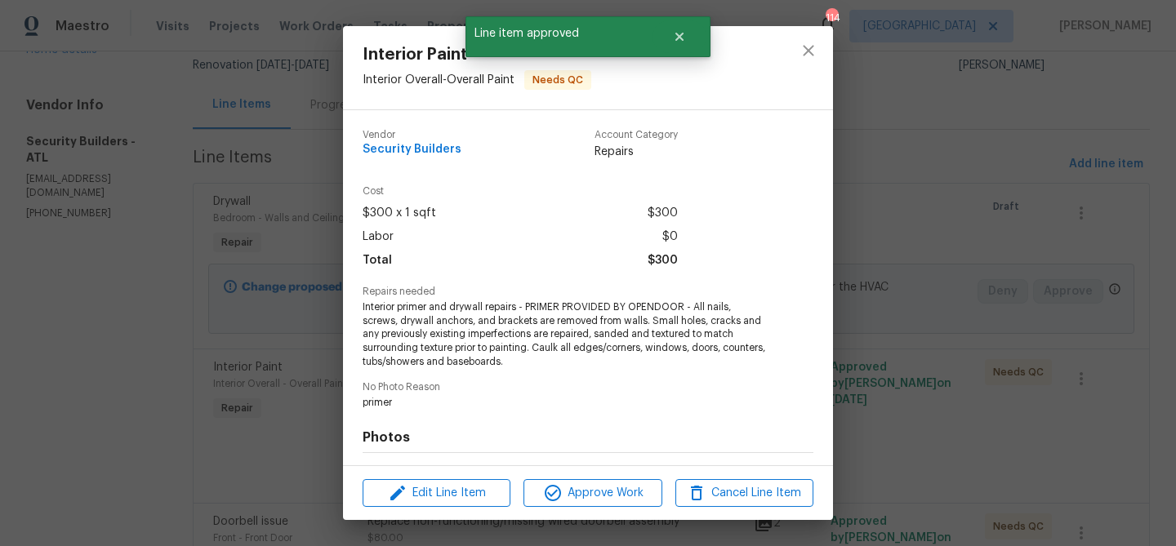
click at [592, 514] on div "Edit Line Item Approve Work Cancel Line Item" at bounding box center [588, 493] width 490 height 55
click at [598, 489] on span "Approve Work" at bounding box center [592, 493] width 128 height 20
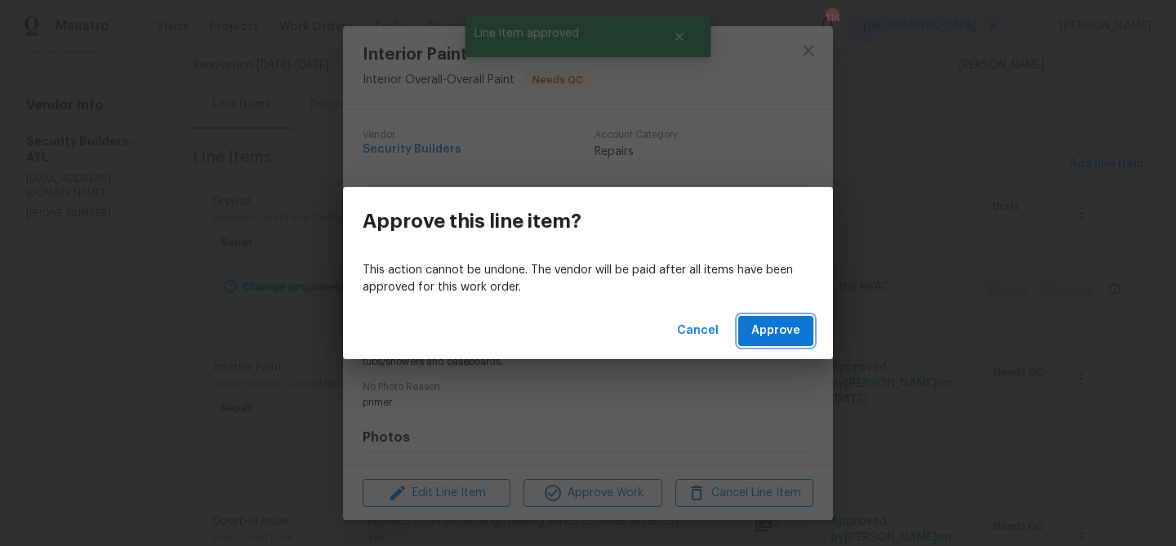
click at [775, 337] on span "Approve" at bounding box center [775, 331] width 49 height 20
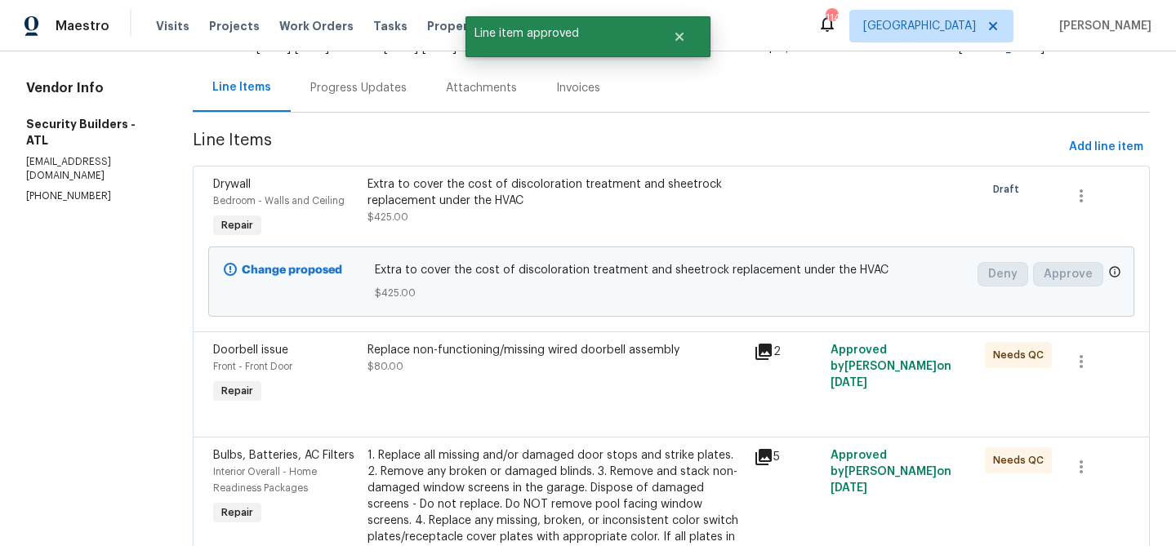
scroll to position [149, 0]
click at [588, 371] on div "Replace non-functioning/missing wired doorbell assembly $80.00" at bounding box center [555, 356] width 376 height 33
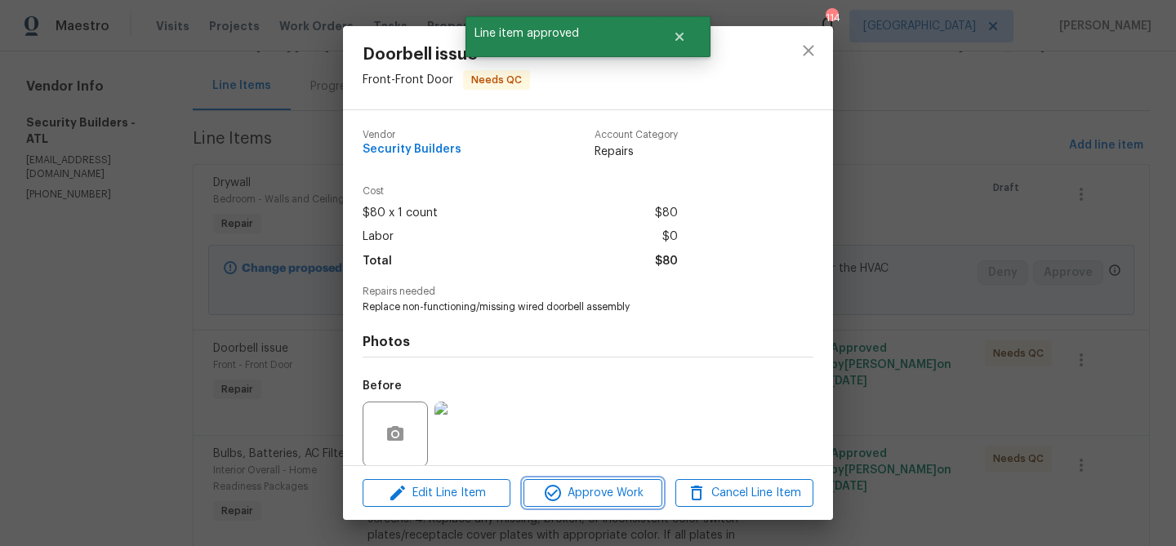
click at [606, 490] on span "Approve Work" at bounding box center [592, 493] width 128 height 20
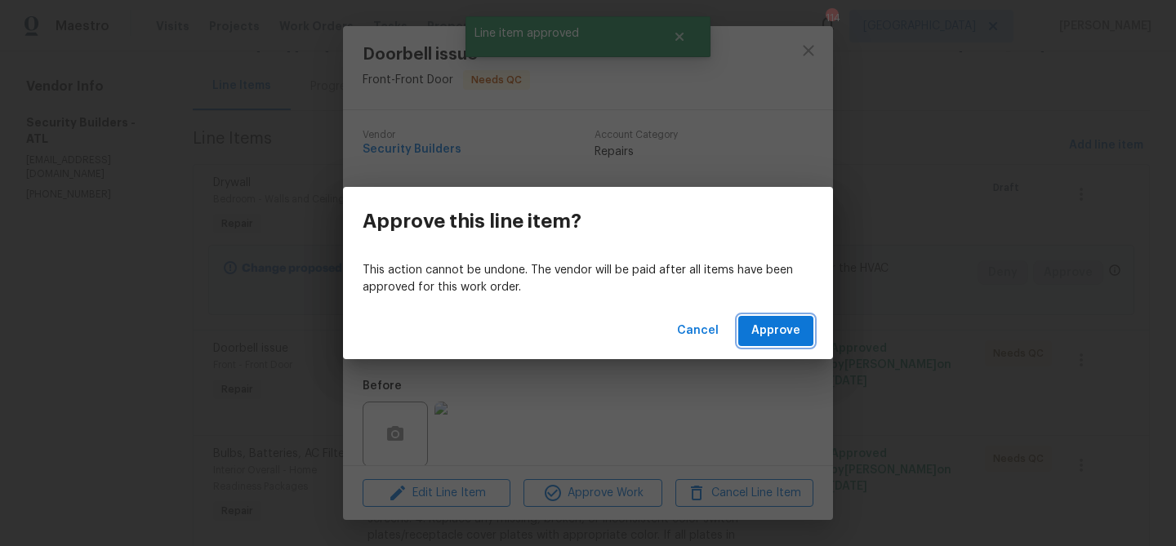
click at [770, 330] on span "Approve" at bounding box center [775, 331] width 49 height 20
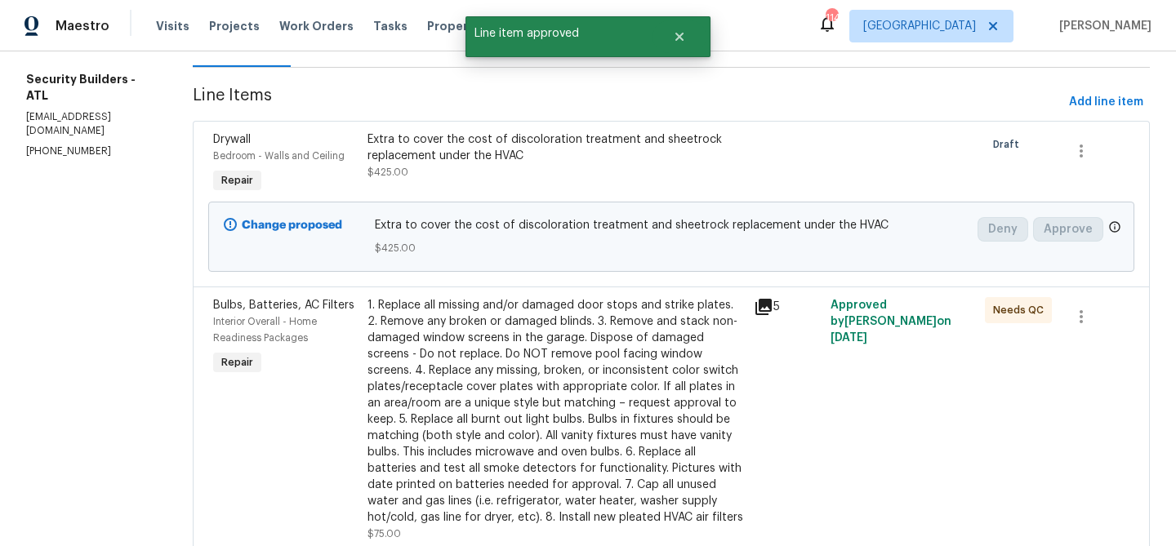
scroll to position [242, 0]
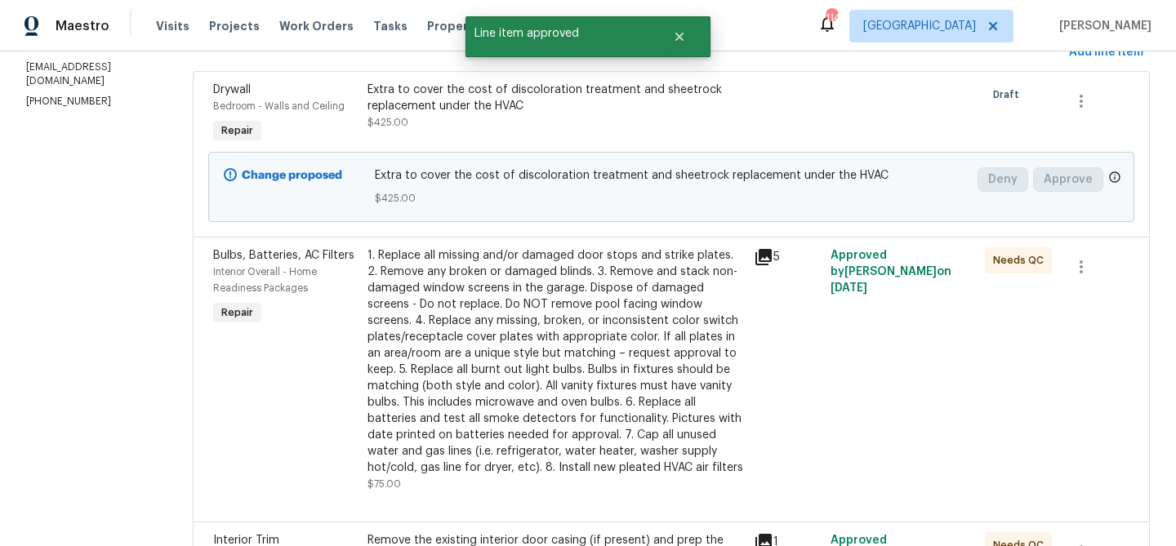
click at [542, 327] on div "1. Replace all missing and/or damaged door stops and strike plates. 2. Remove a…" at bounding box center [555, 361] width 376 height 229
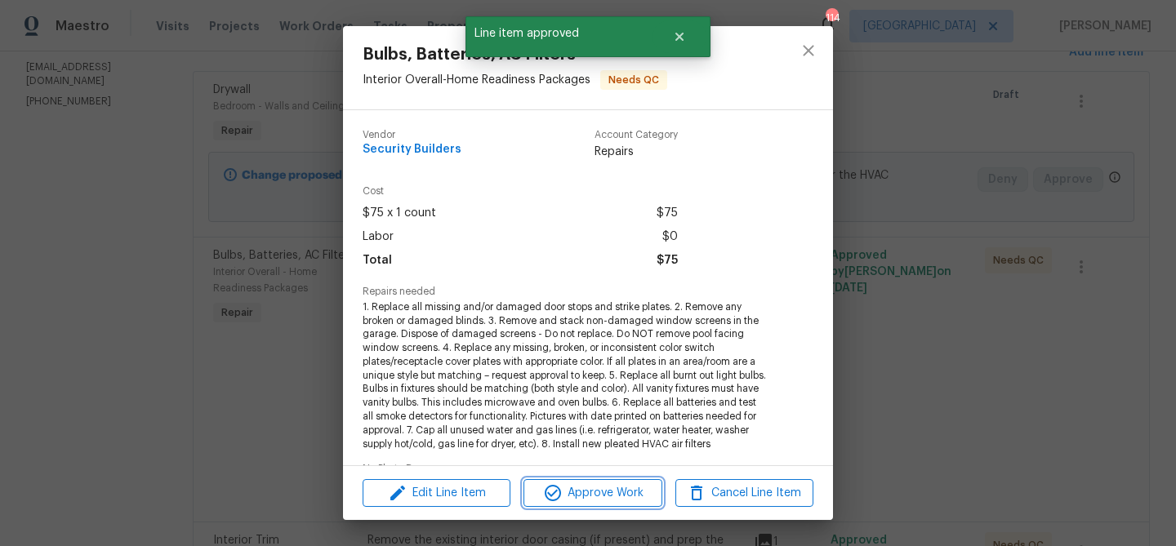
click at [589, 483] on span "Approve Work" at bounding box center [592, 493] width 128 height 20
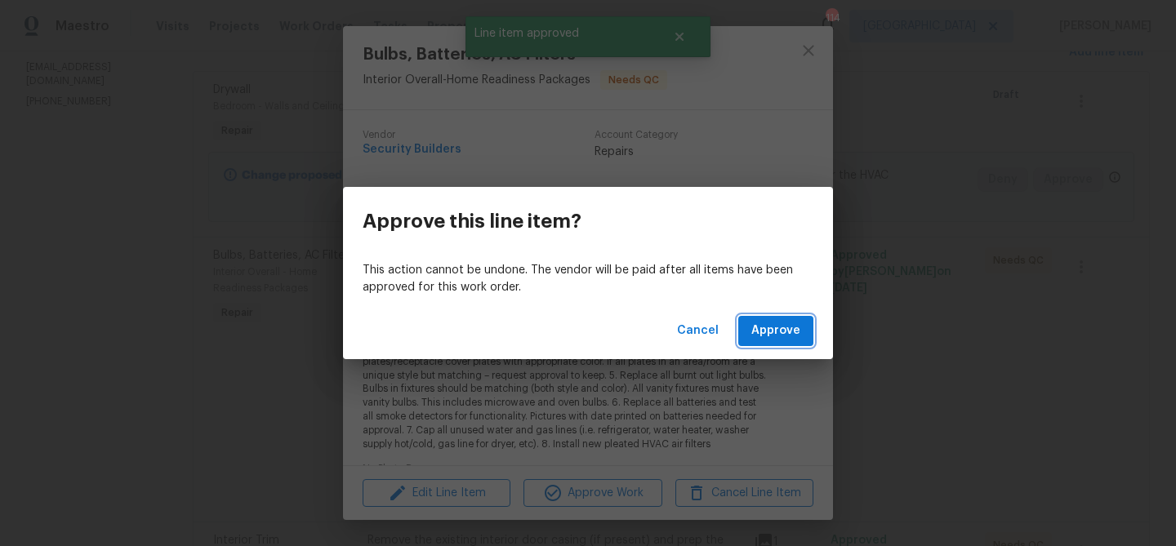
click at [755, 336] on span "Approve" at bounding box center [775, 331] width 49 height 20
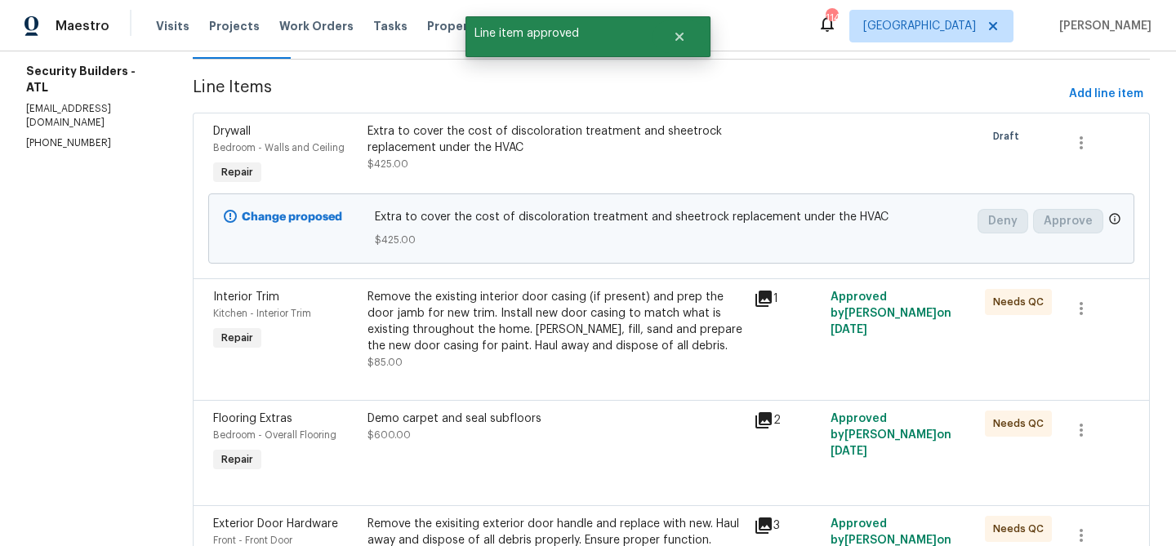
scroll to position [217, 0]
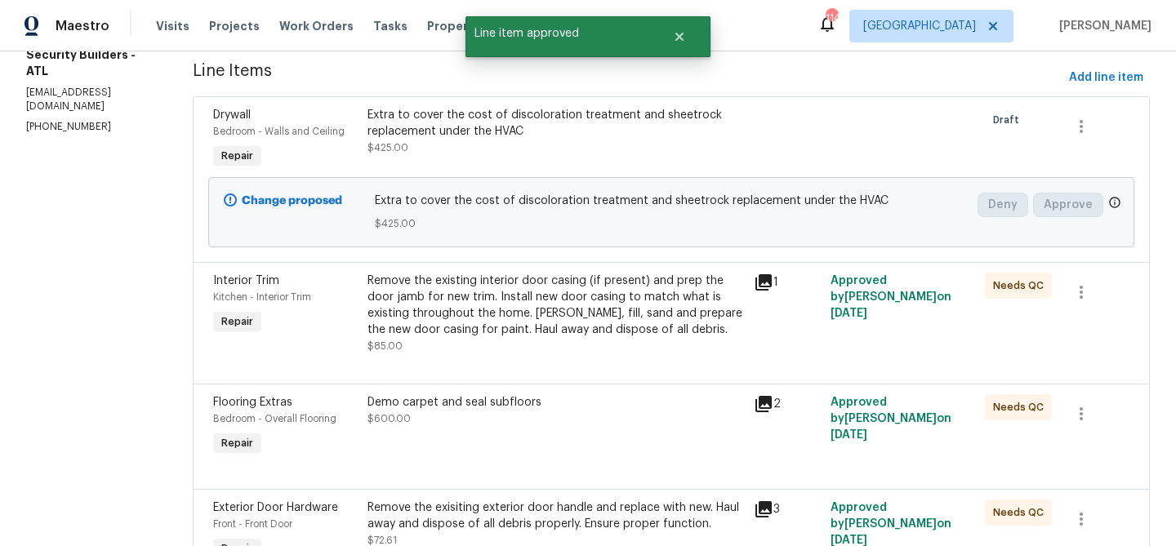
click at [624, 350] on div "Remove the existing interior door casing (if present) and prep the door jamb fo…" at bounding box center [555, 314] width 376 height 82
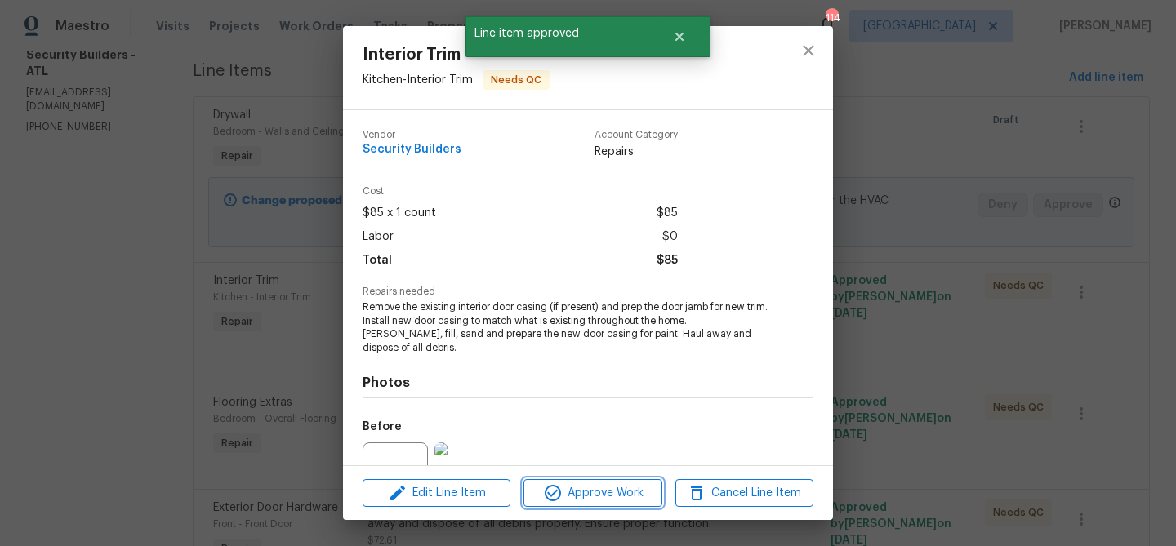
click at [615, 479] on button "Approve Work" at bounding box center [592, 493] width 138 height 29
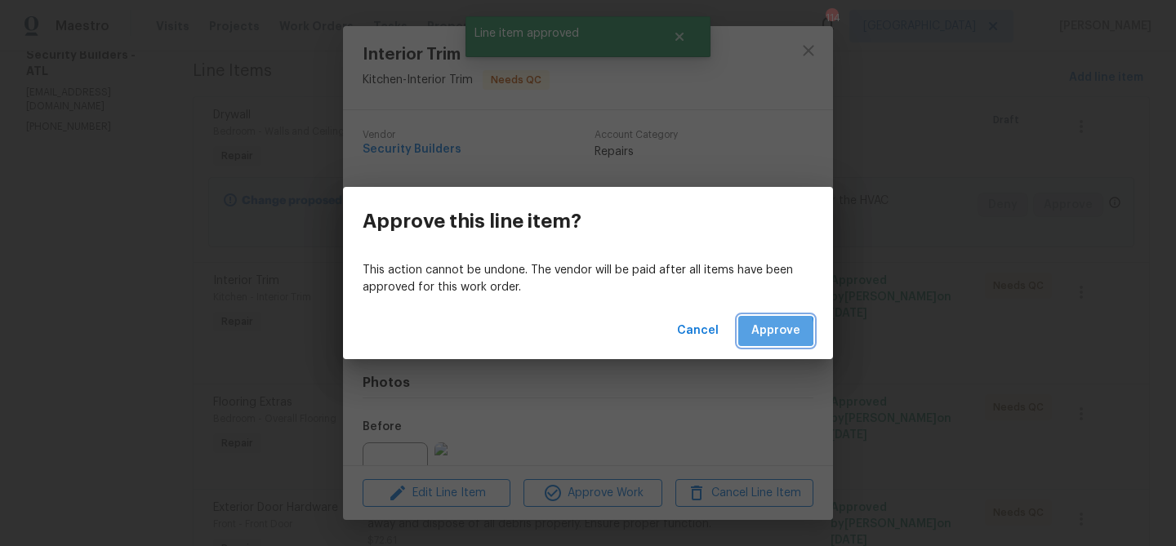
click at [758, 332] on span "Approve" at bounding box center [775, 331] width 49 height 20
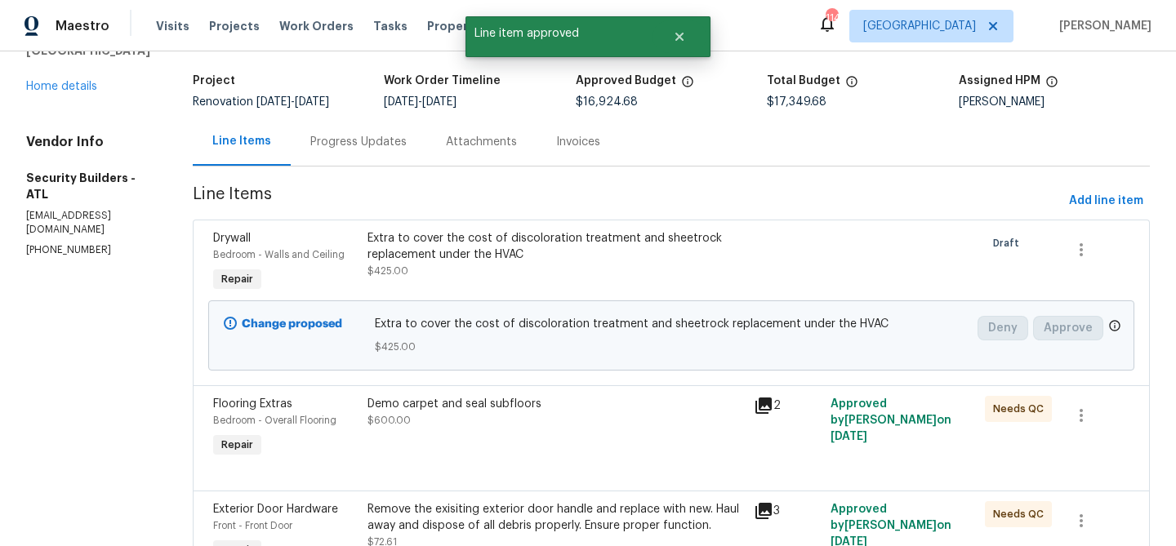
scroll to position [131, 0]
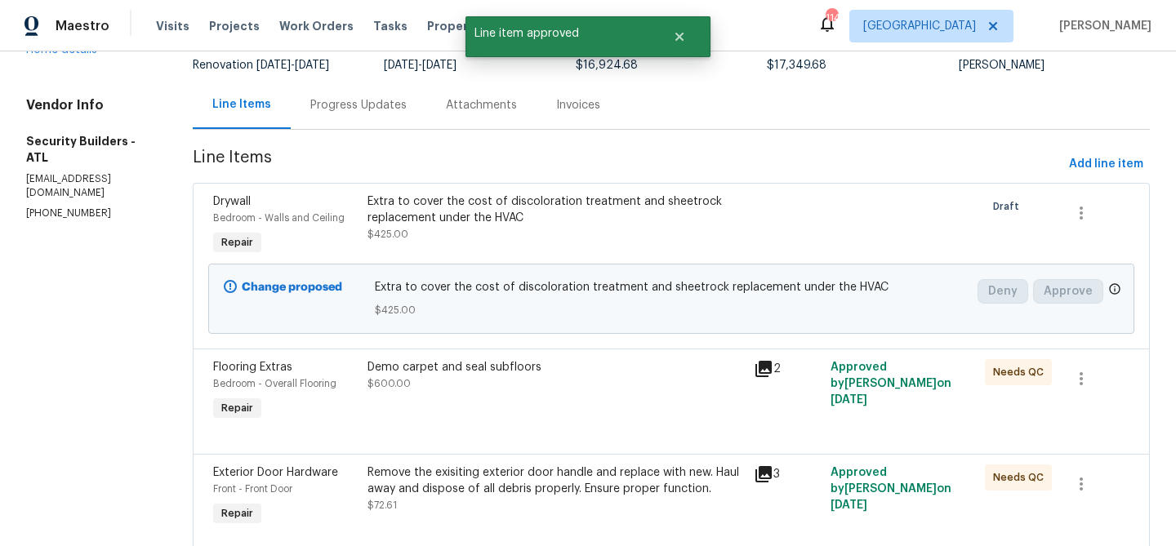
click at [580, 374] on div "Demo carpet and seal subfloors" at bounding box center [555, 367] width 376 height 16
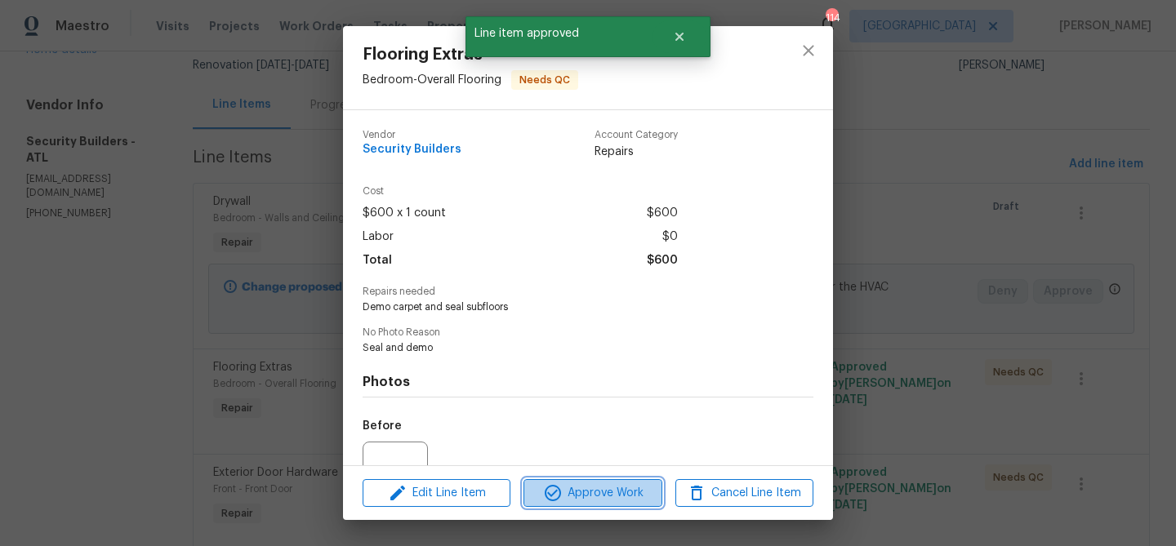
click at [589, 493] on span "Approve Work" at bounding box center [592, 493] width 128 height 20
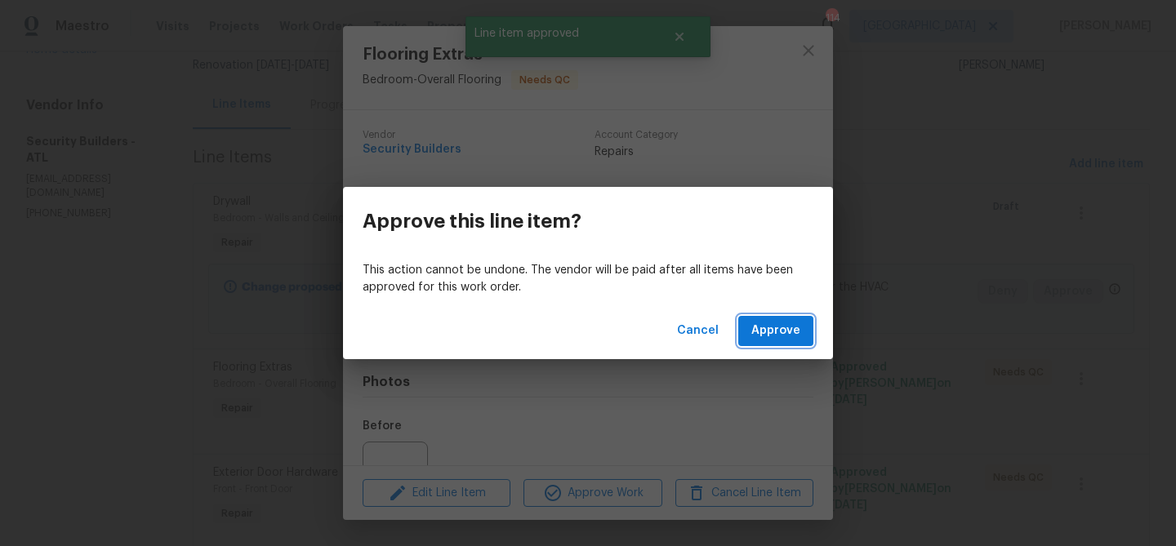
click at [764, 332] on span "Approve" at bounding box center [775, 331] width 49 height 20
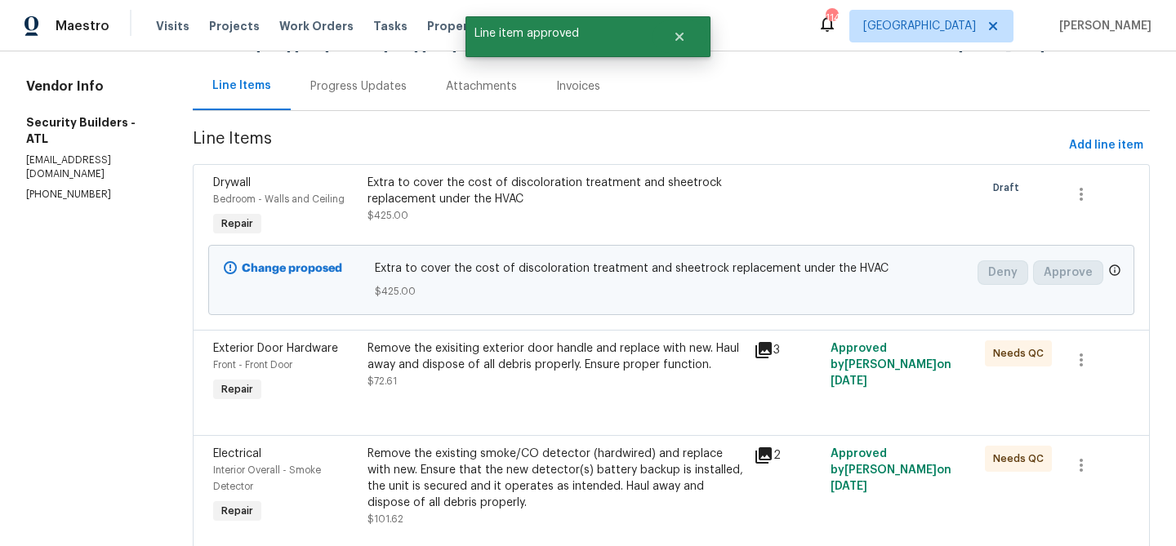
scroll to position [225, 0]
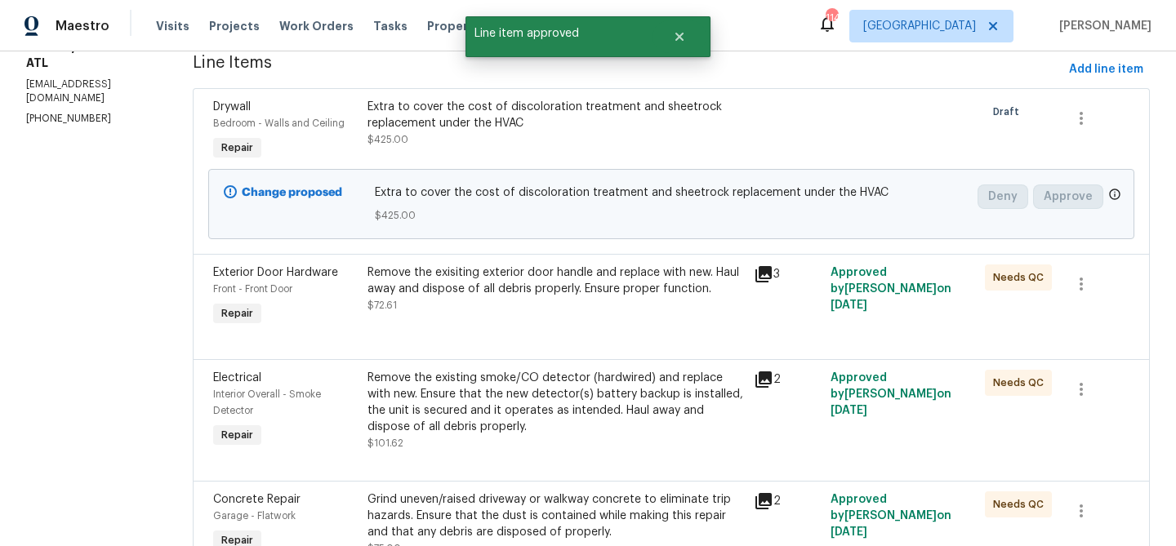
click at [595, 345] on div at bounding box center [671, 340] width 916 height 20
click at [591, 313] on div "Remove the exisiting exterior door handle and replace with new. Haul away and d…" at bounding box center [555, 289] width 376 height 49
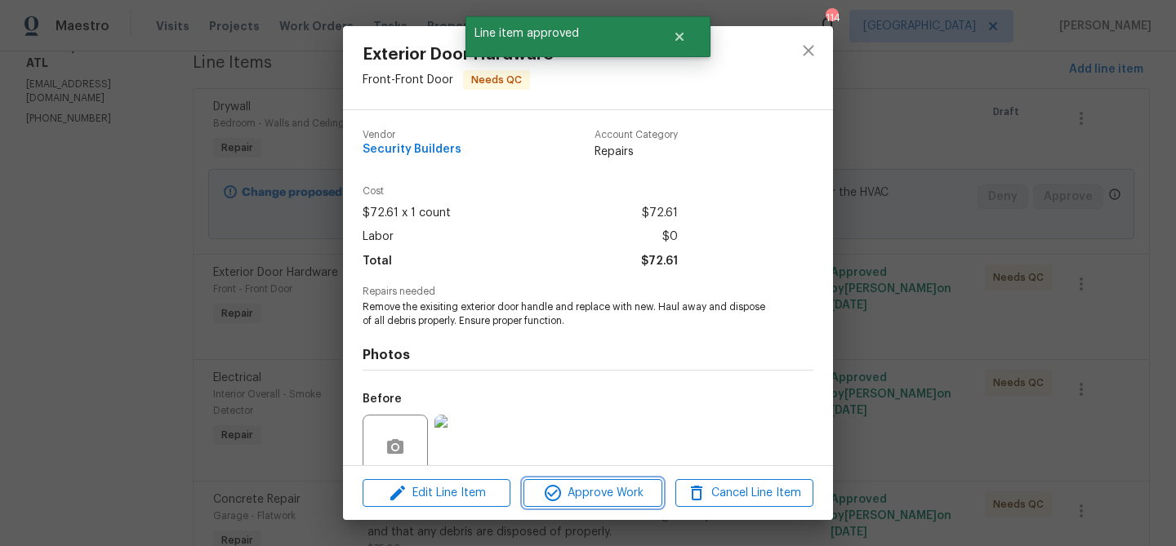
click at [619, 493] on span "Approve Work" at bounding box center [592, 493] width 128 height 20
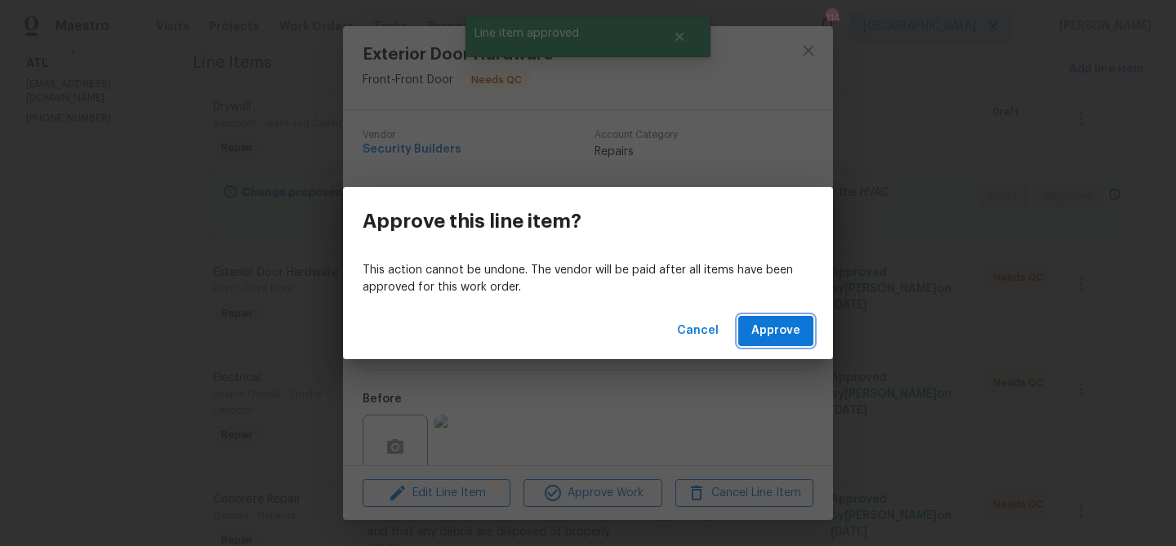
click at [762, 335] on span "Approve" at bounding box center [775, 331] width 49 height 20
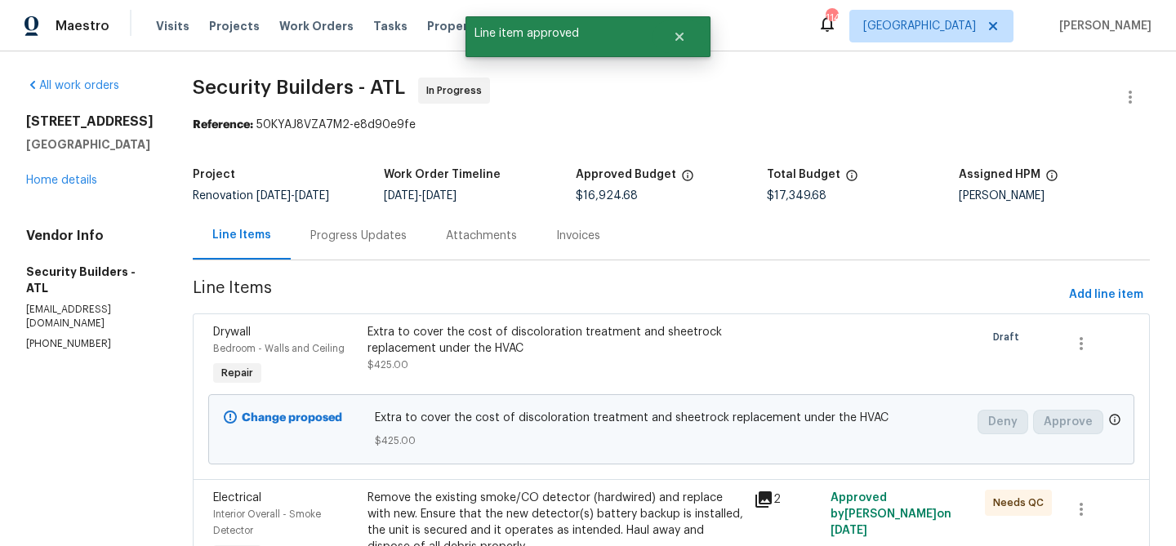
scroll to position [116, 0]
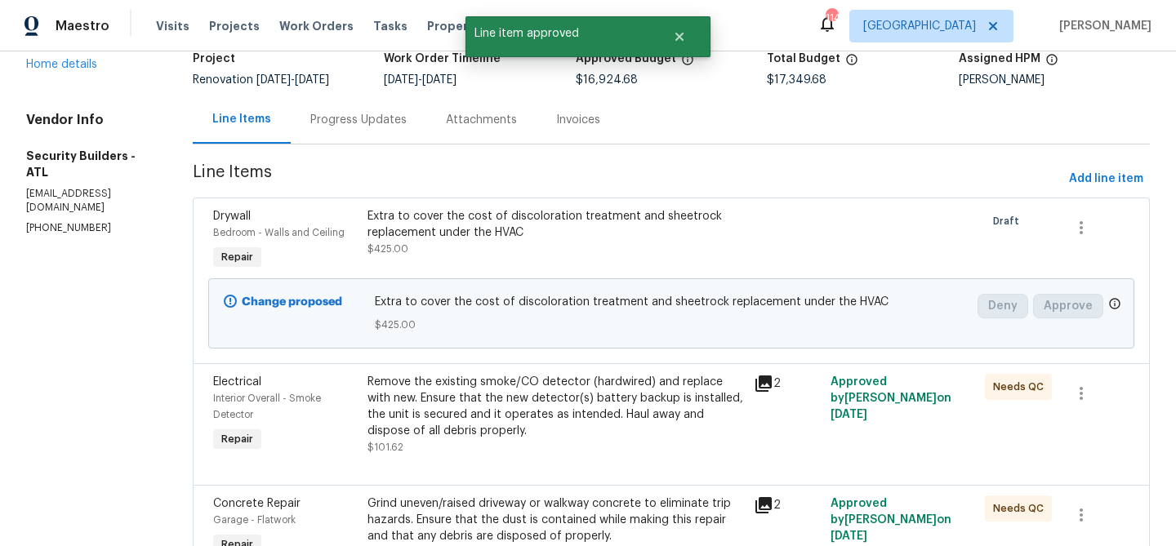
click at [541, 402] on div "Remove the existing smoke/CO detector (hardwired) and replace with new. Ensure …" at bounding box center [555, 406] width 376 height 65
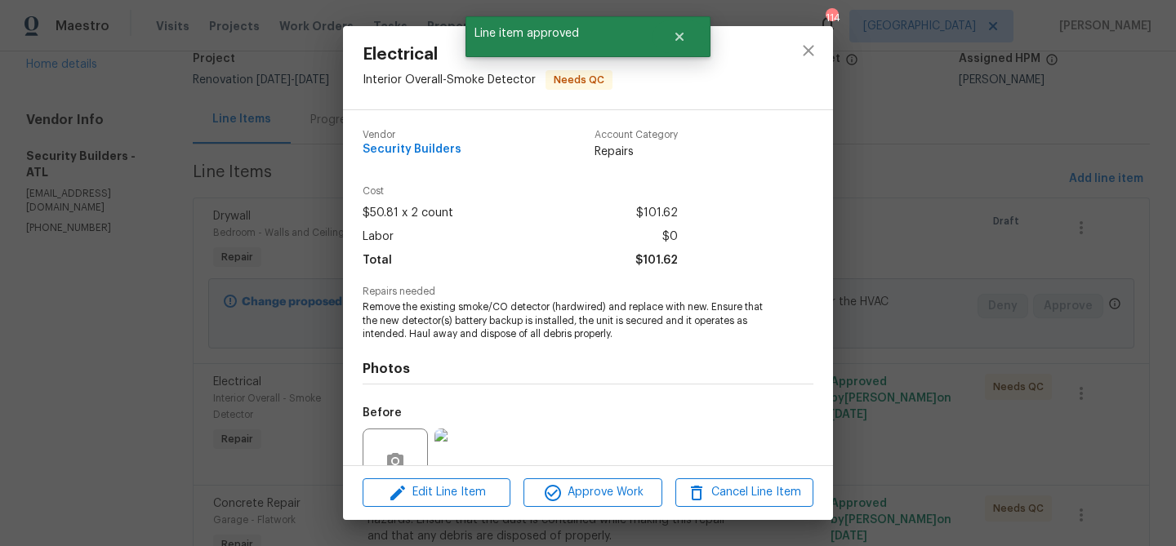
drag, startPoint x: 582, startPoint y: 520, endPoint x: 582, endPoint y: 500, distance: 19.6
click at [582, 520] on div "Electrical Interior Overall - Smoke Detector Needs QC Vendor Security Builders …" at bounding box center [588, 273] width 1176 height 546
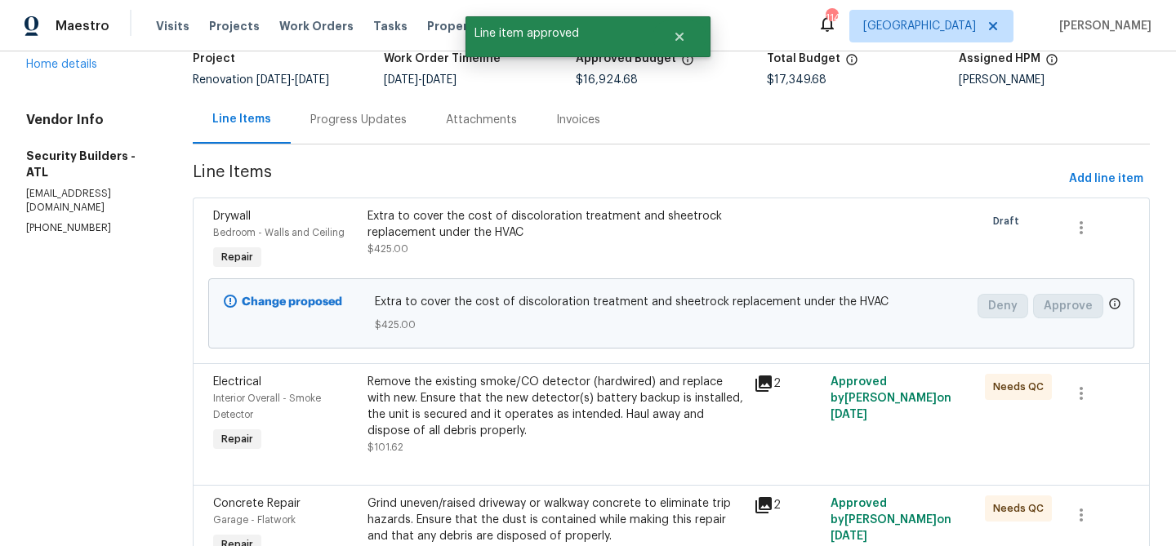
click at [652, 415] on div "Remove the existing smoke/CO detector (hardwired) and replace with new. Ensure …" at bounding box center [555, 406] width 376 height 65
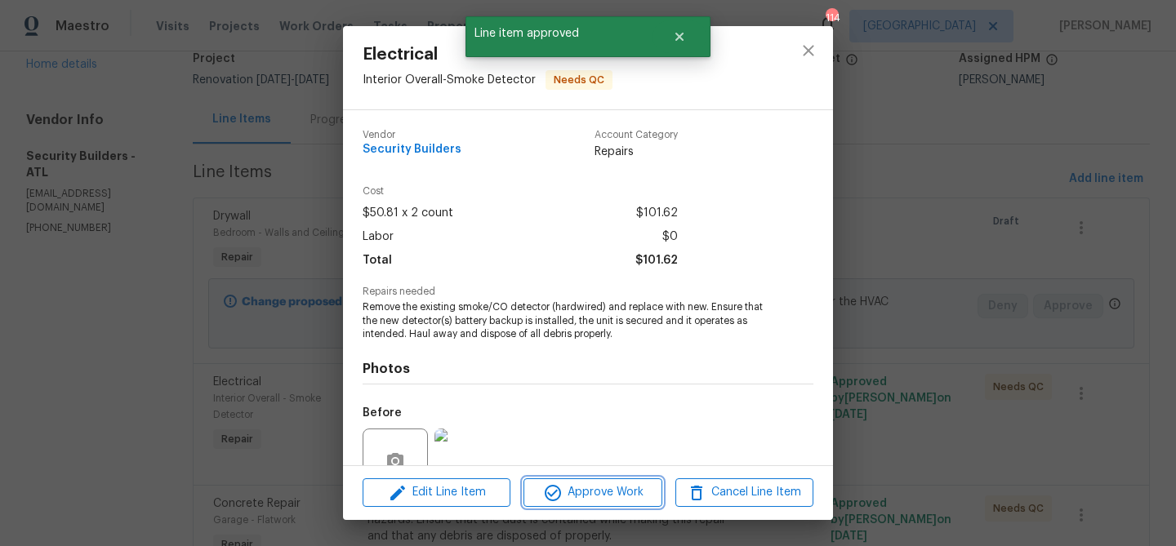
click at [629, 496] on span "Approve Work" at bounding box center [592, 492] width 128 height 20
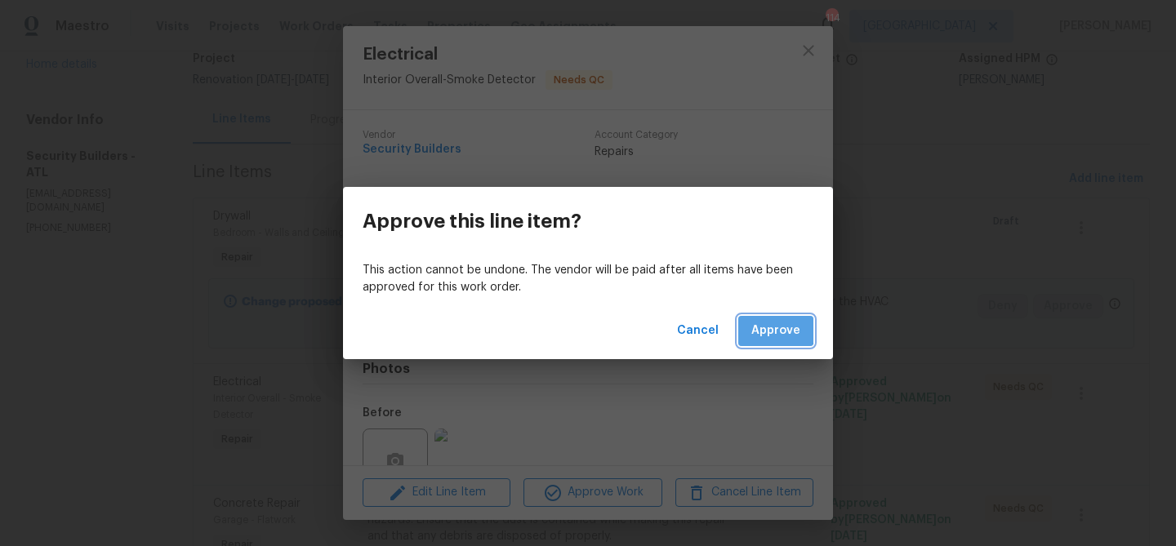
click at [768, 330] on span "Approve" at bounding box center [775, 331] width 49 height 20
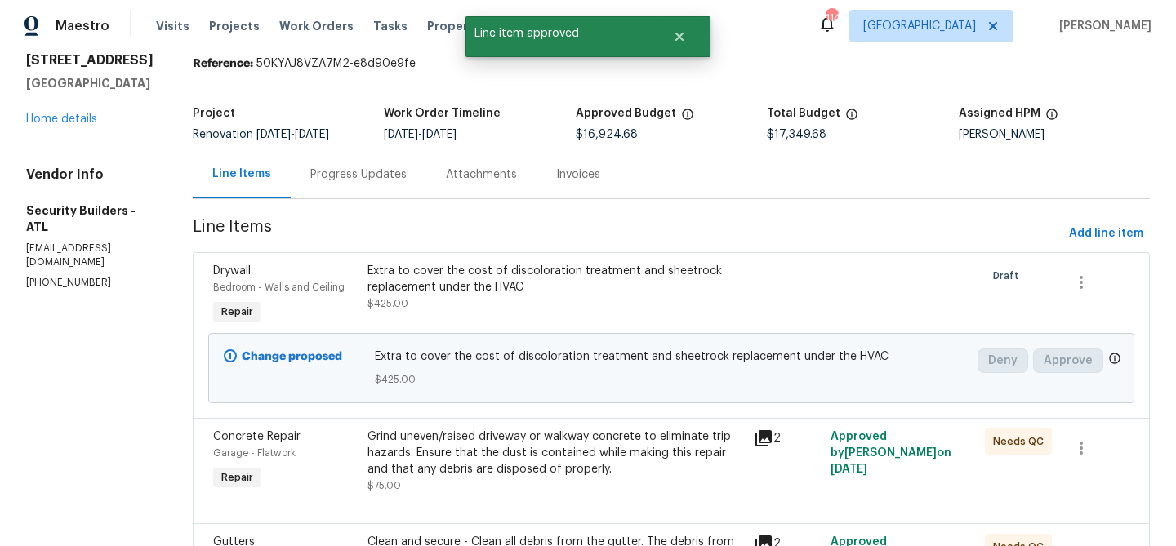
scroll to position [115, 0]
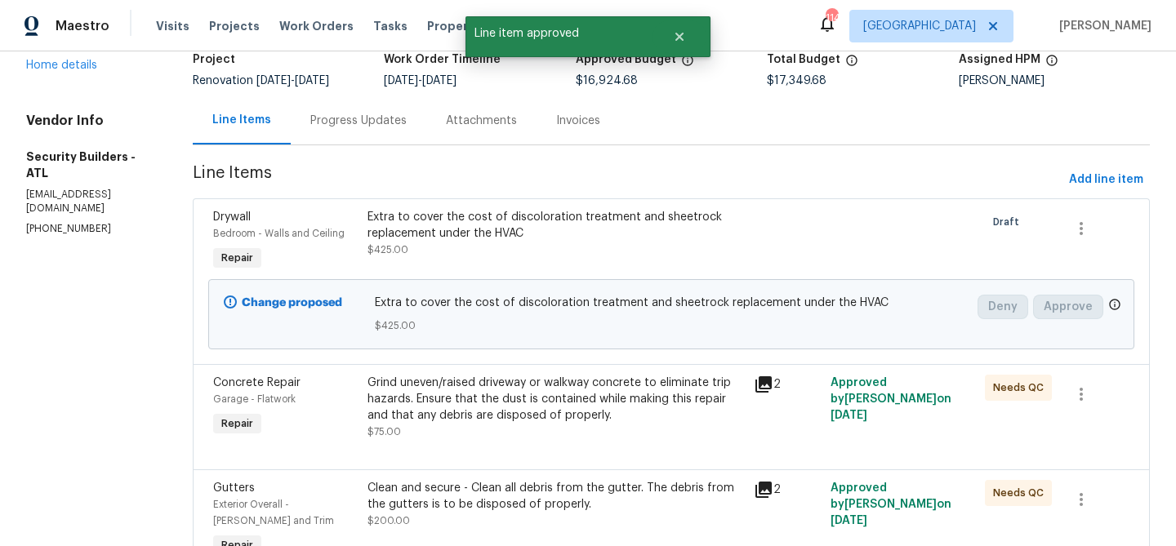
click at [601, 402] on div "Grind uneven/raised driveway or walkway concrete to eliminate trip hazards. Ens…" at bounding box center [555, 399] width 376 height 49
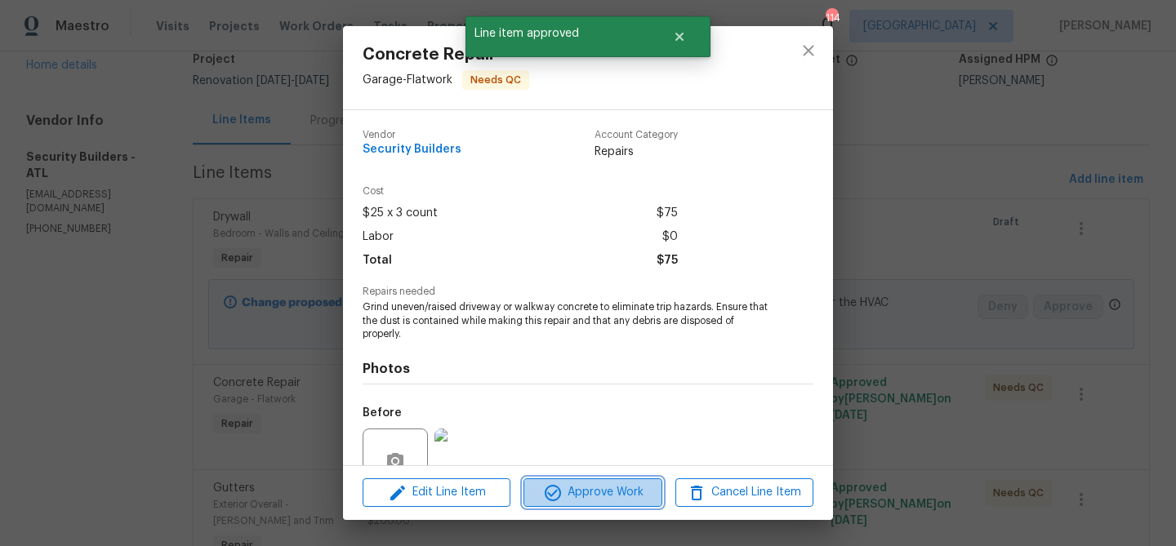
click at [589, 494] on span "Approve Work" at bounding box center [592, 492] width 128 height 20
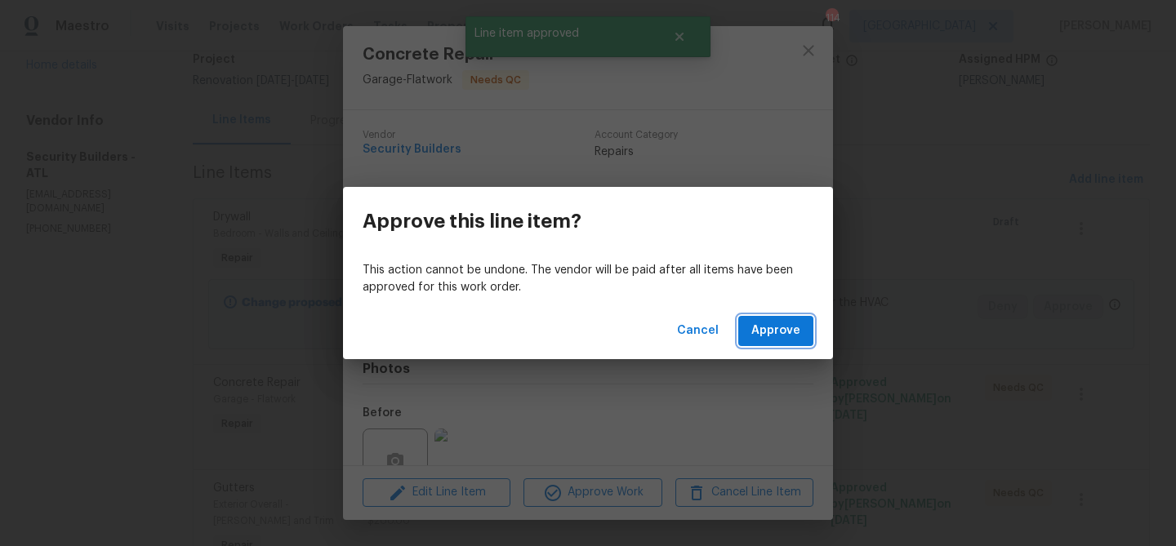
click at [771, 336] on span "Approve" at bounding box center [775, 331] width 49 height 20
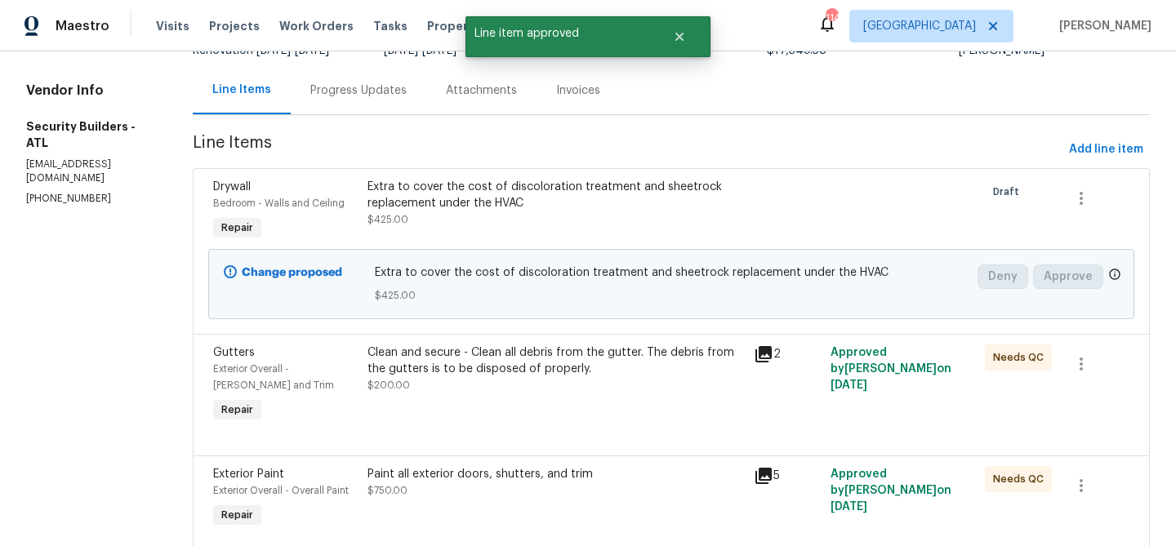
scroll to position [216, 0]
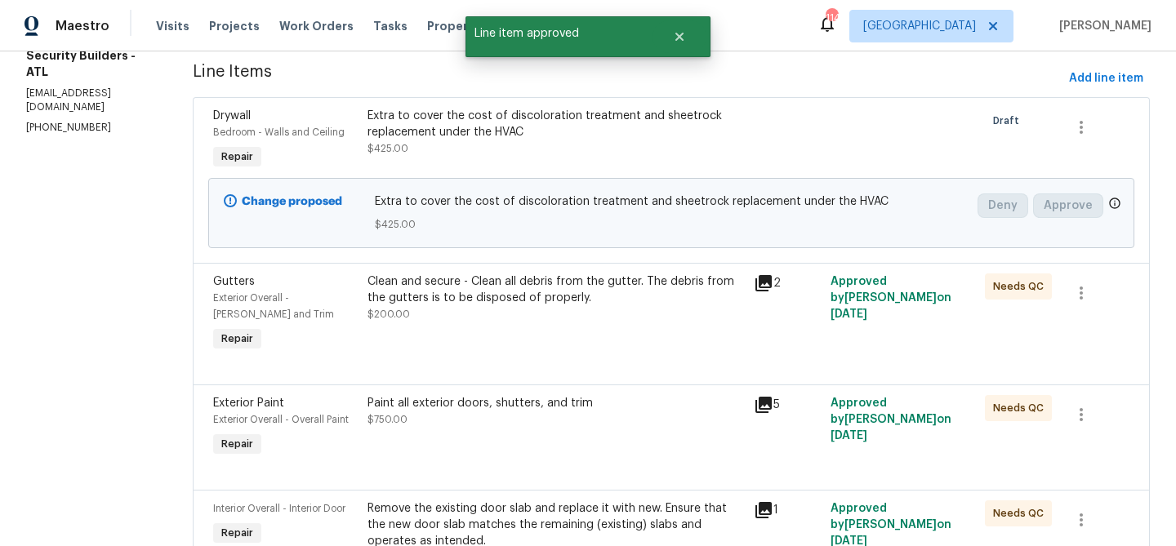
click at [572, 309] on div "Clean and secure - Clean all debris from the gutter. The debris from the gutter…" at bounding box center [555, 297] width 376 height 49
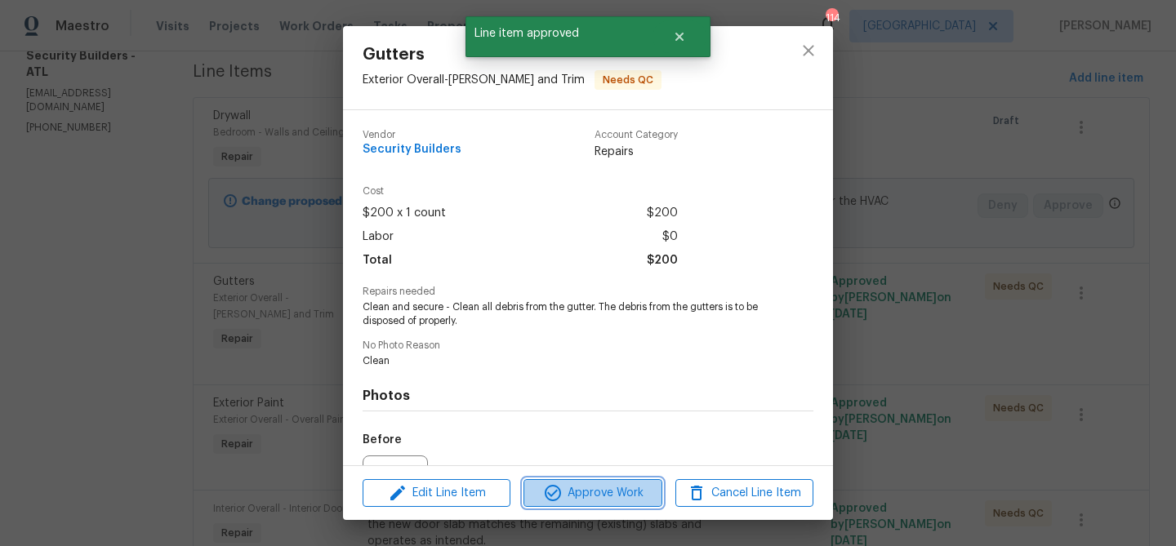
click at [584, 488] on span "Approve Work" at bounding box center [592, 493] width 128 height 20
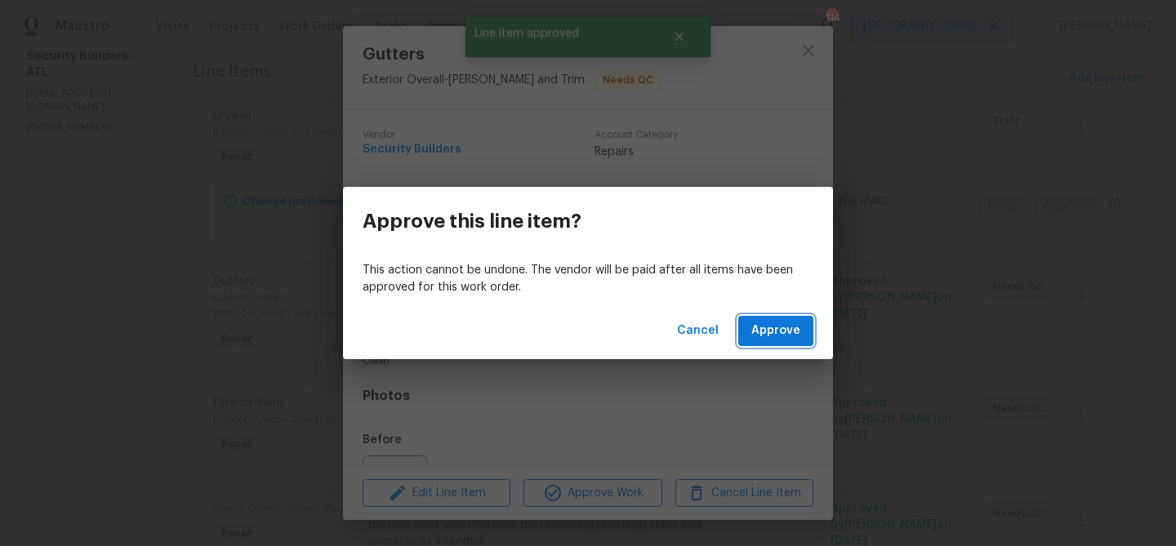
click at [780, 320] on button "Approve" at bounding box center [775, 331] width 75 height 30
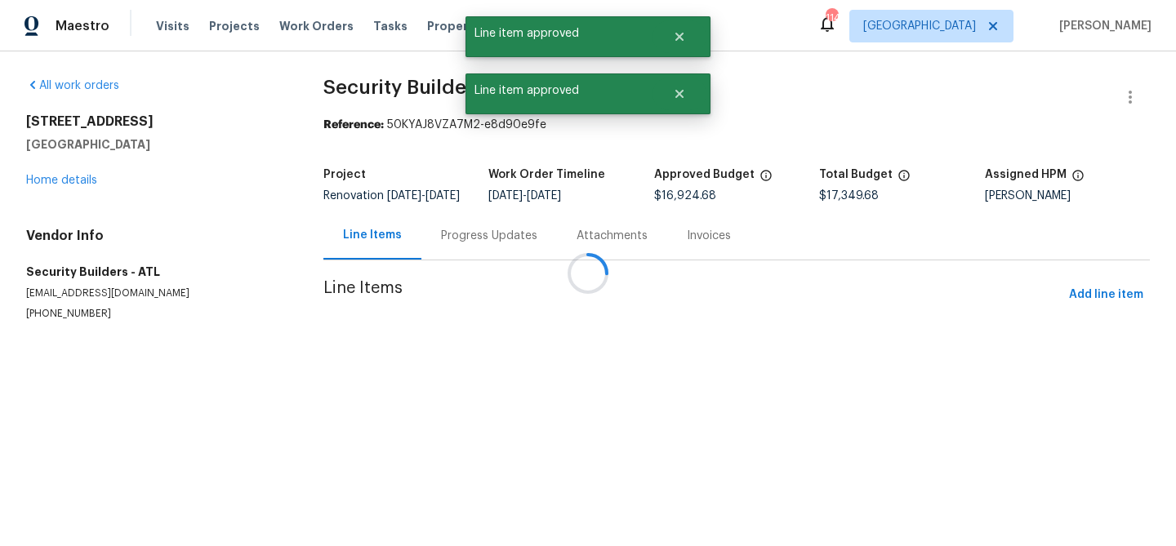
scroll to position [0, 0]
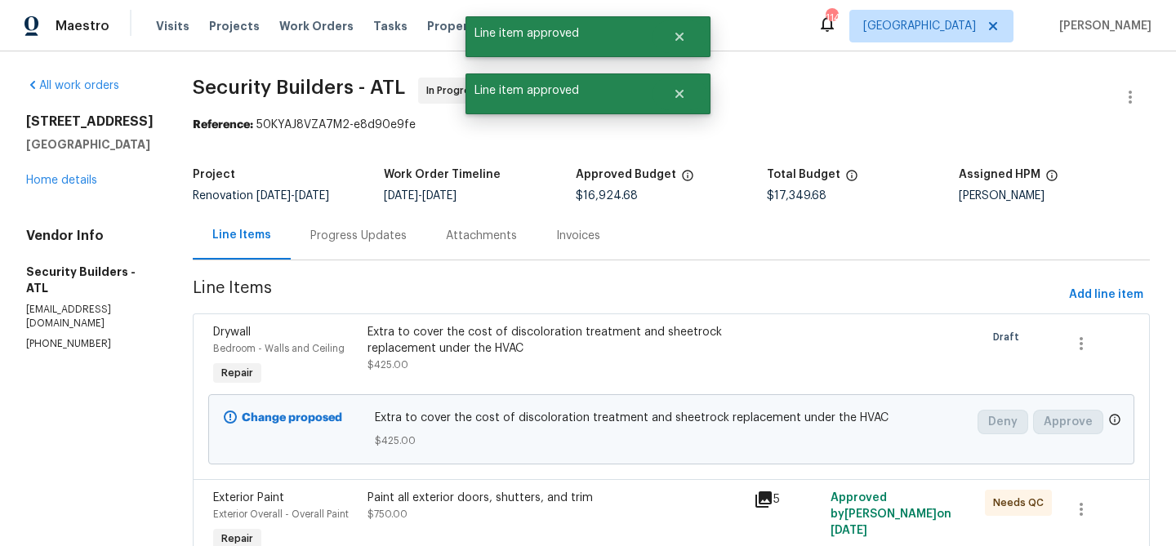
click at [589, 412] on span "Extra to cover the cost of discoloration treatment and sheetrock replacement un…" at bounding box center [671, 418] width 593 height 16
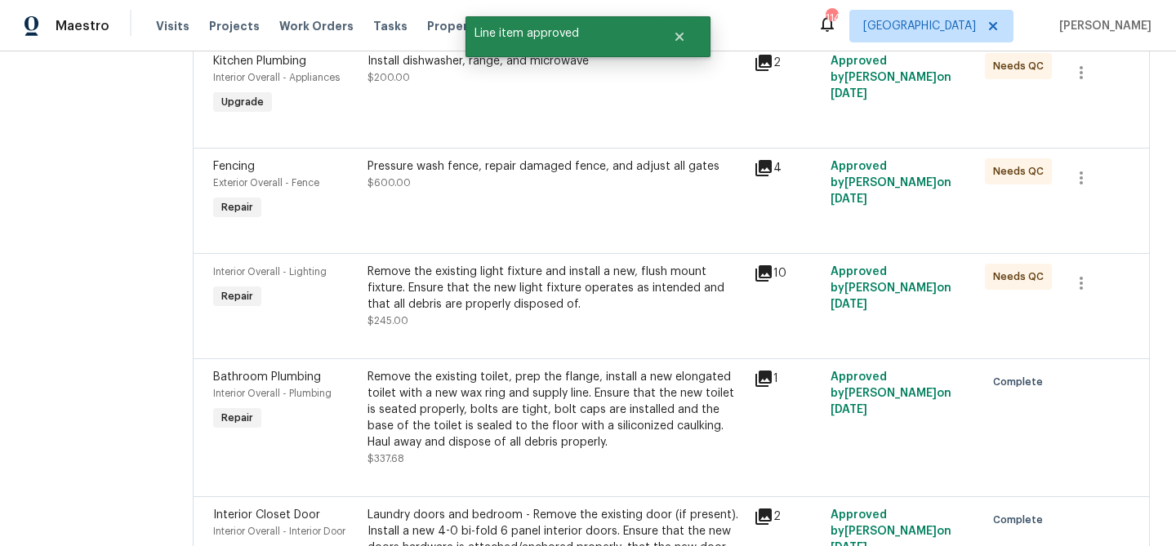
scroll to position [1324, 0]
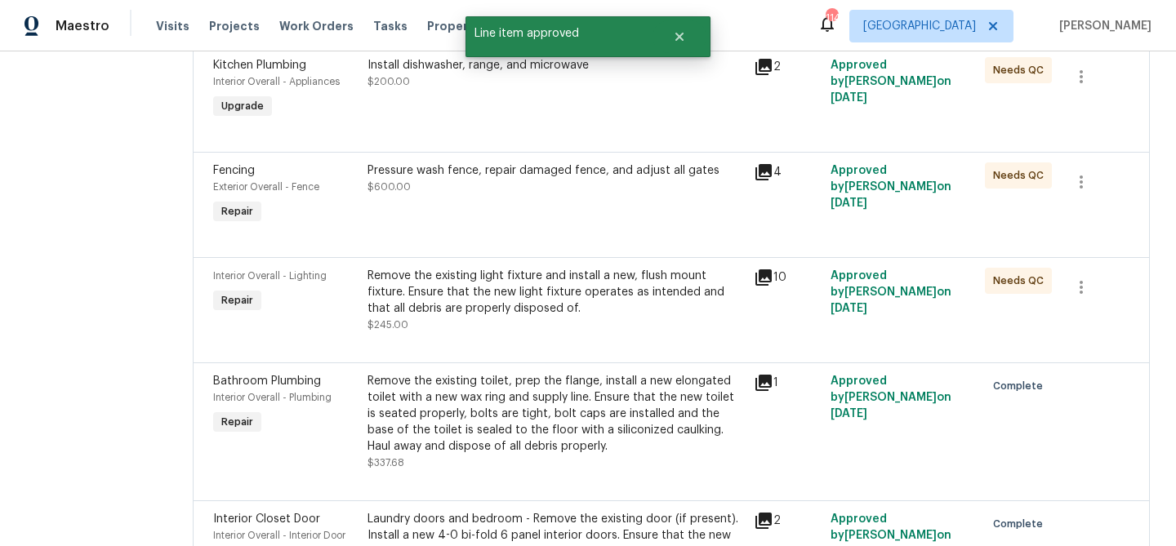
click at [549, 343] on div at bounding box center [671, 343] width 916 height 20
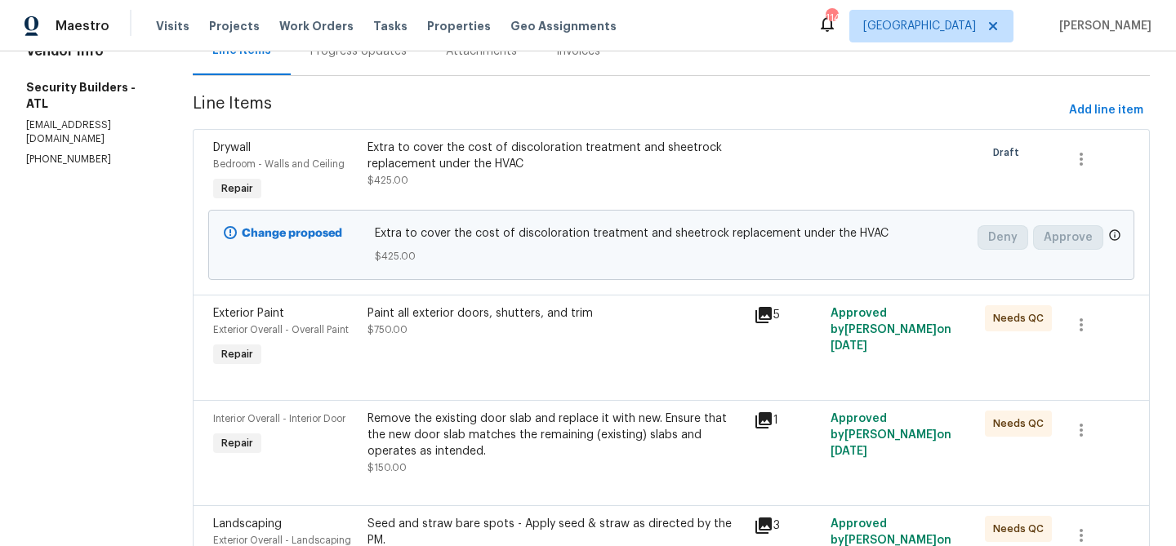
scroll to position [199, 0]
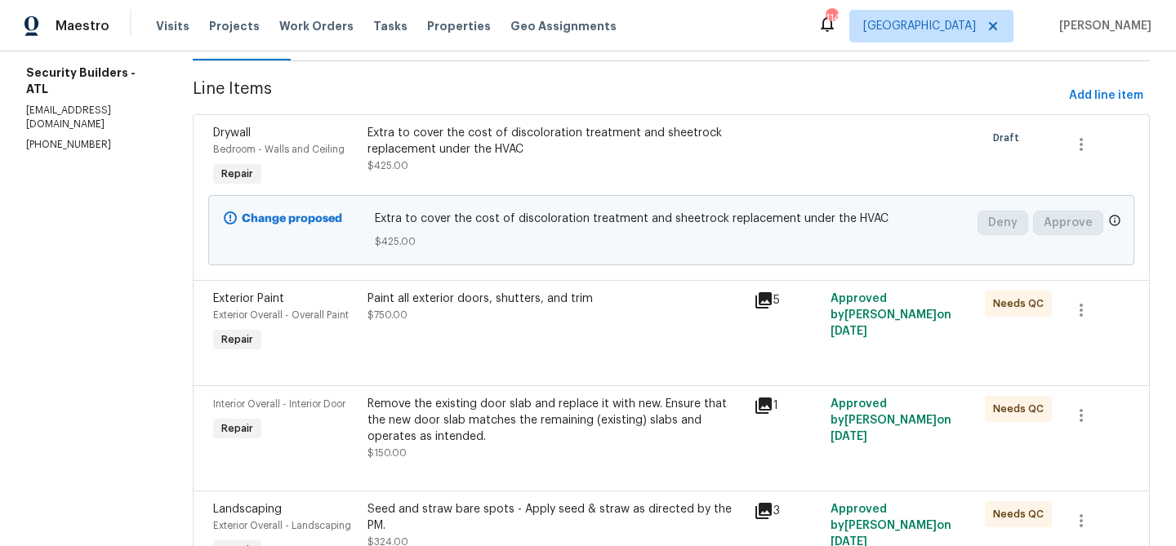
click at [540, 324] on div "Paint all exterior doors, shutters, and trim $750.00" at bounding box center [555, 323] width 386 height 75
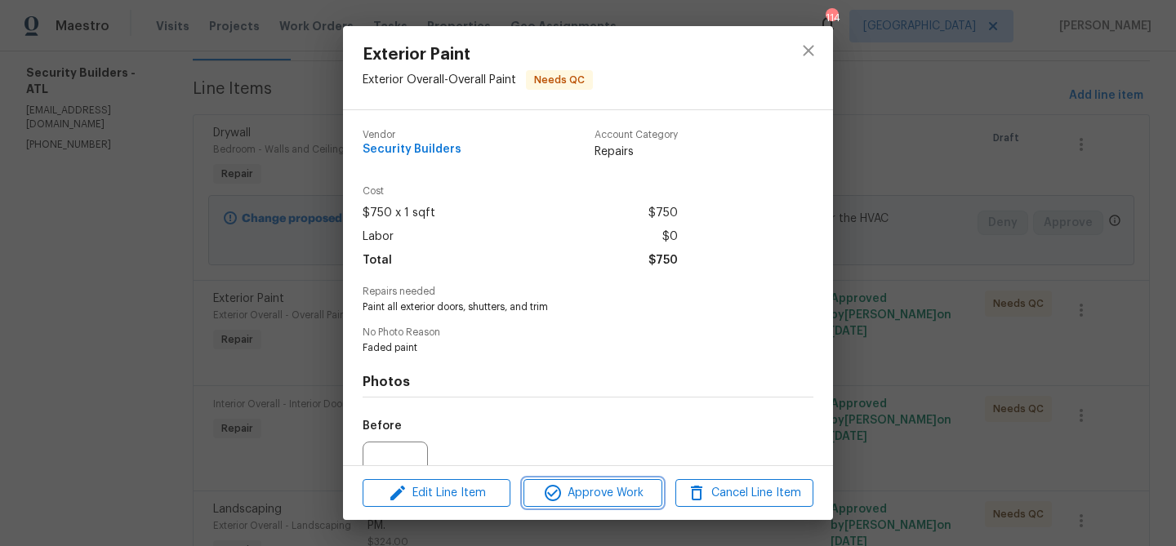
click at [589, 486] on span "Approve Work" at bounding box center [592, 493] width 128 height 20
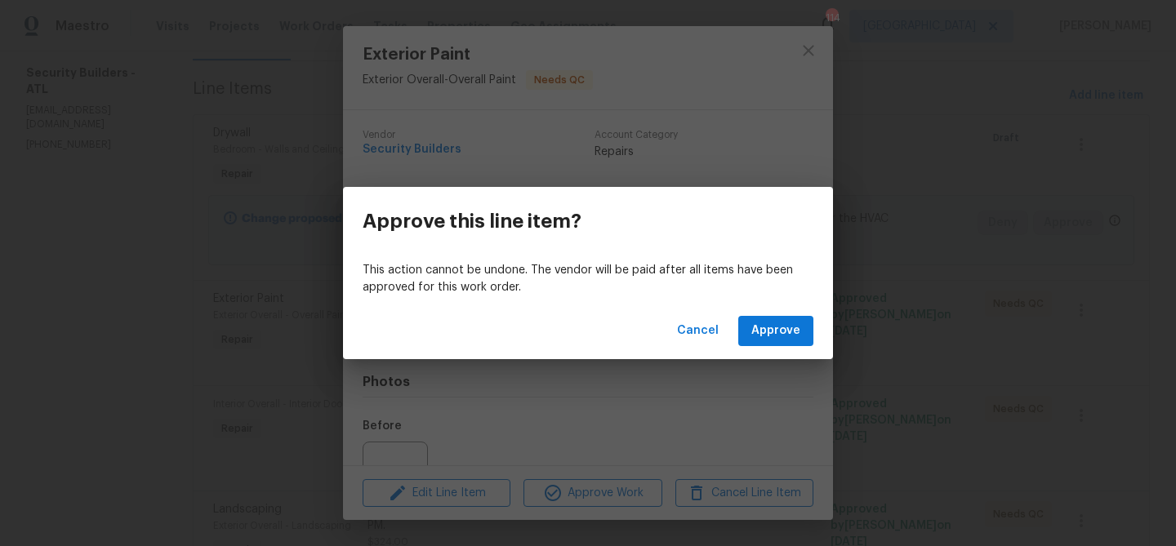
drag, startPoint x: 771, startPoint y: 309, endPoint x: 771, endPoint y: 320, distance: 10.6
click at [771, 311] on div "Cancel Approve" at bounding box center [588, 331] width 490 height 56
click at [767, 326] on span "Approve" at bounding box center [775, 331] width 49 height 20
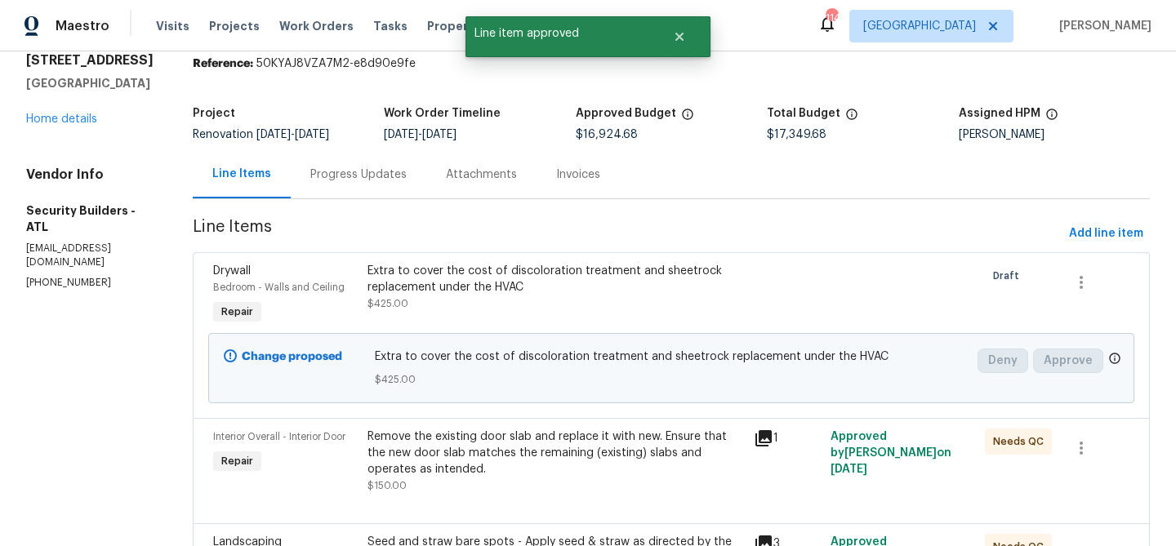
scroll to position [114, 0]
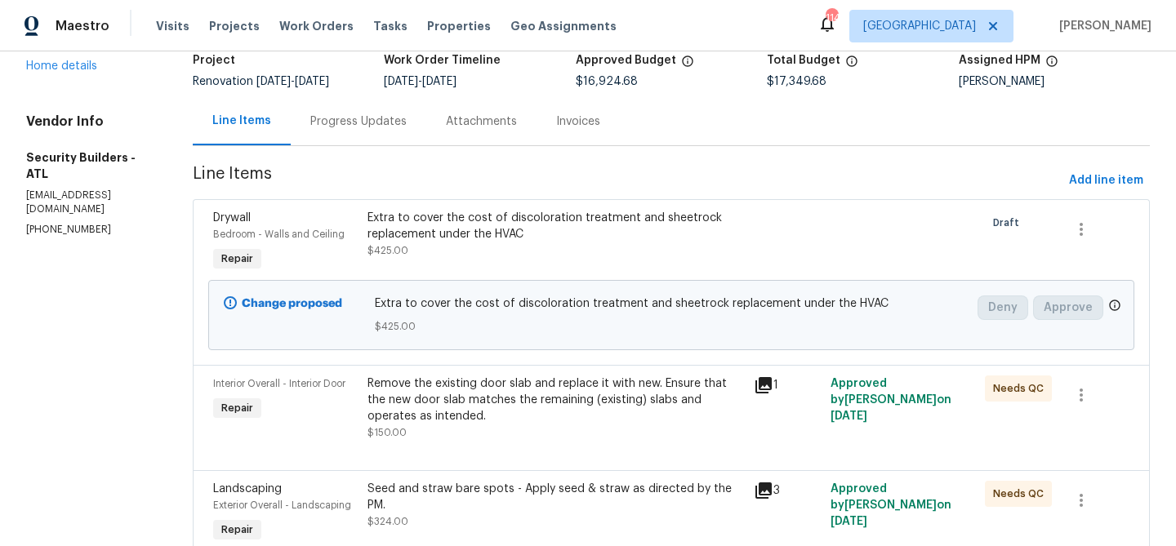
click at [557, 411] on div "Remove the existing door slab and replace it with new. Ensure that the new door…" at bounding box center [555, 400] width 376 height 49
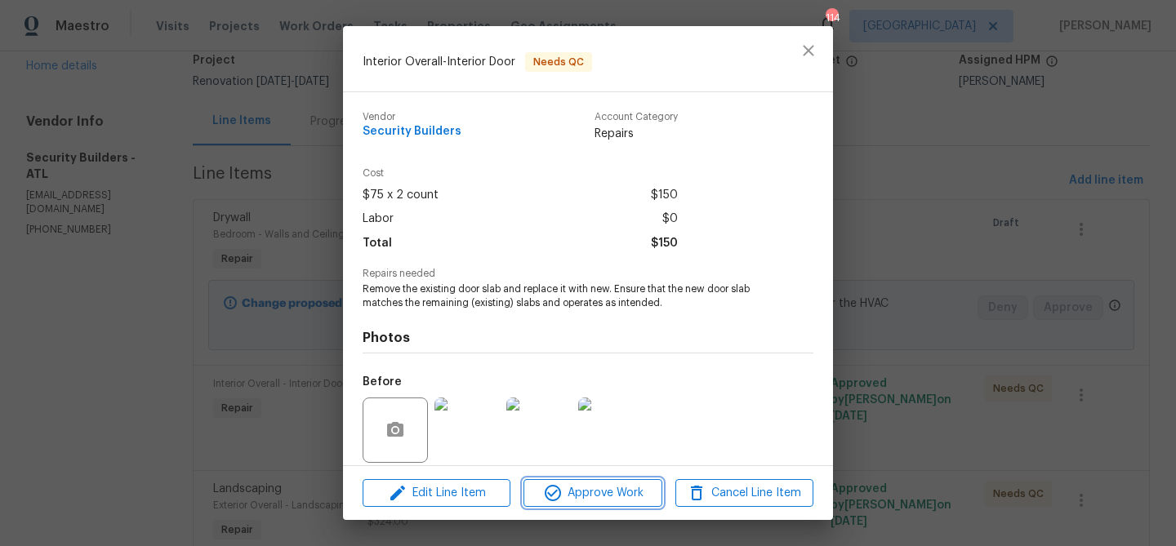
click at [585, 485] on span "Approve Work" at bounding box center [592, 493] width 128 height 20
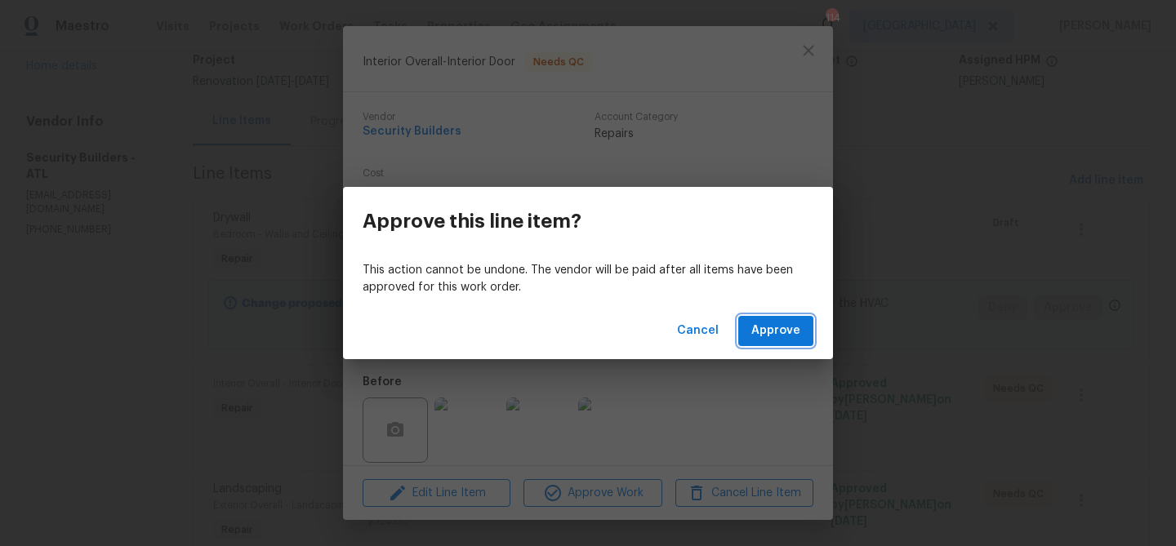
click at [767, 334] on span "Approve" at bounding box center [775, 331] width 49 height 20
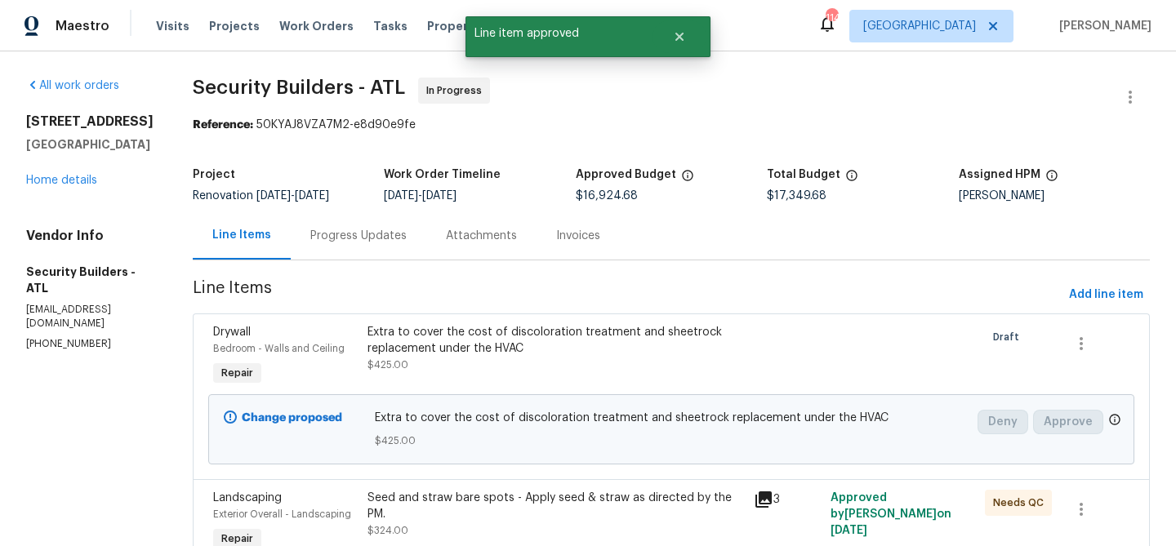
scroll to position [113, 0]
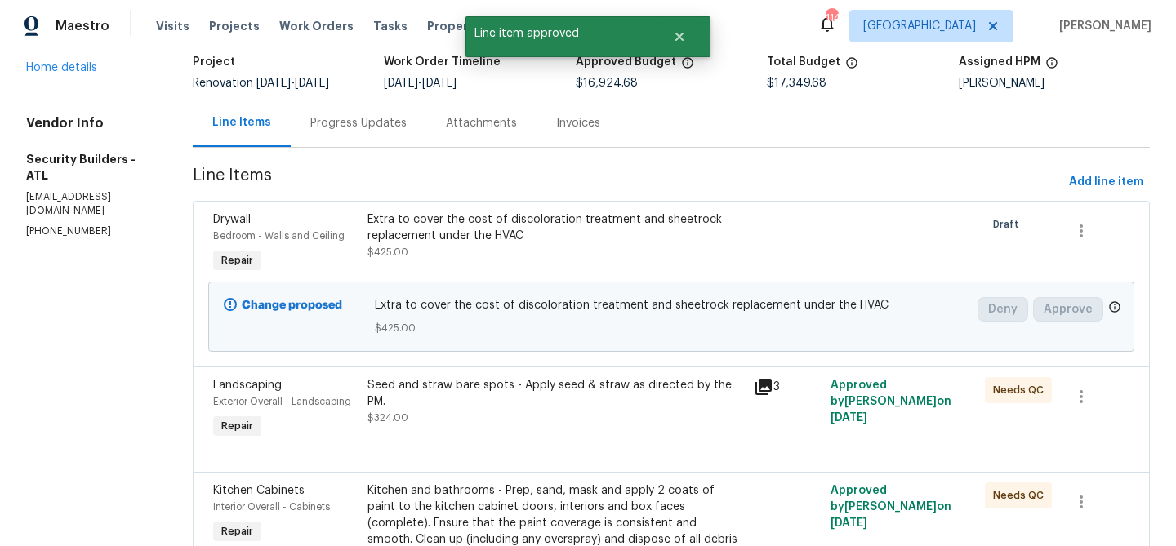
click at [541, 359] on div "Drywall Bedroom - Walls and Ceiling Repair Extra to cover the cost of discolora…" at bounding box center [671, 284] width 957 height 166
click at [531, 393] on div "Seed and straw bare spots - Apply seed & straw as directed by the PM." at bounding box center [555, 393] width 376 height 33
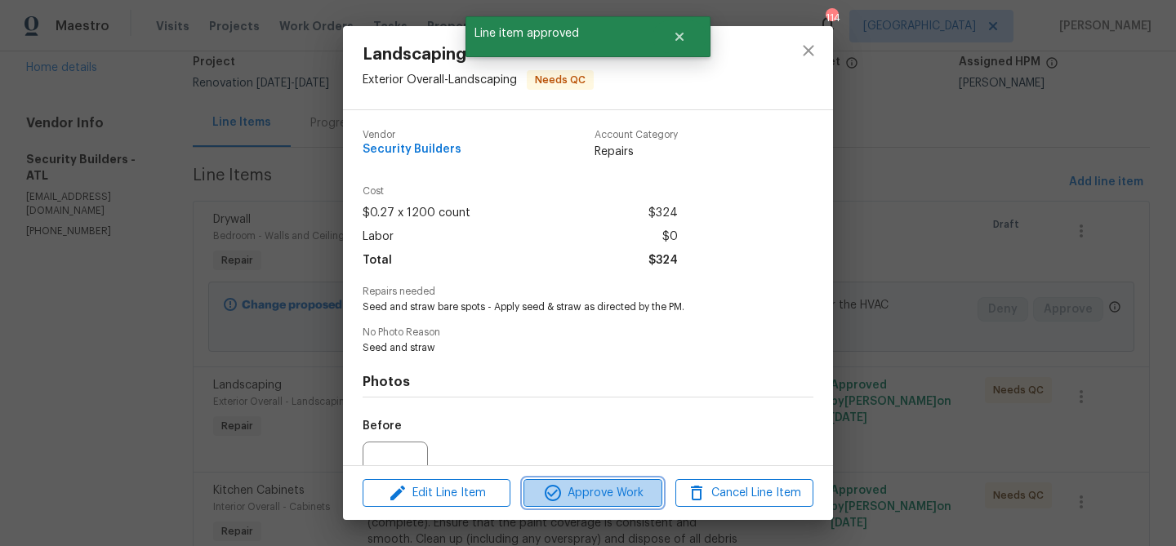
click at [599, 483] on span "Approve Work" at bounding box center [592, 493] width 128 height 20
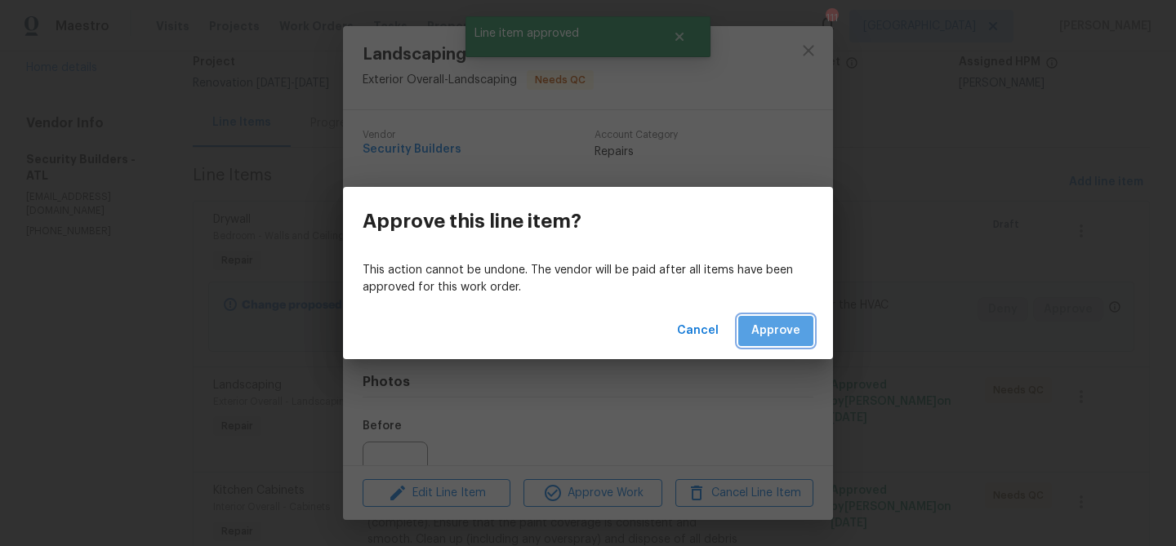
click at [789, 325] on span "Approve" at bounding box center [775, 331] width 49 height 20
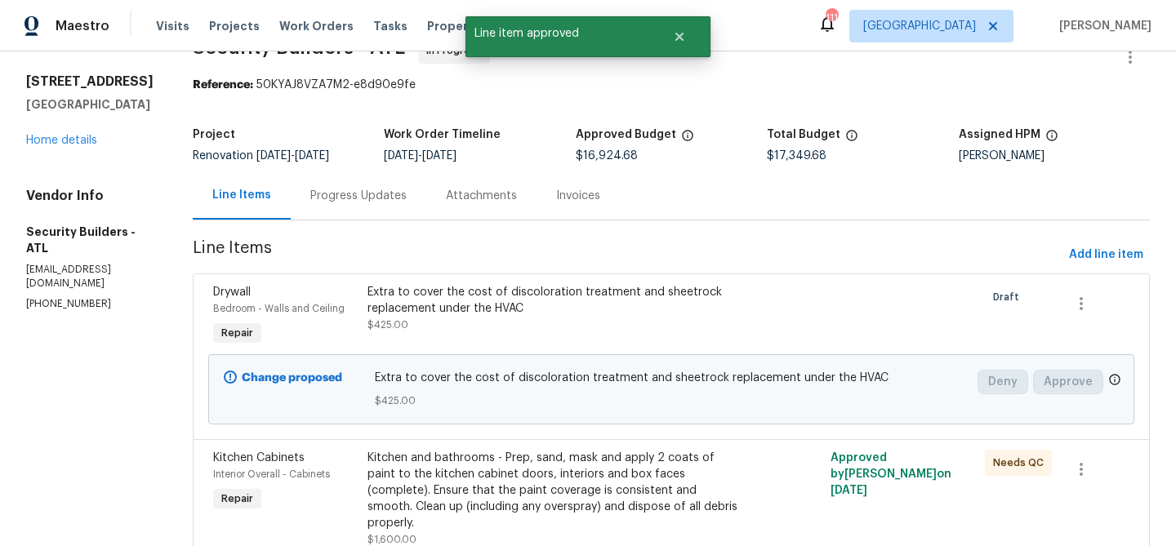
scroll to position [123, 0]
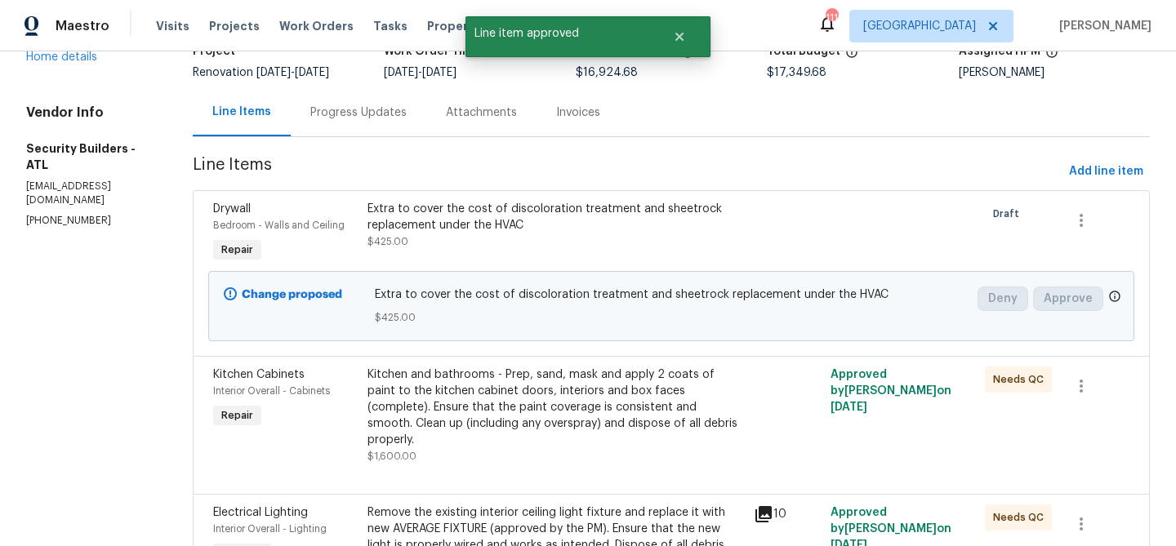
click at [603, 381] on div "Kitchen and bathrooms - Prep, sand, mask and apply 2 coats of paint to the kitc…" at bounding box center [555, 408] width 376 height 82
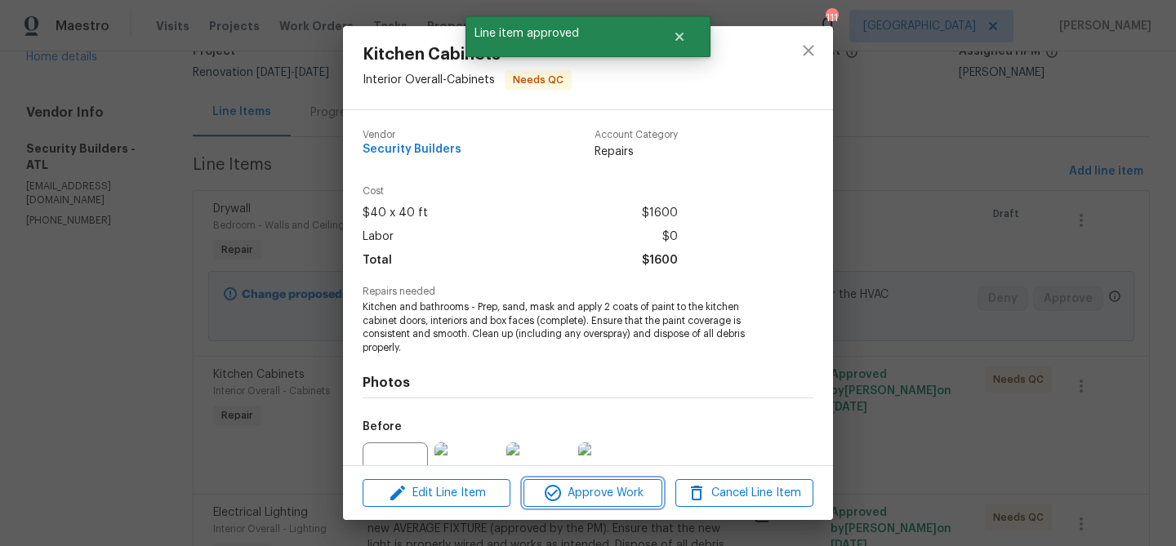
click at [603, 504] on button "Approve Work" at bounding box center [592, 493] width 138 height 29
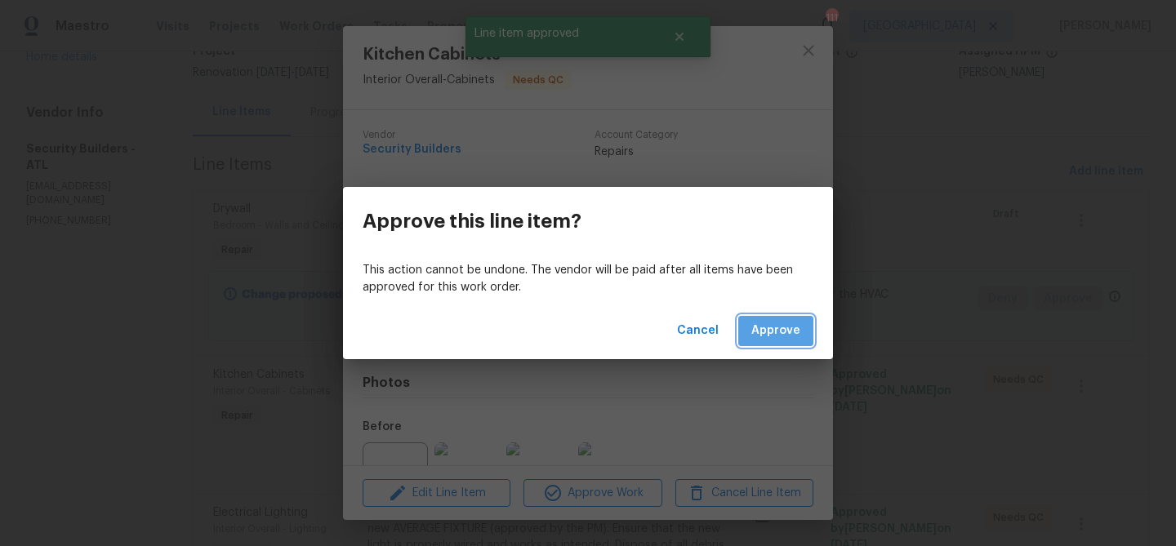
click at [790, 318] on button "Approve" at bounding box center [775, 331] width 75 height 30
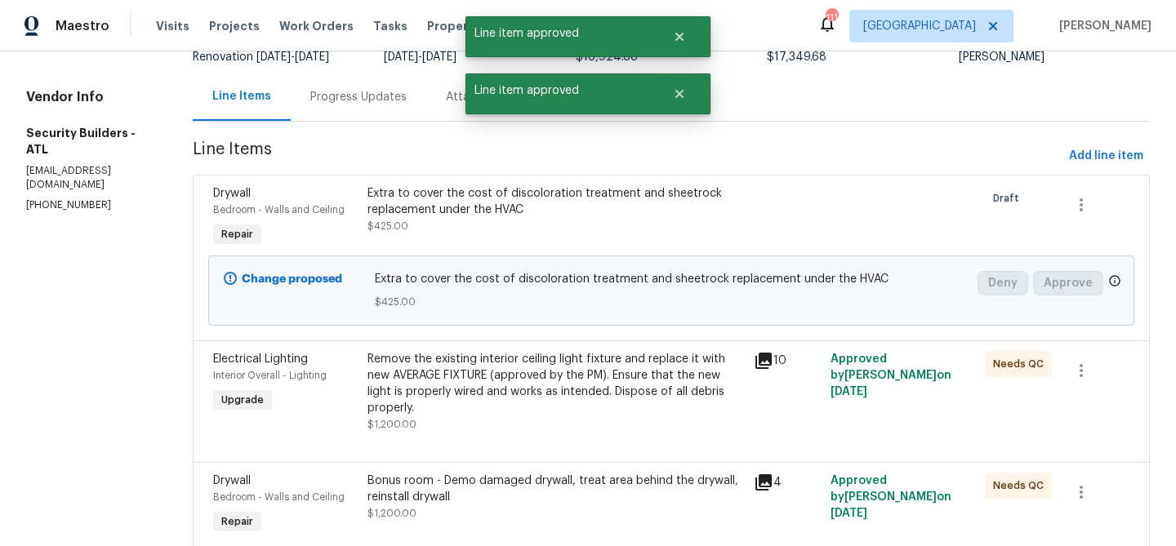
scroll to position [168, 0]
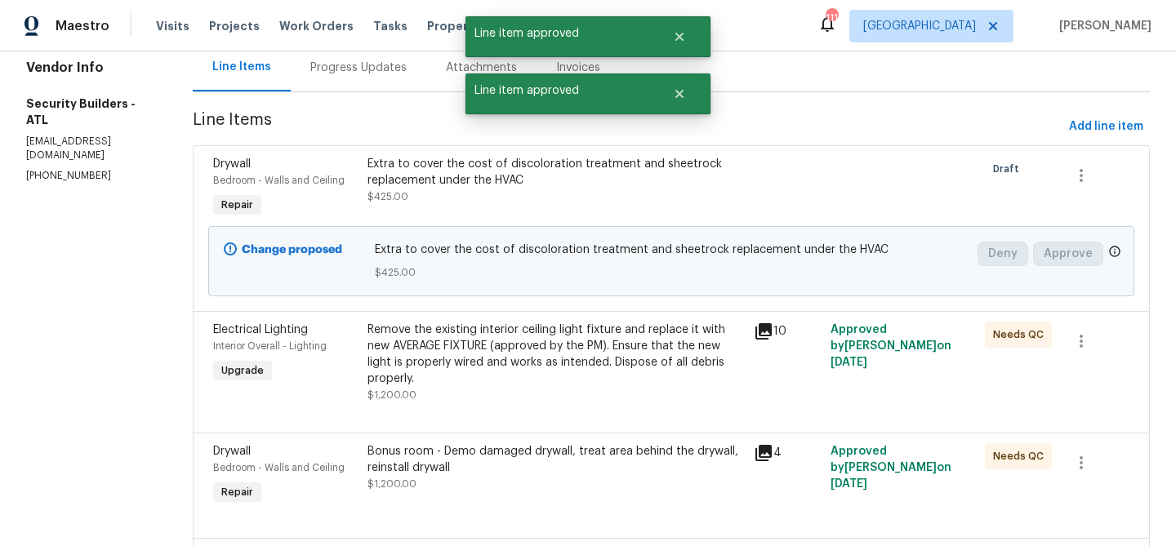
click at [656, 355] on div "Remove the existing interior ceiling light fixture and replace it with new AVER…" at bounding box center [555, 354] width 376 height 65
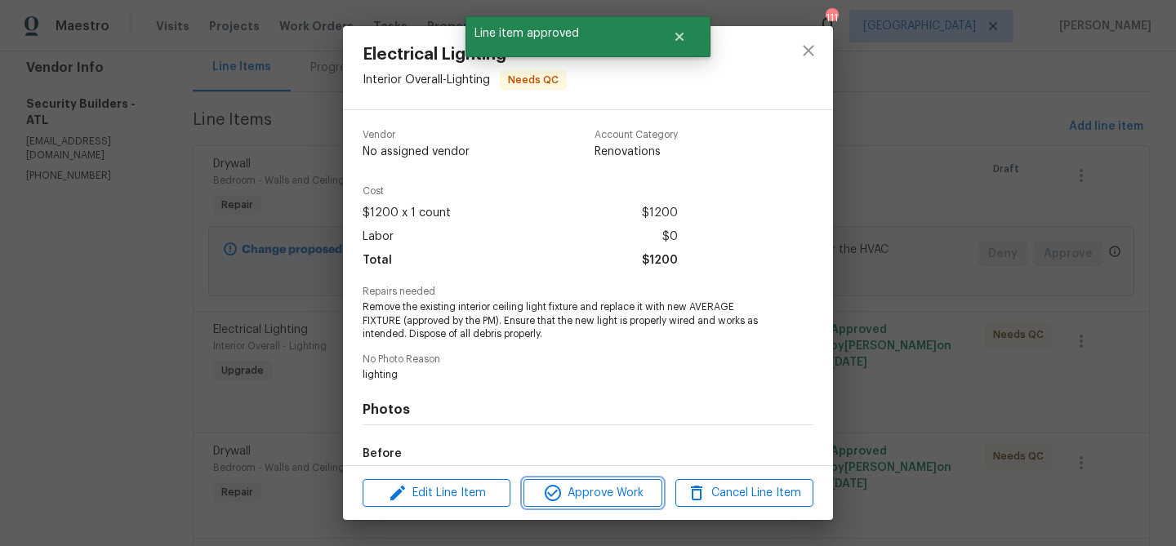
click at [618, 480] on button "Approve Work" at bounding box center [592, 493] width 138 height 29
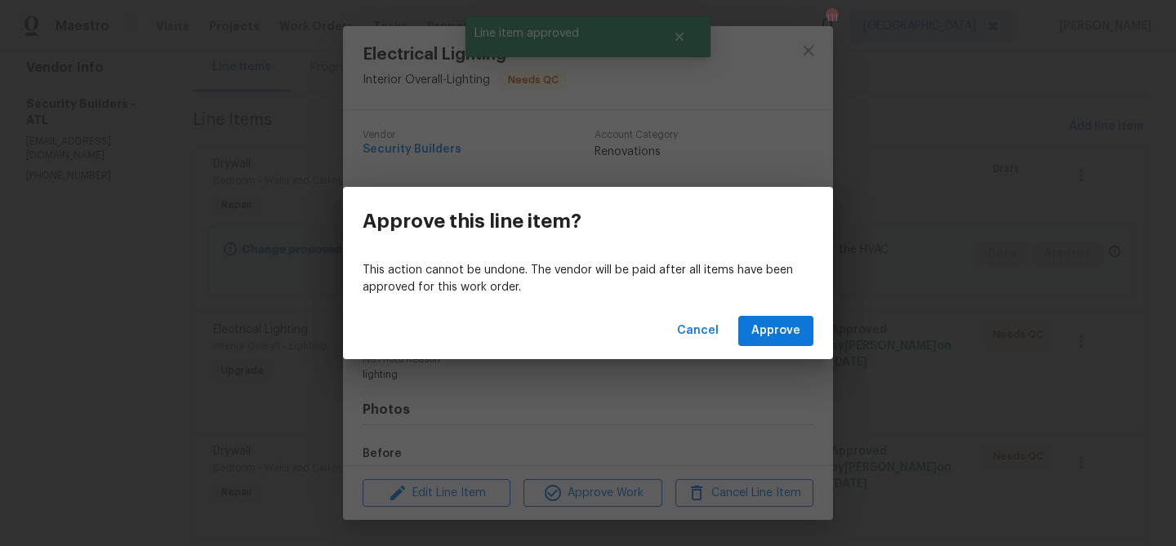
click at [773, 315] on div "Cancel Approve" at bounding box center [588, 331] width 490 height 56
click at [772, 335] on span "Approve" at bounding box center [775, 331] width 49 height 20
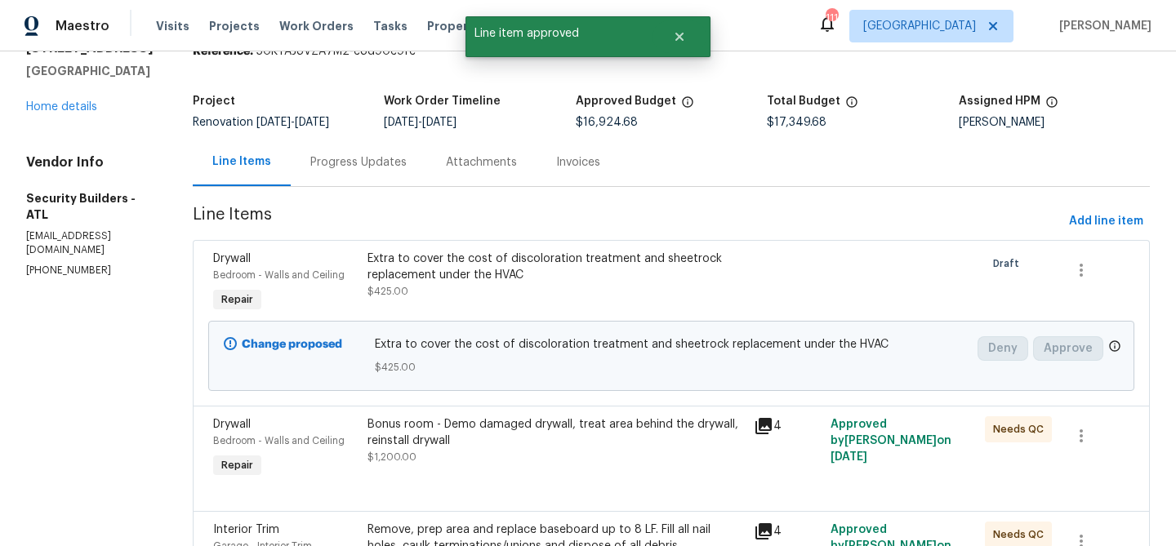
scroll to position [224, 0]
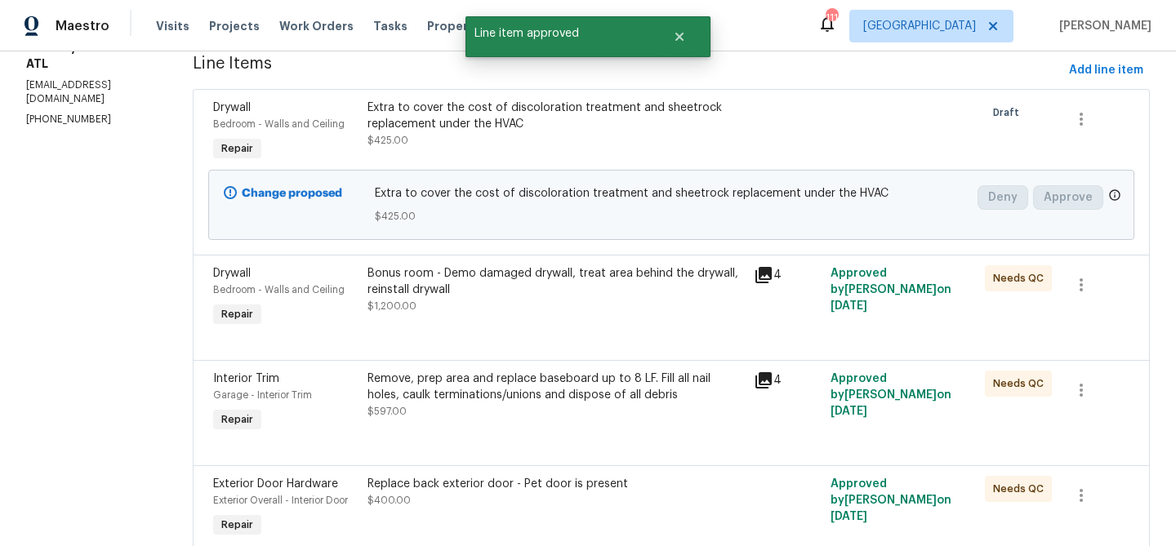
click at [626, 334] on div at bounding box center [671, 341] width 916 height 20
click at [615, 302] on div "Bonus room - Demo damaged drywall, treat area behind the drywall, reinstall dry…" at bounding box center [555, 289] width 376 height 49
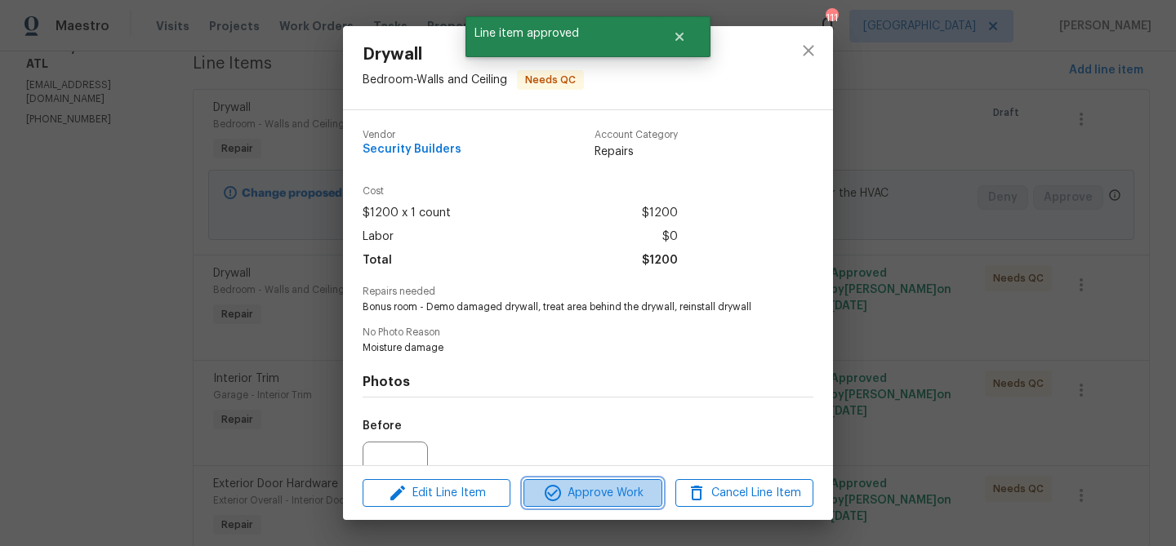
click at [607, 497] on span "Approve Work" at bounding box center [592, 493] width 128 height 20
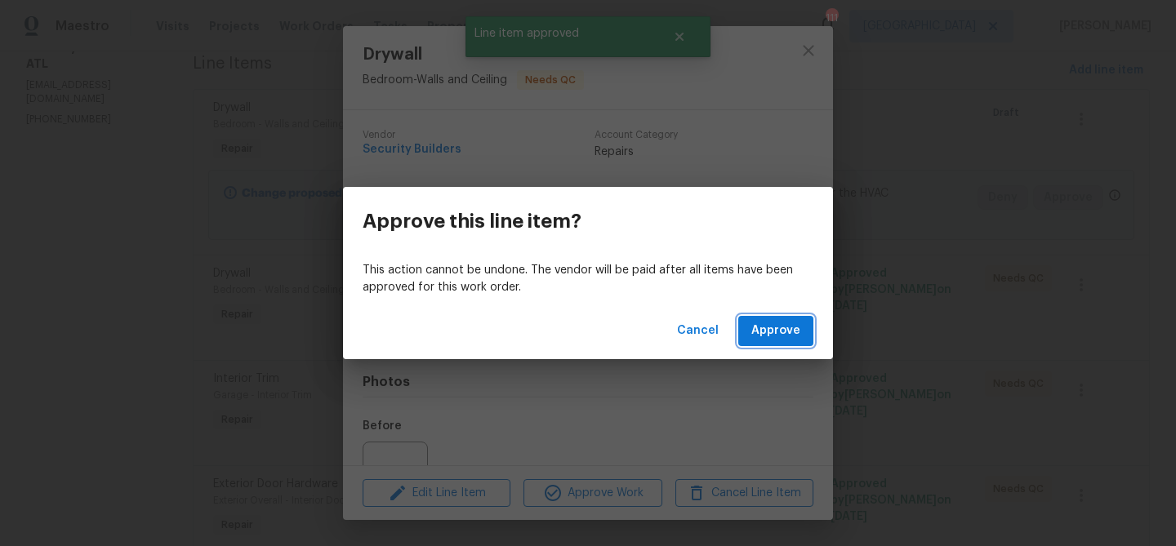
click at [777, 337] on span "Approve" at bounding box center [775, 331] width 49 height 20
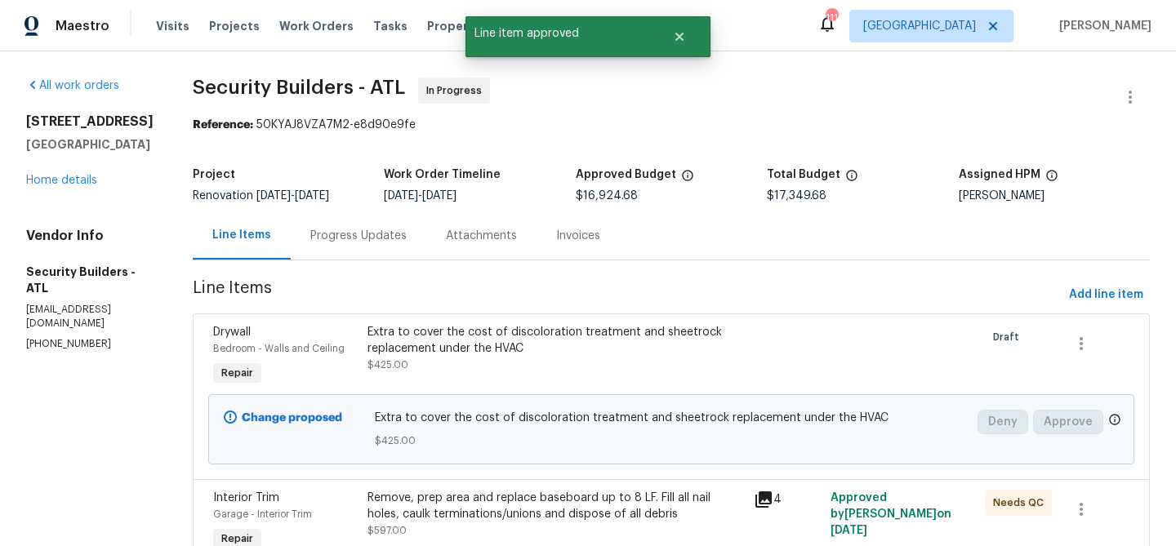
scroll to position [101, 0]
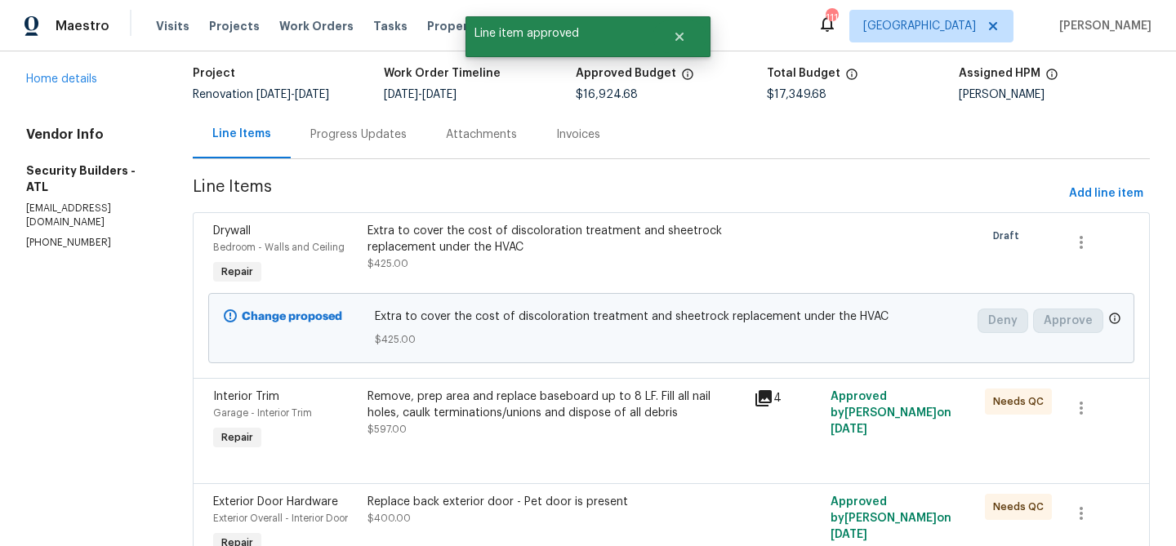
click at [593, 433] on div "Remove, prep area and replace baseboard up to 8 LF. Fill all nail holes, caulk …" at bounding box center [555, 413] width 376 height 49
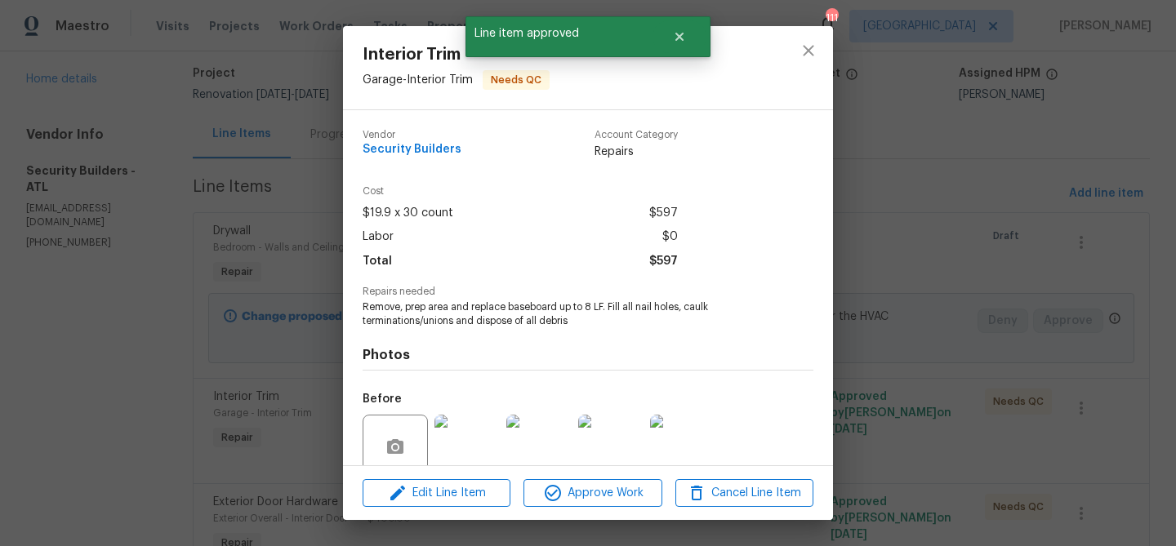
click at [588, 508] on div "Edit Line Item Approve Work Cancel Line Item" at bounding box center [588, 493] width 490 height 55
click at [618, 483] on span "Approve Work" at bounding box center [592, 493] width 128 height 20
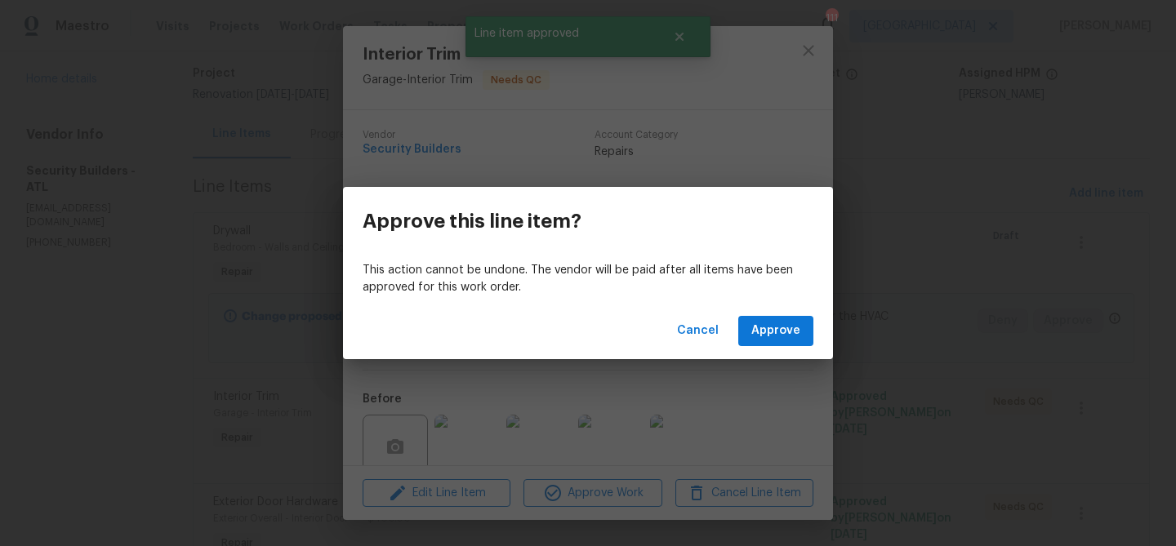
click at [747, 347] on div "Cancel Approve" at bounding box center [588, 331] width 490 height 56
click at [749, 339] on button "Approve" at bounding box center [775, 331] width 75 height 30
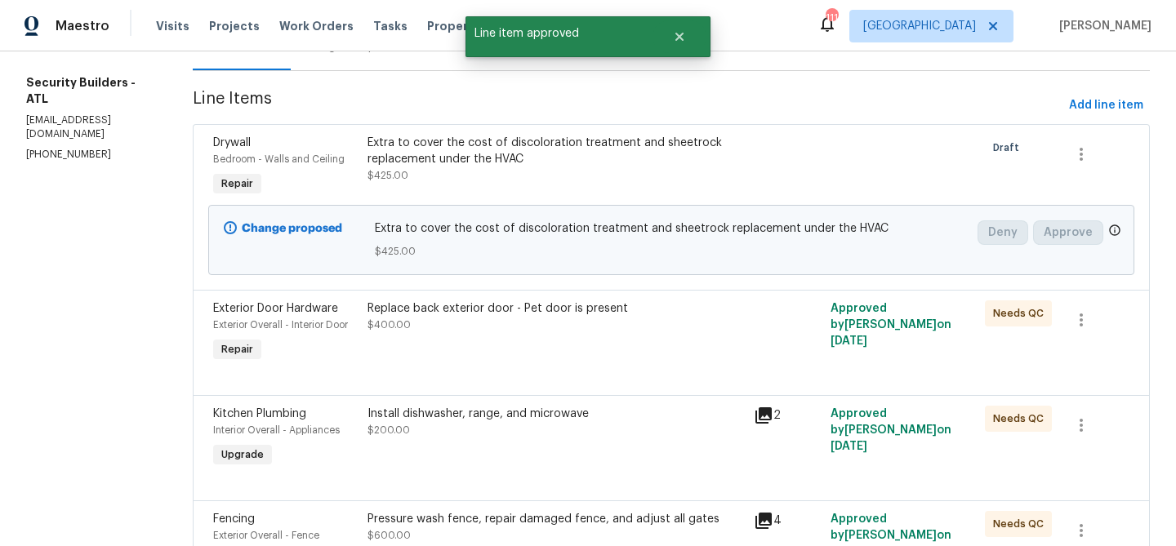
scroll to position [206, 0]
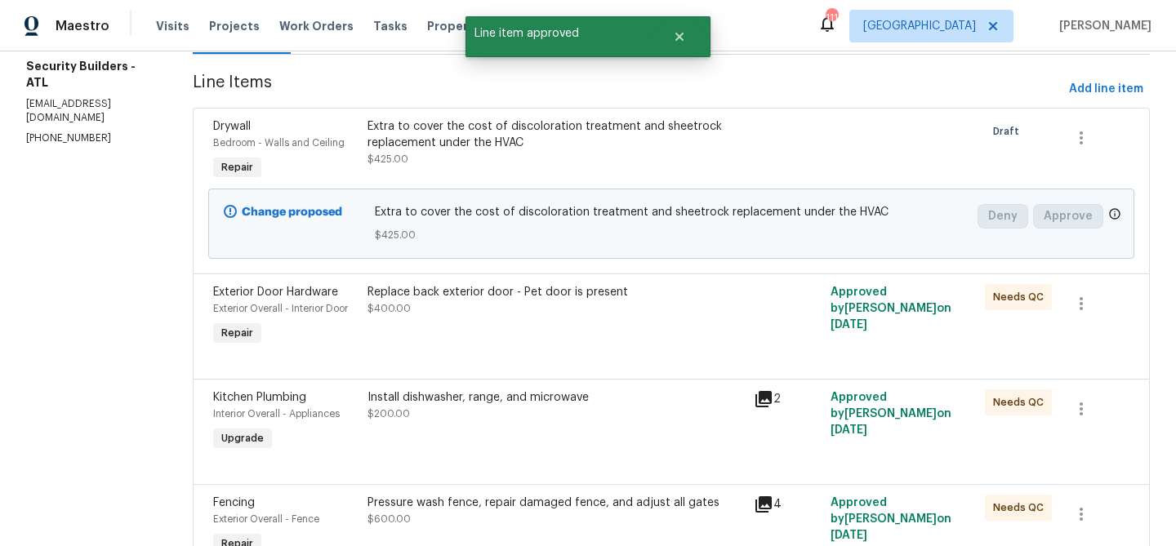
click at [639, 329] on div "Replace back exterior door - Pet door is present $400.00" at bounding box center [555, 316] width 386 height 75
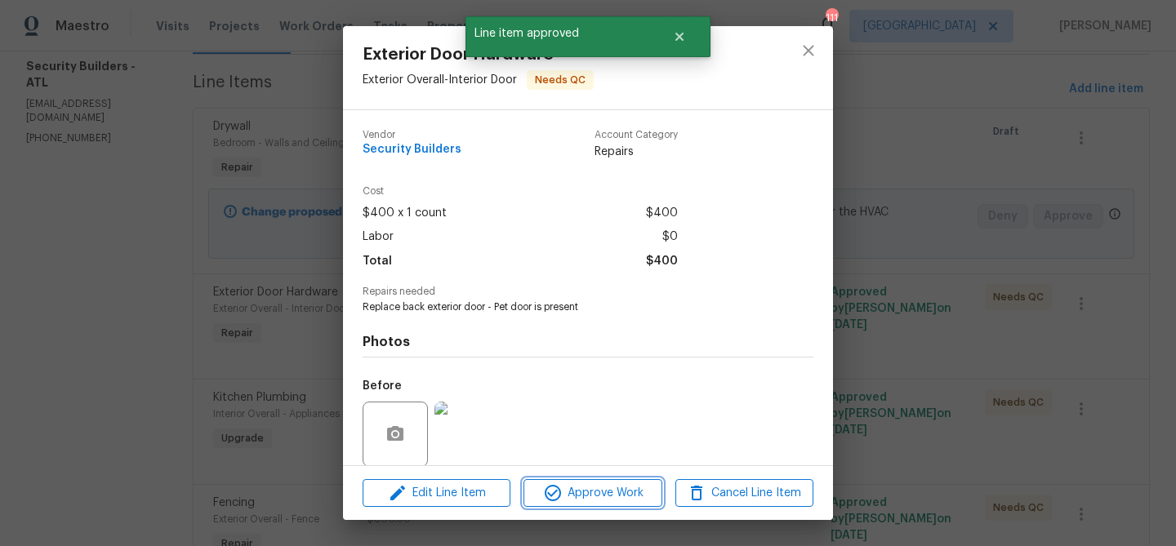
click at [606, 482] on button "Approve Work" at bounding box center [592, 493] width 138 height 29
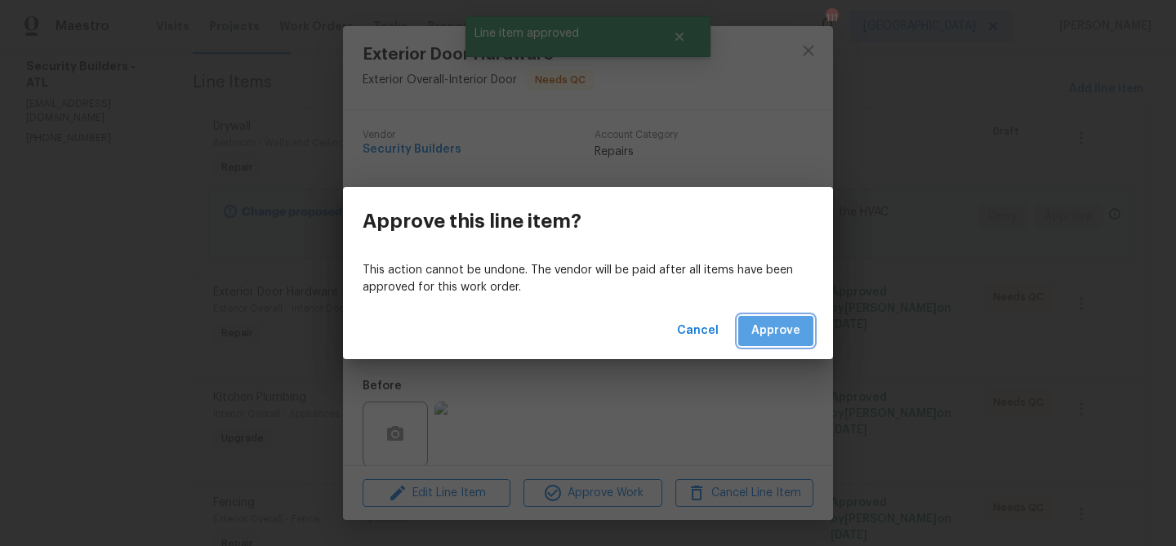
click at [784, 322] on span "Approve" at bounding box center [775, 331] width 49 height 20
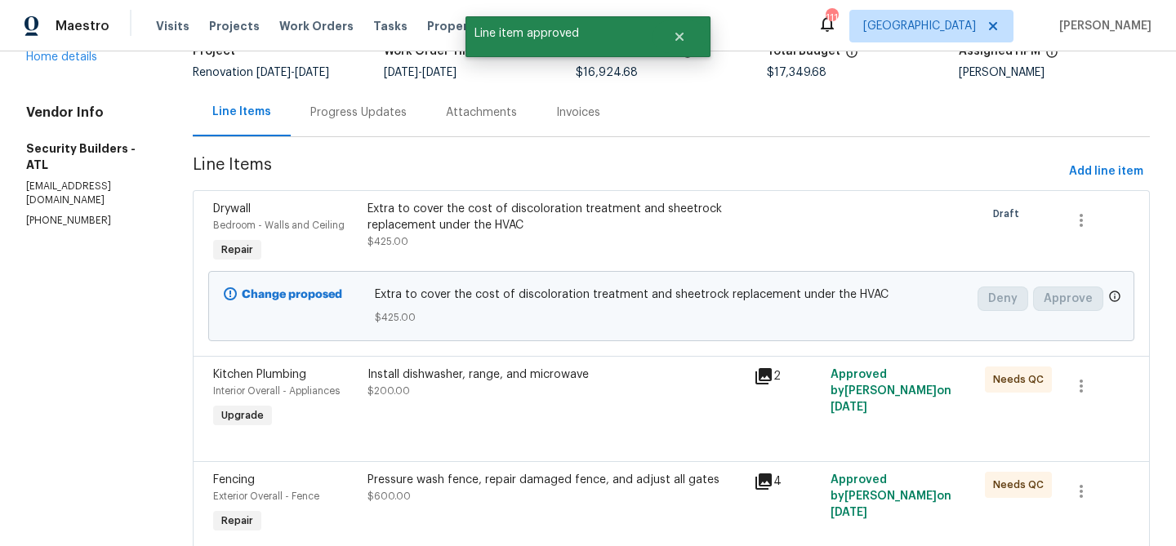
scroll to position [177, 0]
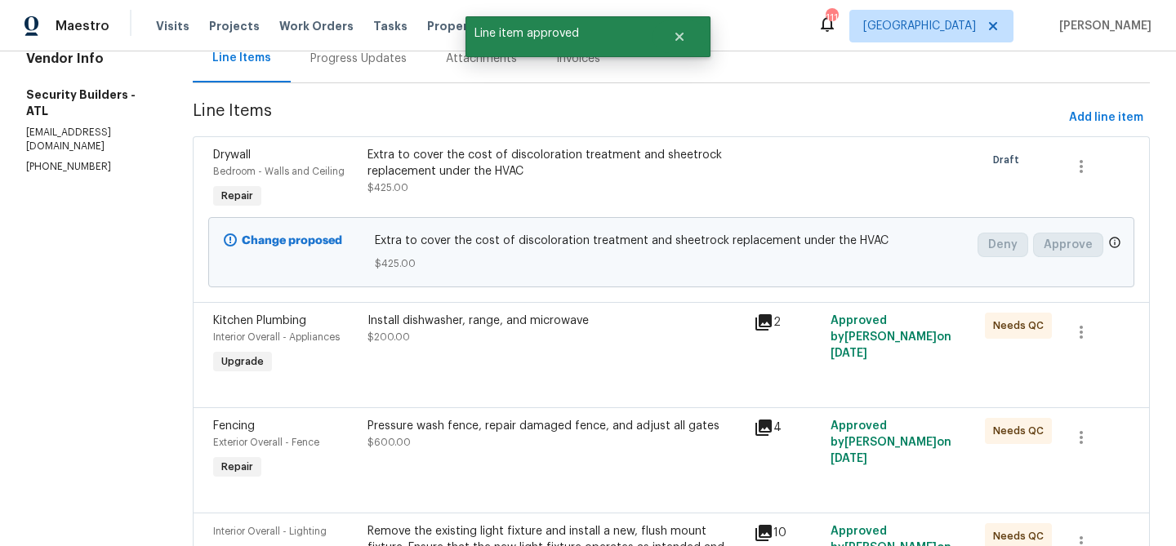
click at [599, 348] on div "Install dishwasher, range, and microwave $200.00" at bounding box center [555, 345] width 386 height 75
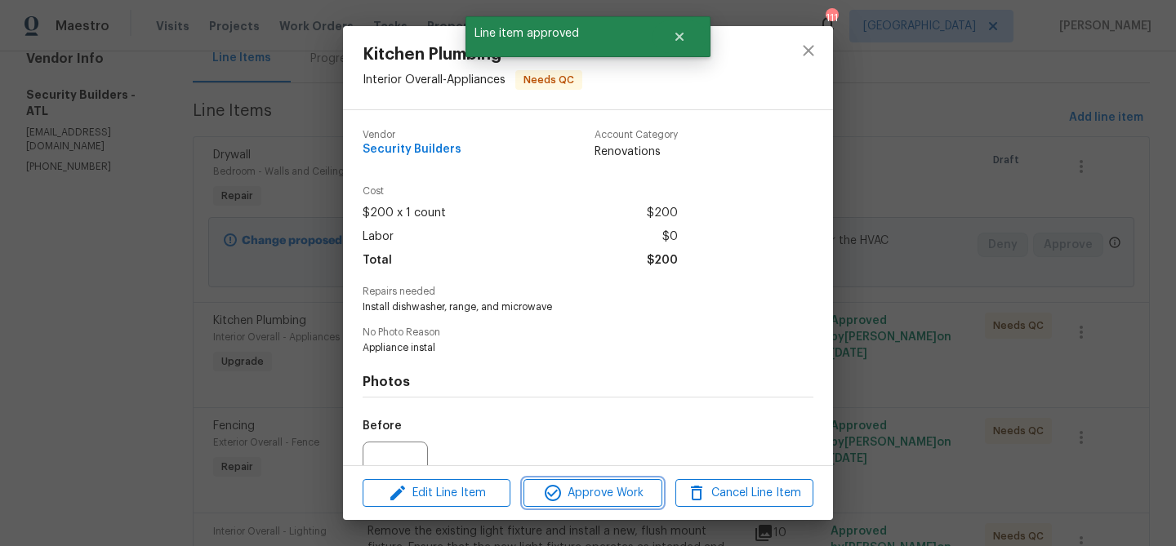
click at [598, 495] on span "Approve Work" at bounding box center [592, 493] width 128 height 20
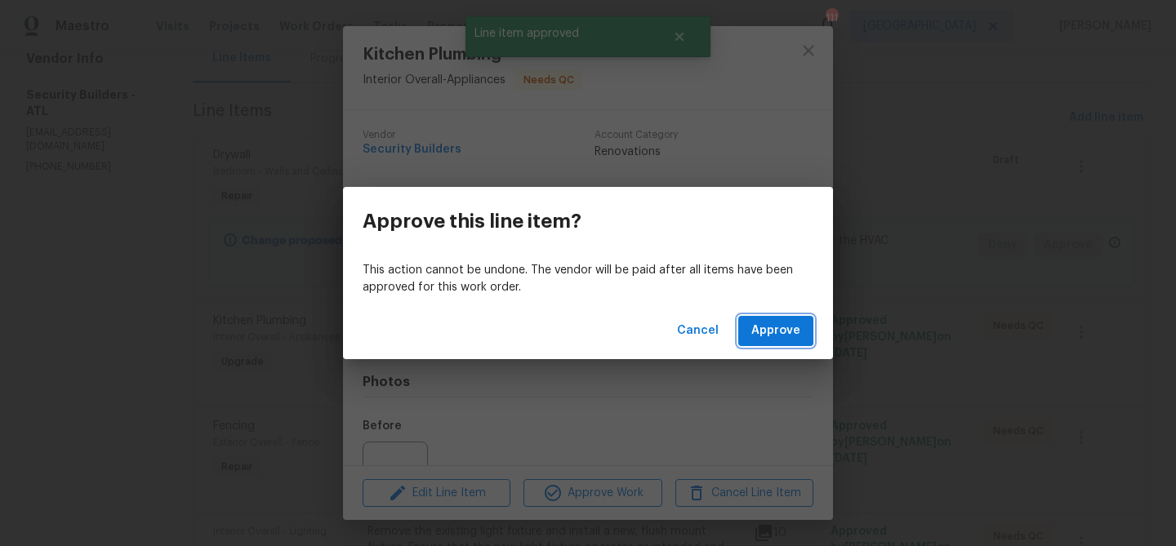
click at [781, 325] on span "Approve" at bounding box center [775, 331] width 49 height 20
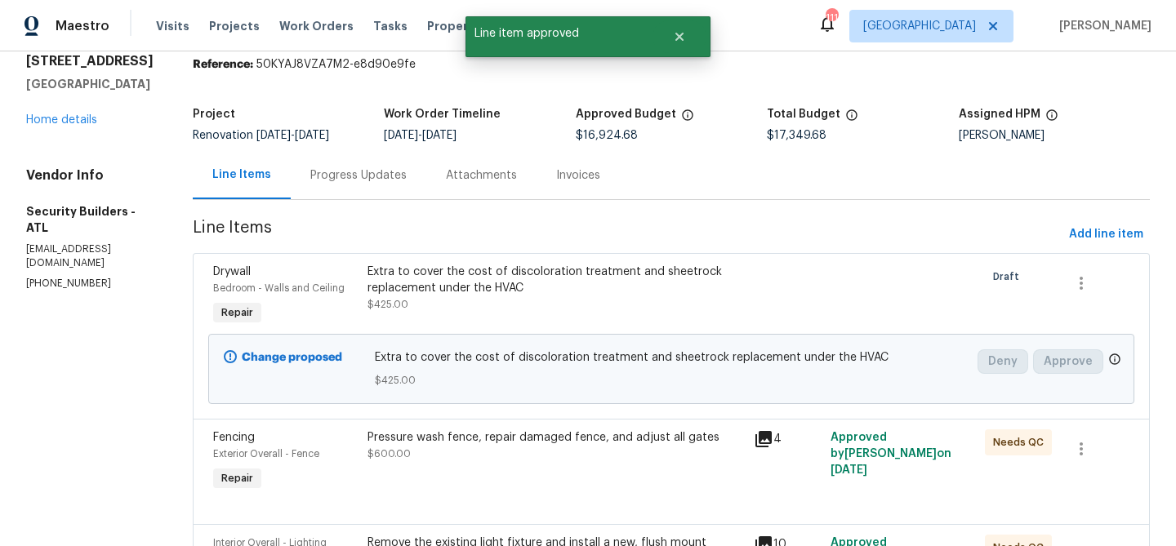
scroll to position [129, 0]
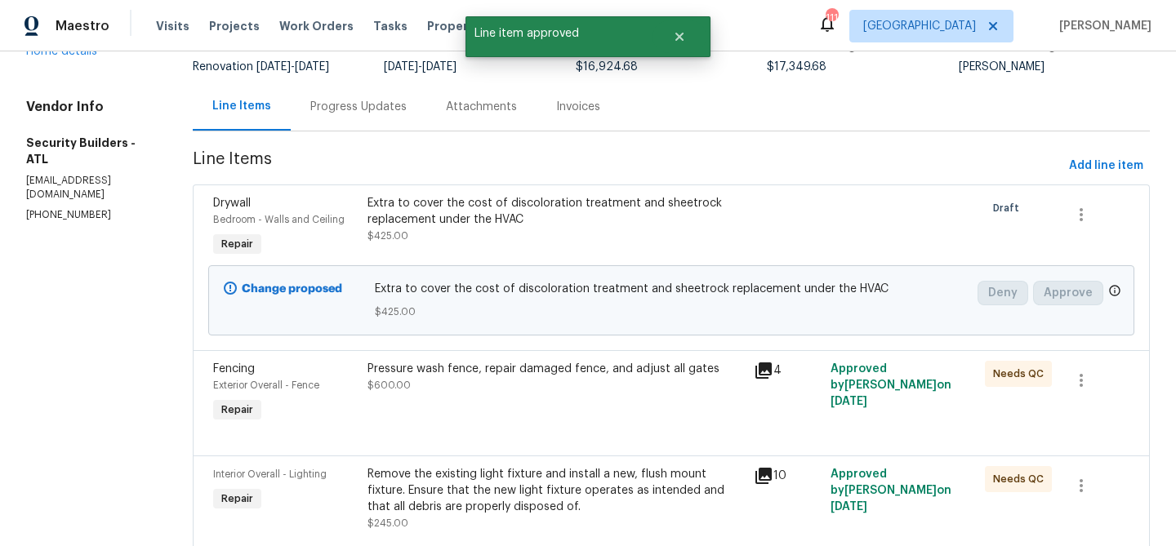
click at [614, 412] on div "Pressure wash fence, repair damaged fence, and adjust all gates $600.00" at bounding box center [555, 393] width 386 height 75
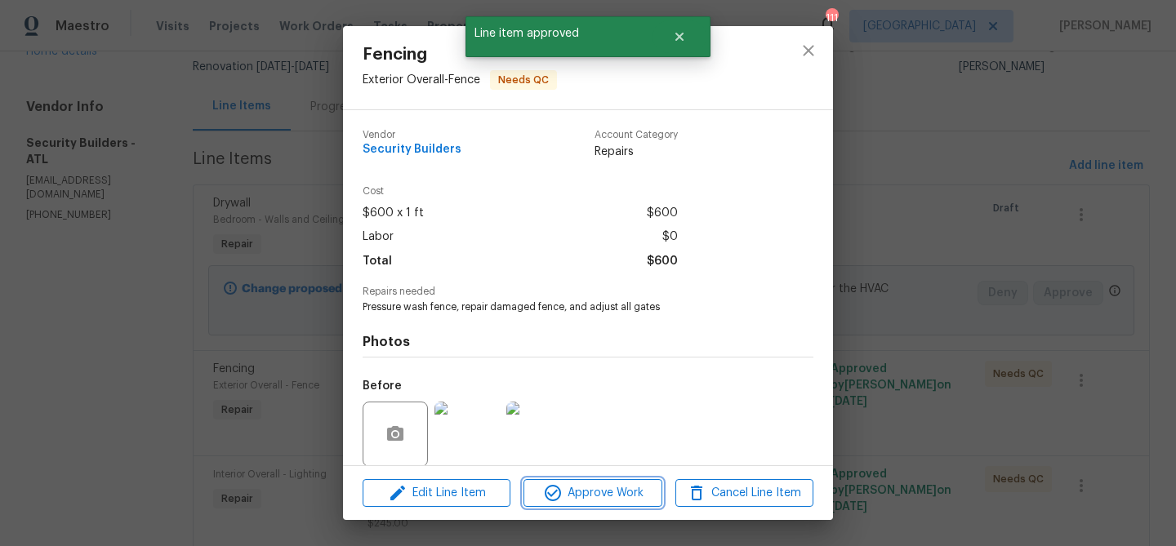
click at [615, 500] on span "Approve Work" at bounding box center [592, 493] width 128 height 20
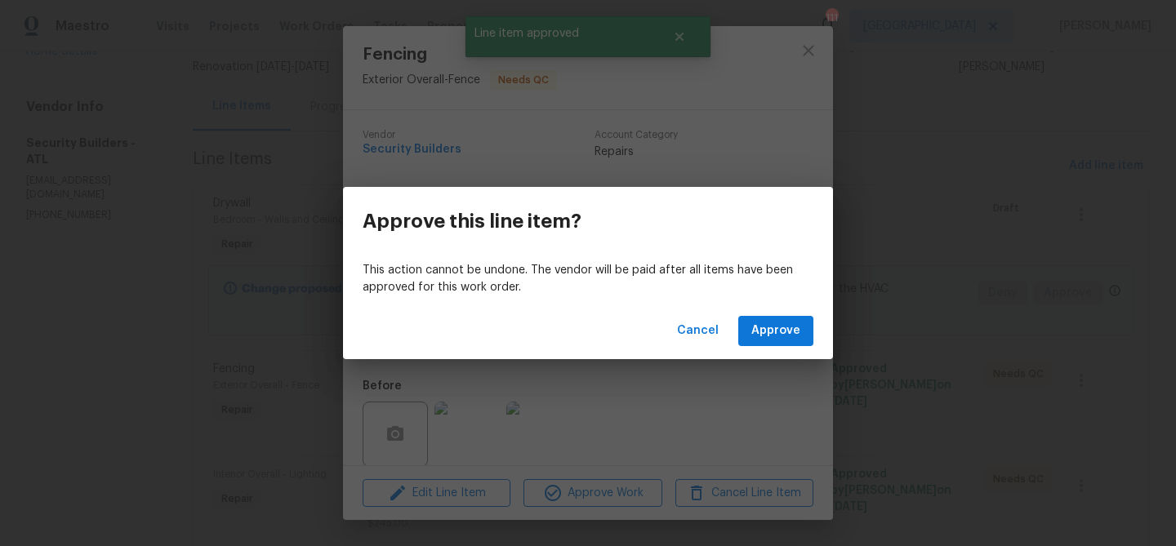
click at [767, 358] on div "Approve this line item? This action cannot be undone. The vendor will be paid a…" at bounding box center [588, 273] width 1176 height 546
click at [767, 353] on div "Cancel Approve" at bounding box center [588, 331] width 490 height 56
click at [767, 338] on span "Approve" at bounding box center [775, 331] width 49 height 20
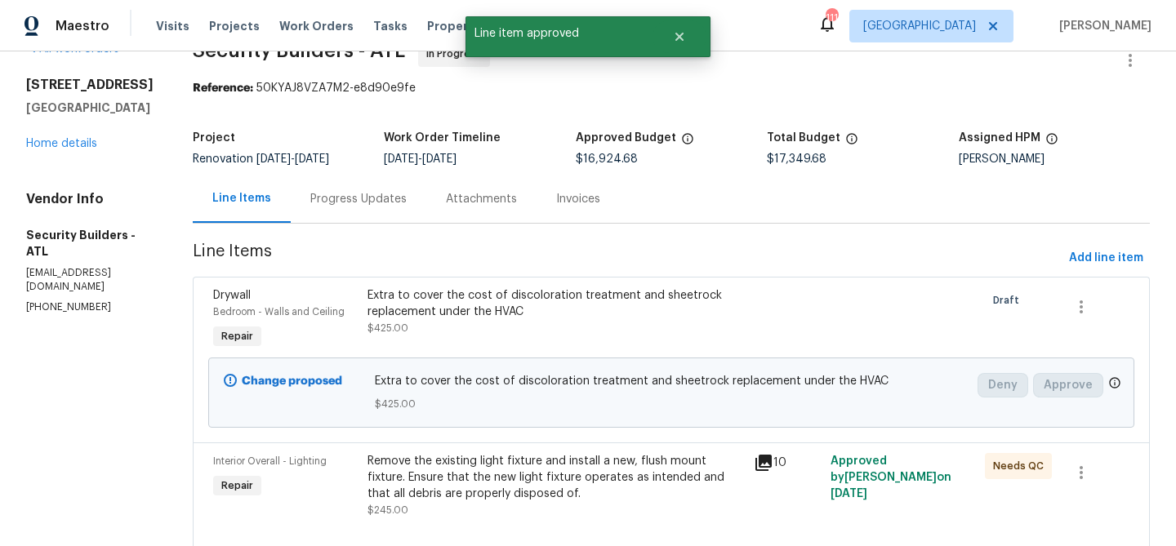
scroll to position [69, 0]
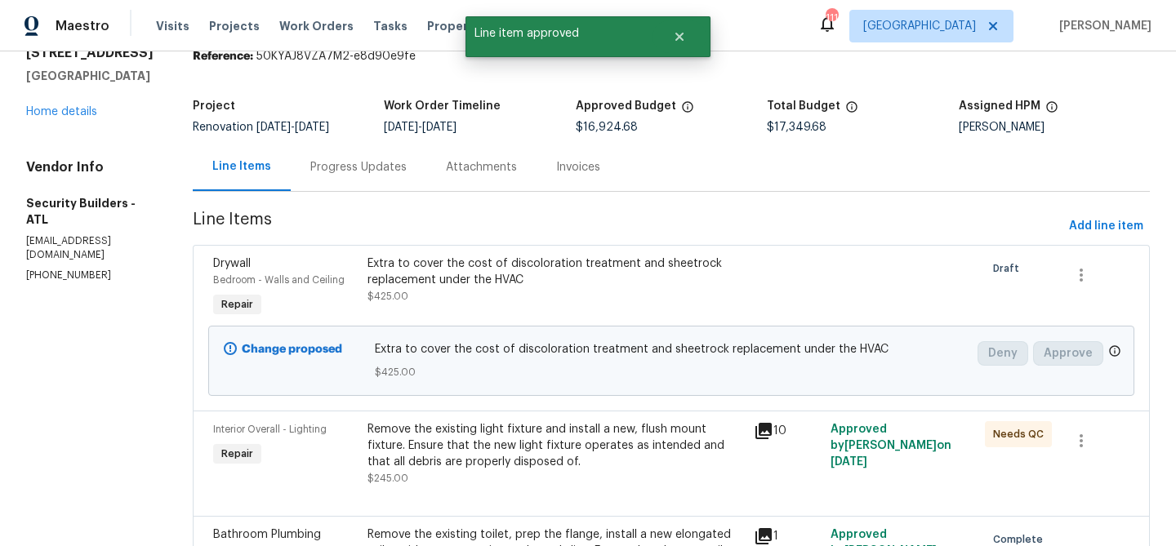
click at [605, 462] on div "Remove the existing light fixture and install a new, flush mount fixture. Ensur…" at bounding box center [555, 445] width 376 height 49
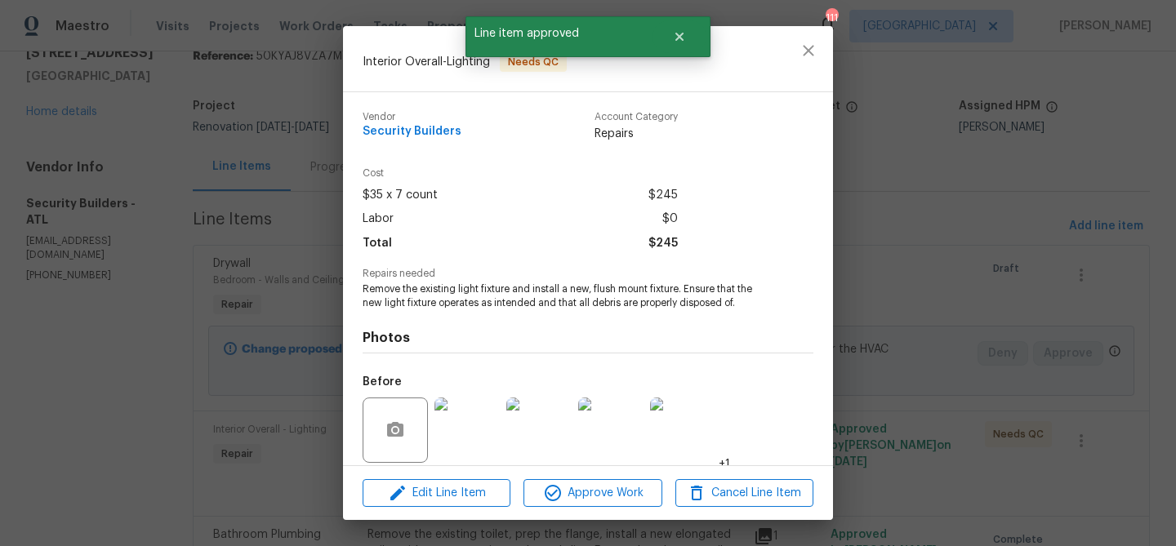
click at [484, 422] on img at bounding box center [466, 430] width 65 height 65
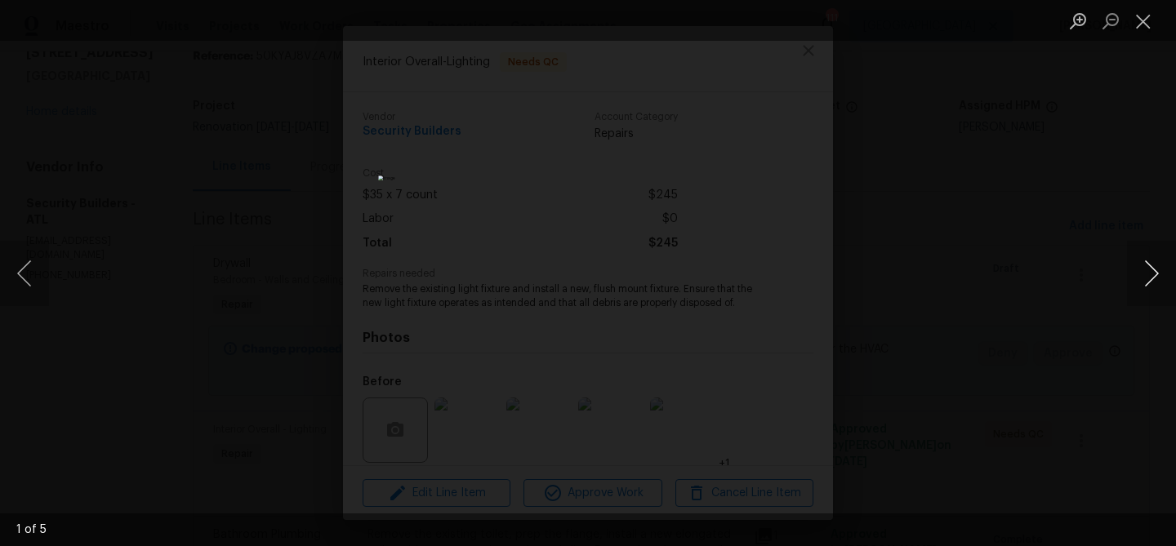
click at [1154, 288] on button "Next image" at bounding box center [1151, 273] width 49 height 65
click at [1141, 21] on button "Close lightbox" at bounding box center [1143, 21] width 33 height 29
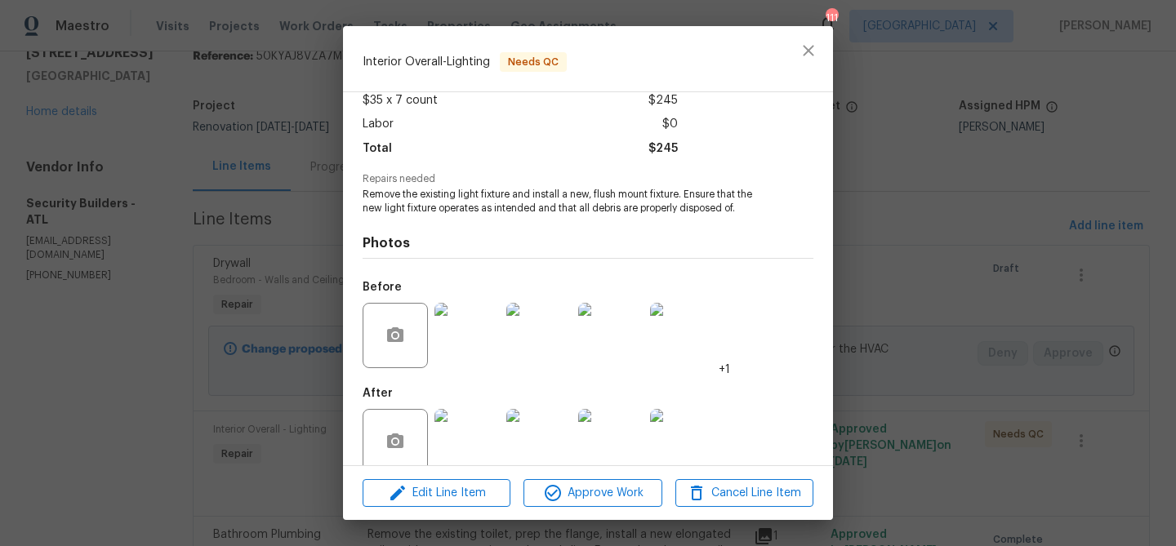
scroll to position [119, 0]
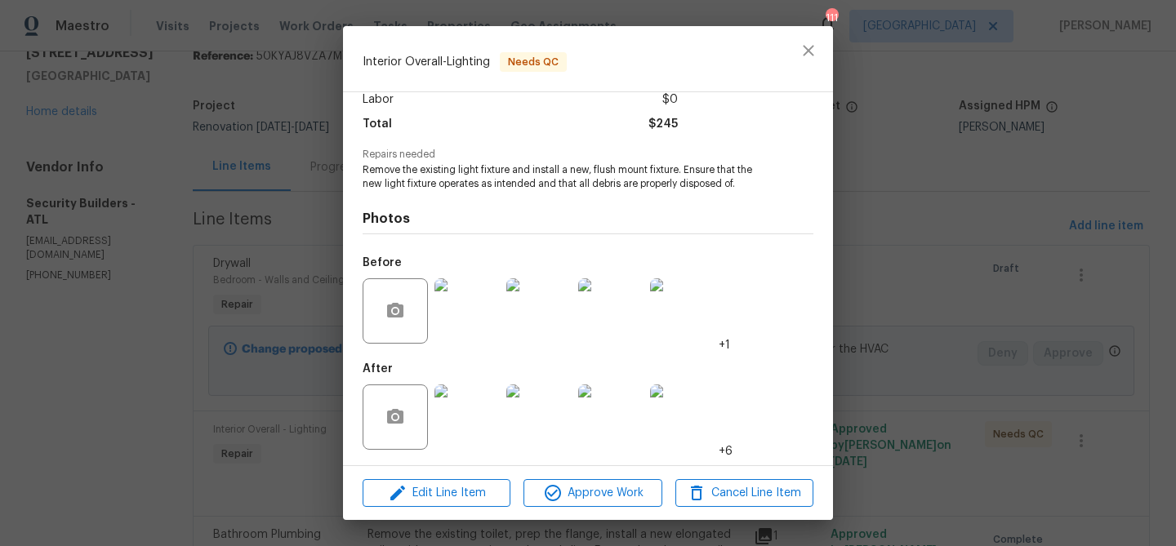
click at [491, 408] on img at bounding box center [466, 417] width 65 height 65
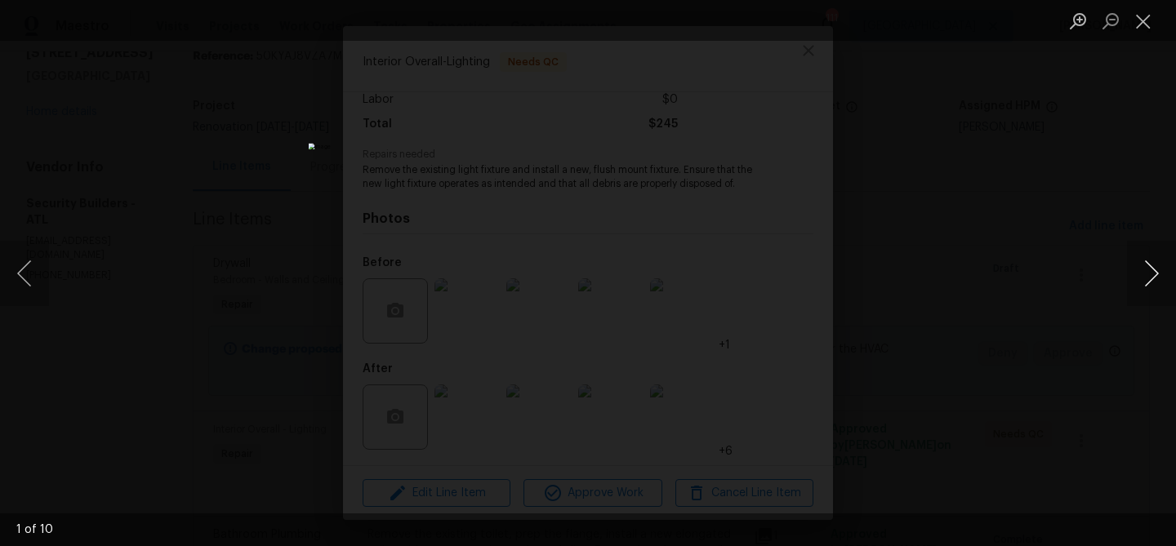
click at [1145, 269] on button "Next image" at bounding box center [1151, 273] width 49 height 65
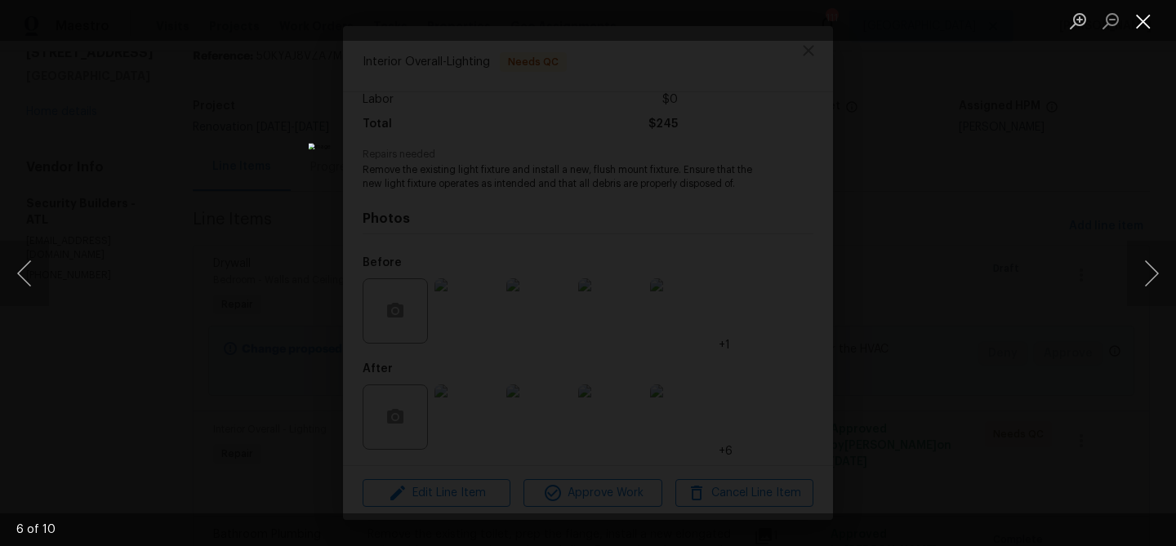
click at [1147, 12] on button "Close lightbox" at bounding box center [1143, 21] width 33 height 29
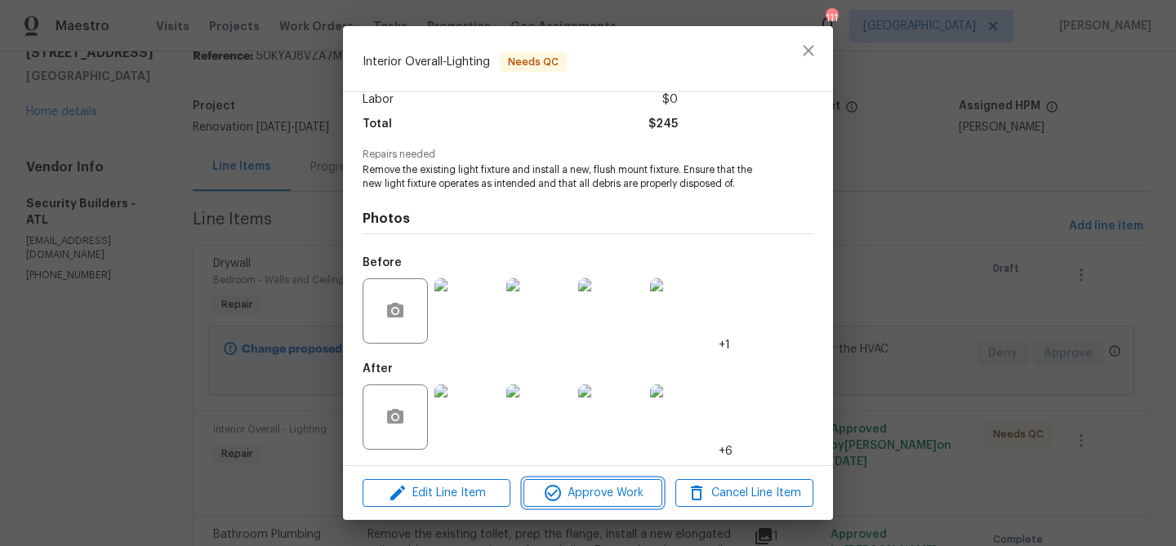
click at [600, 490] on span "Approve Work" at bounding box center [592, 493] width 128 height 20
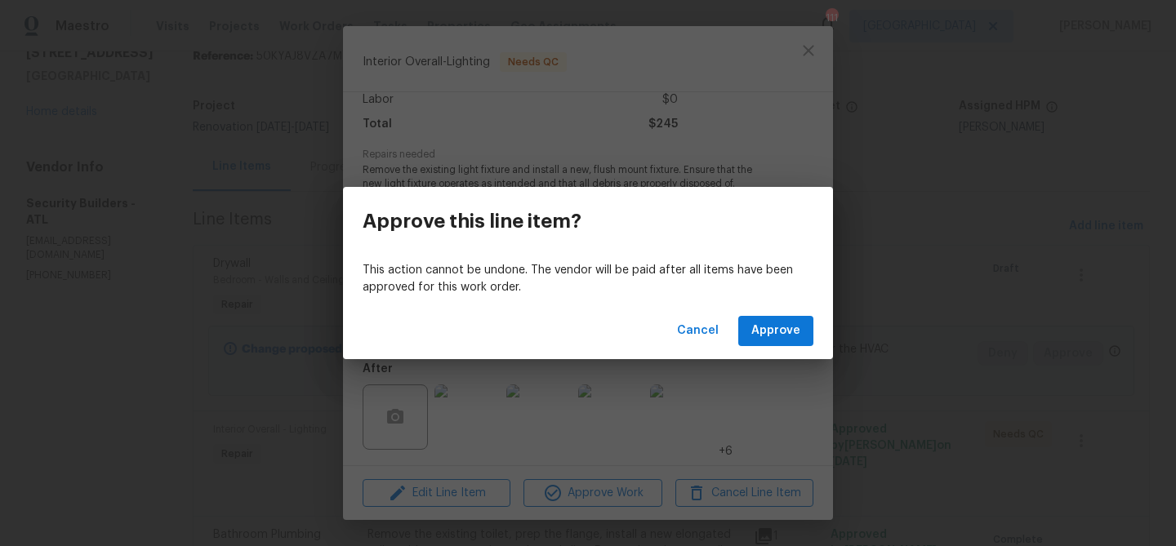
click at [766, 347] on div "Cancel Approve" at bounding box center [588, 331] width 490 height 56
click at [771, 328] on span "Approve" at bounding box center [775, 331] width 49 height 20
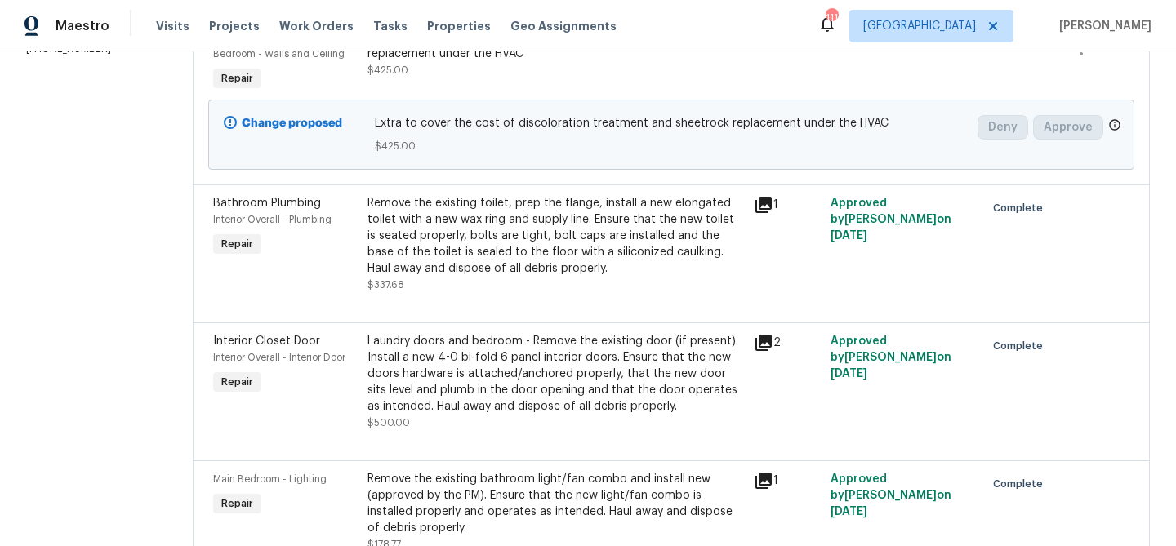
scroll to position [0, 0]
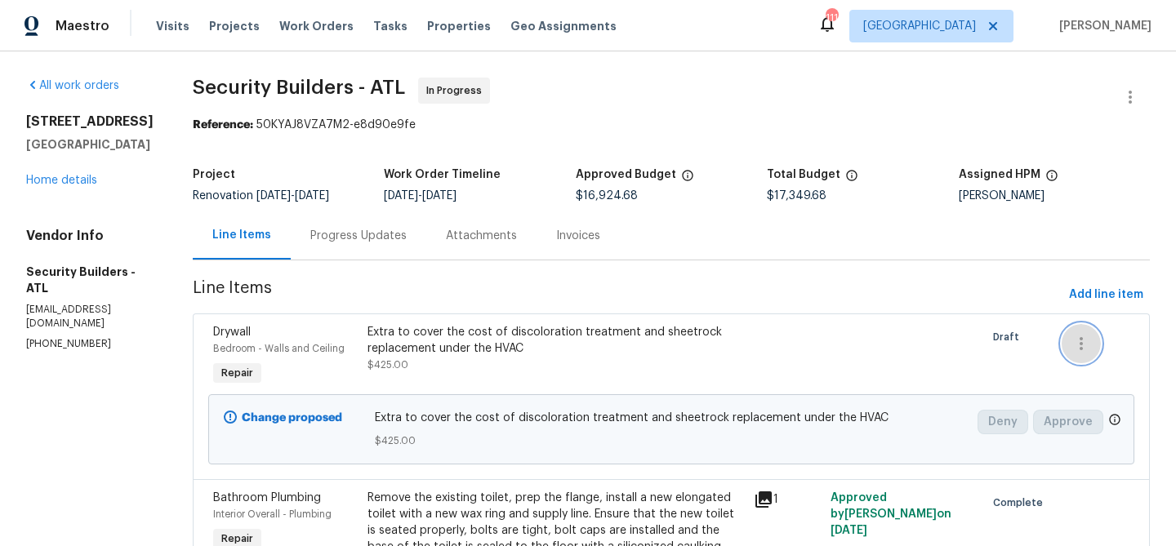
click at [1086, 340] on icon "button" at bounding box center [1081, 344] width 20 height 20
click at [949, 368] on div at bounding box center [588, 273] width 1176 height 546
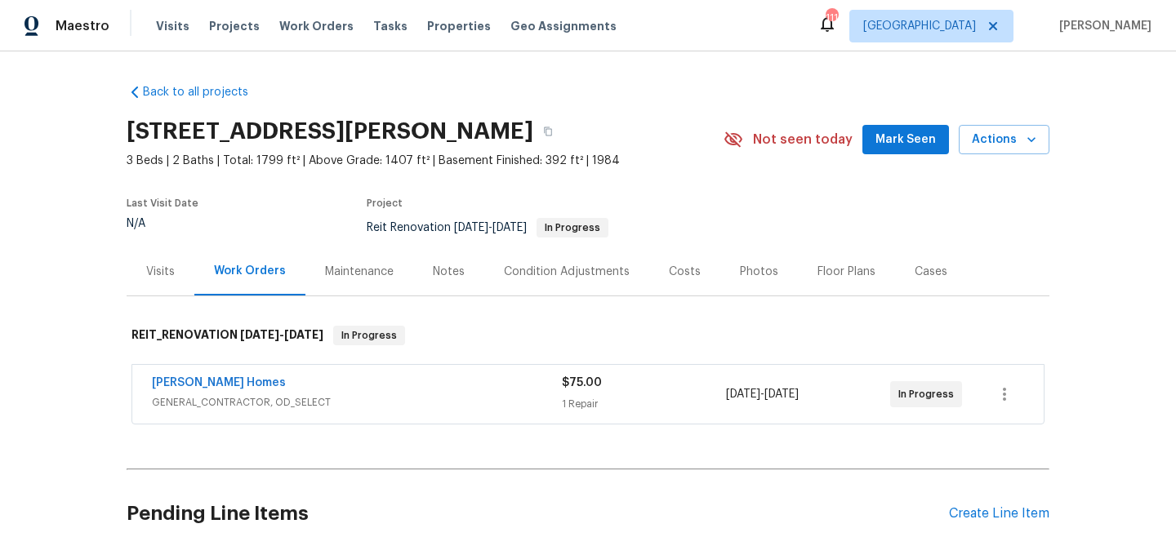
click at [443, 262] on div "Notes" at bounding box center [448, 271] width 71 height 48
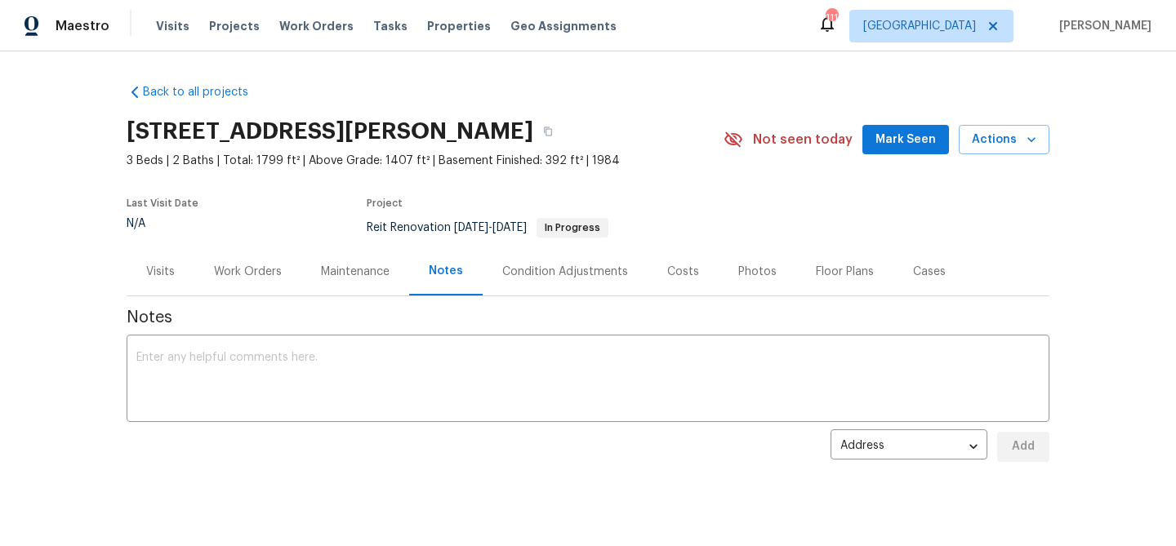
click at [169, 277] on div "Visits" at bounding box center [160, 272] width 29 height 16
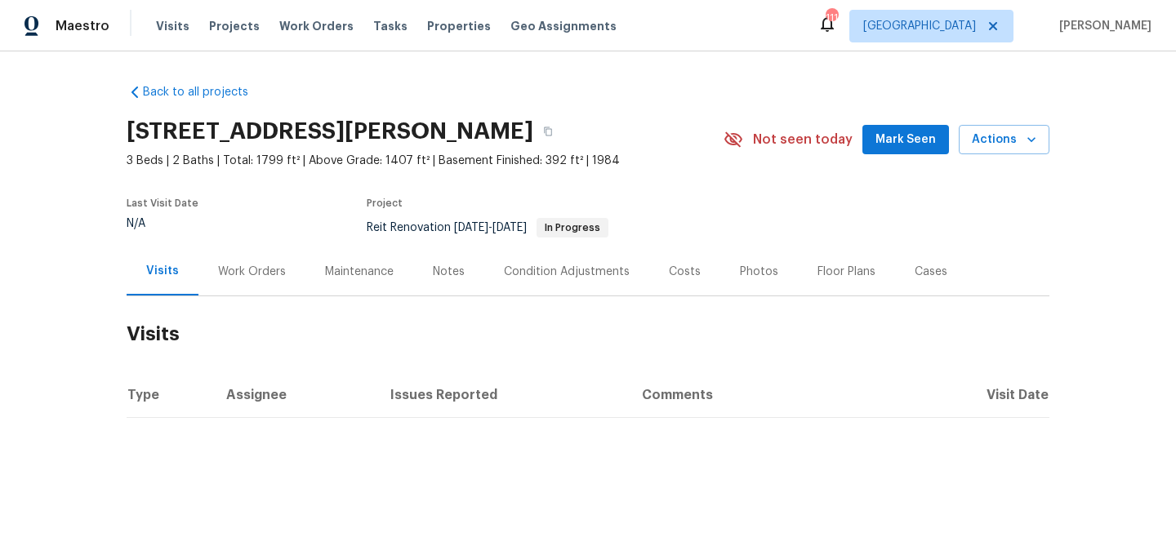
click at [223, 277] on div "Work Orders" at bounding box center [252, 272] width 68 height 16
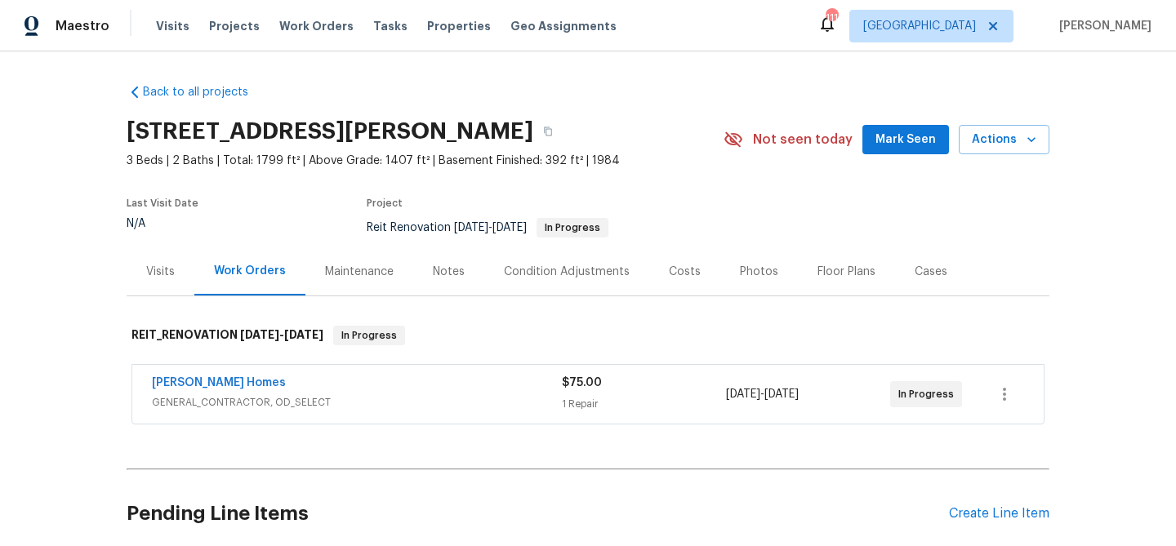
click at [891, 141] on span "Mark Seen" at bounding box center [905, 140] width 60 height 20
